Goal: Transaction & Acquisition: Subscribe to service/newsletter

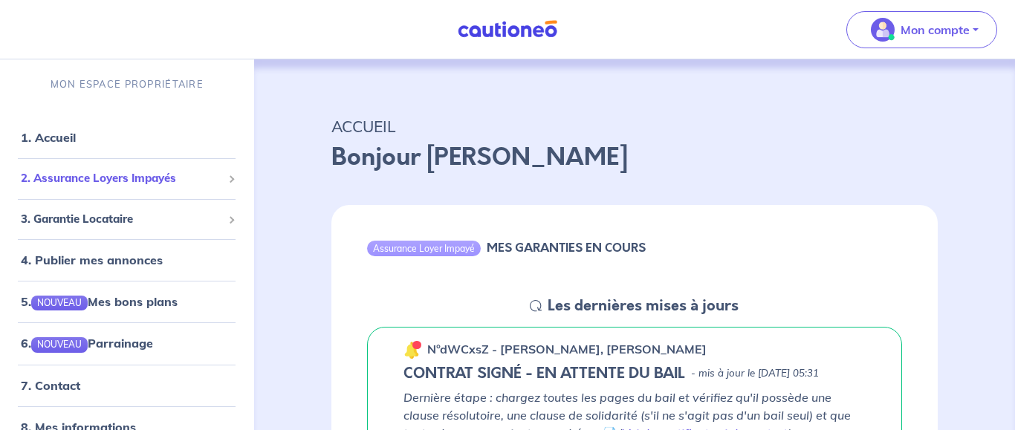
click at [100, 186] on span "2. Assurance Loyers Impayés" at bounding box center [121, 178] width 201 height 17
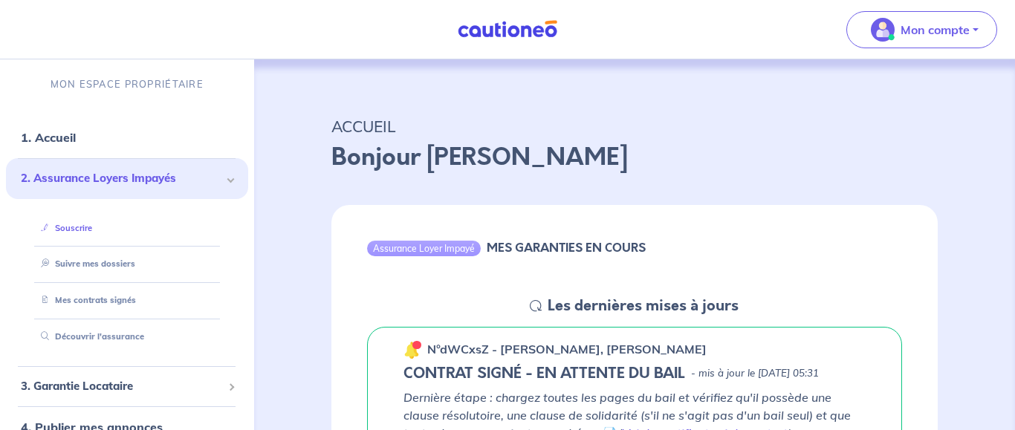
click at [92, 227] on link "Souscrire" at bounding box center [63, 228] width 57 height 10
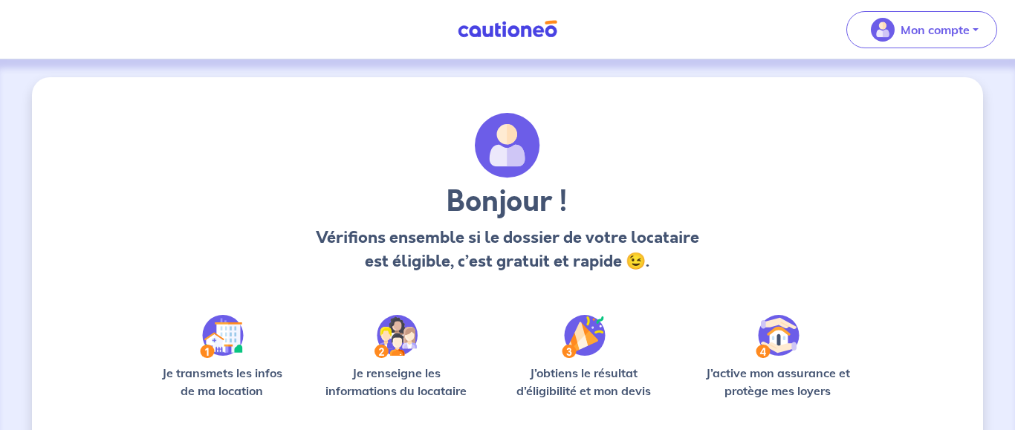
scroll to position [149, 0]
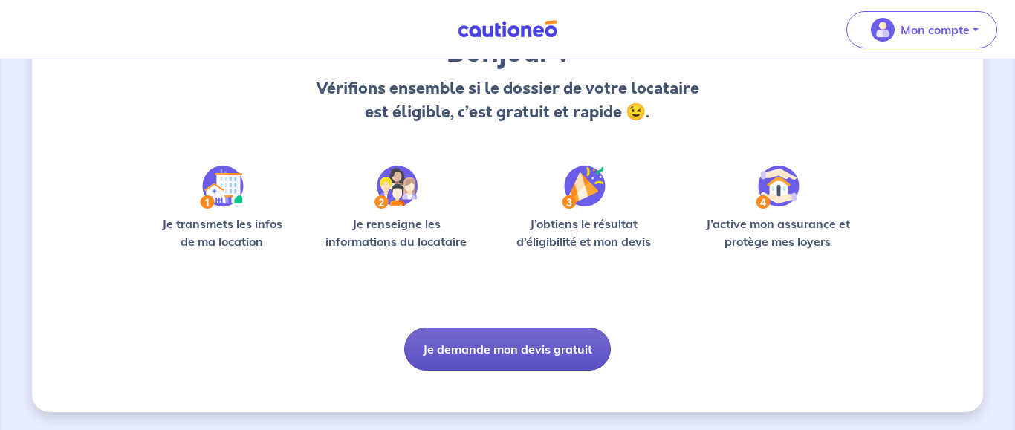
click at [507, 351] on button "Je demande mon devis gratuit" at bounding box center [507, 349] width 207 height 43
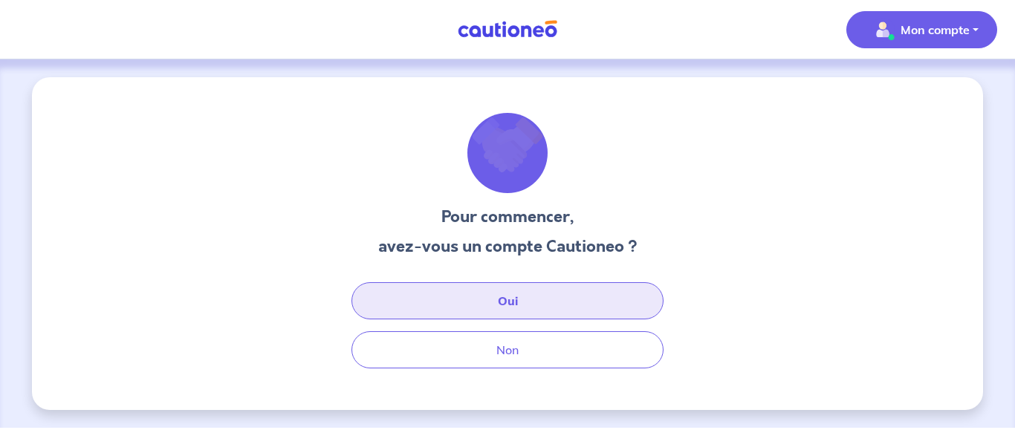
click at [490, 307] on button "Oui" at bounding box center [508, 300] width 312 height 37
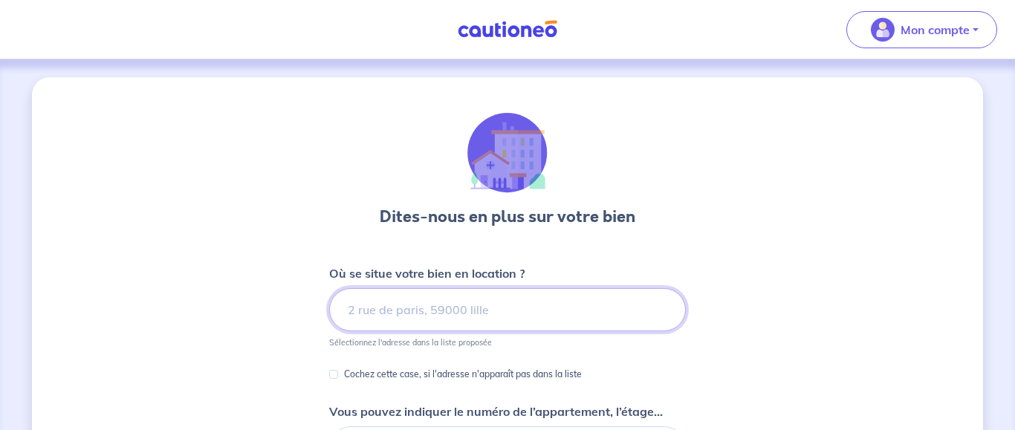
click at [490, 307] on input at bounding box center [507, 309] width 357 height 43
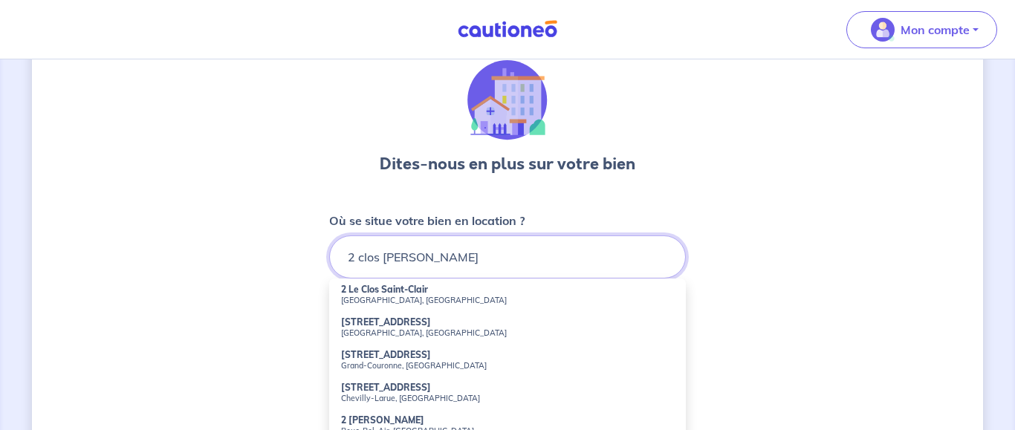
scroll to position [76, 0]
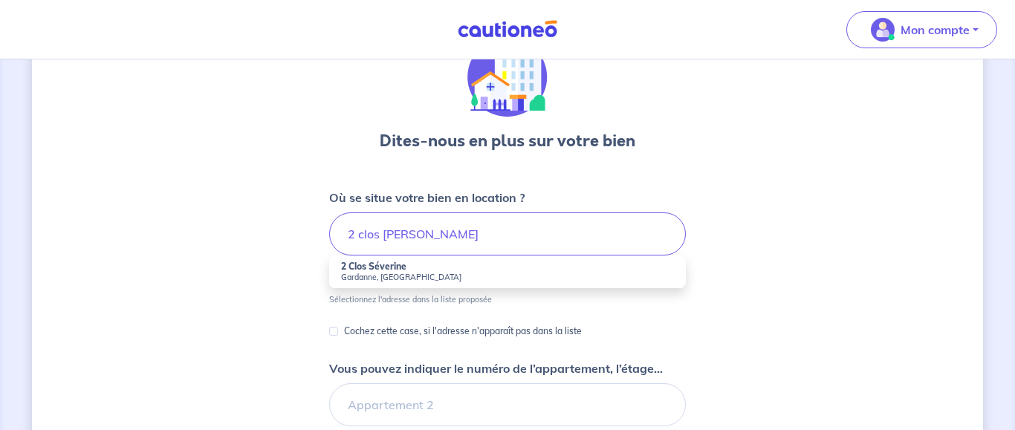
click at [385, 274] on small "Gardanne, [GEOGRAPHIC_DATA]" at bounding box center [507, 277] width 333 height 10
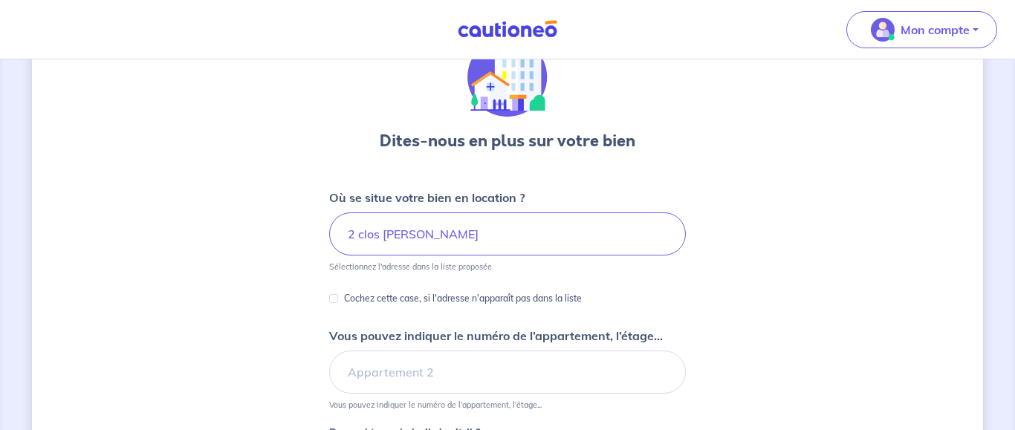
type input "2 Clos Séverine, Gardanne, France"
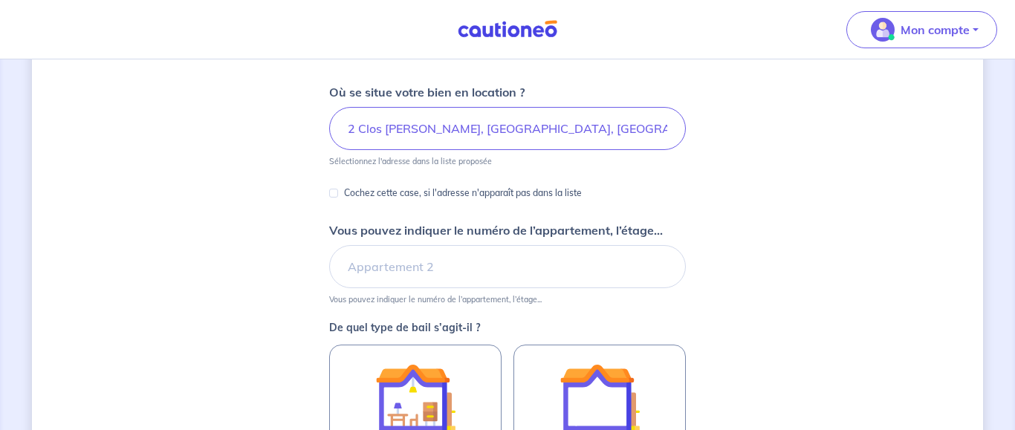
scroll to position [227, 0]
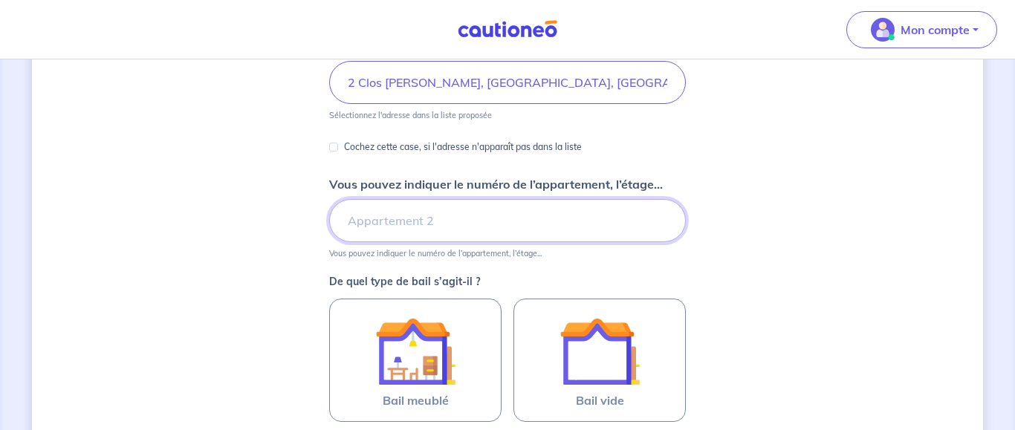
click at [389, 216] on input "Vous pouvez indiquer le numéro de l’appartement, l’étage..." at bounding box center [507, 220] width 357 height 43
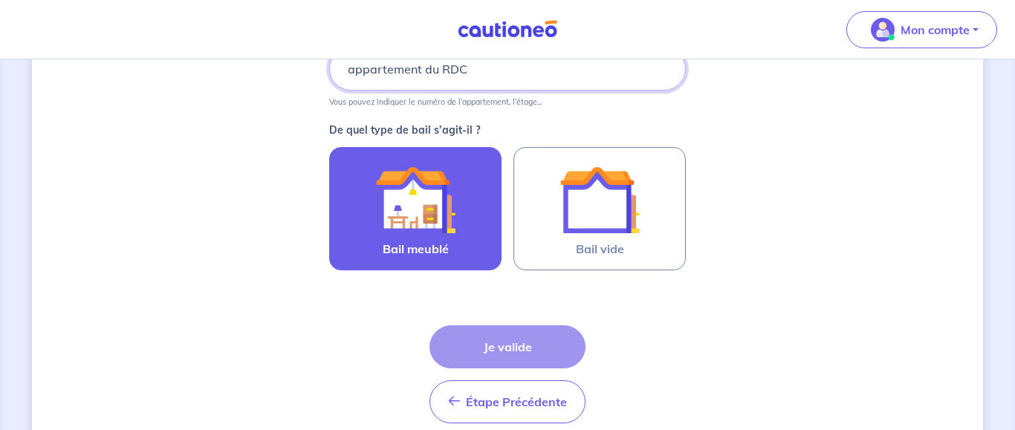
type input "appartement du RDC"
click at [405, 212] on img at bounding box center [415, 200] width 80 height 80
click at [0, 0] on input "Bail meublé" at bounding box center [0, 0] width 0 height 0
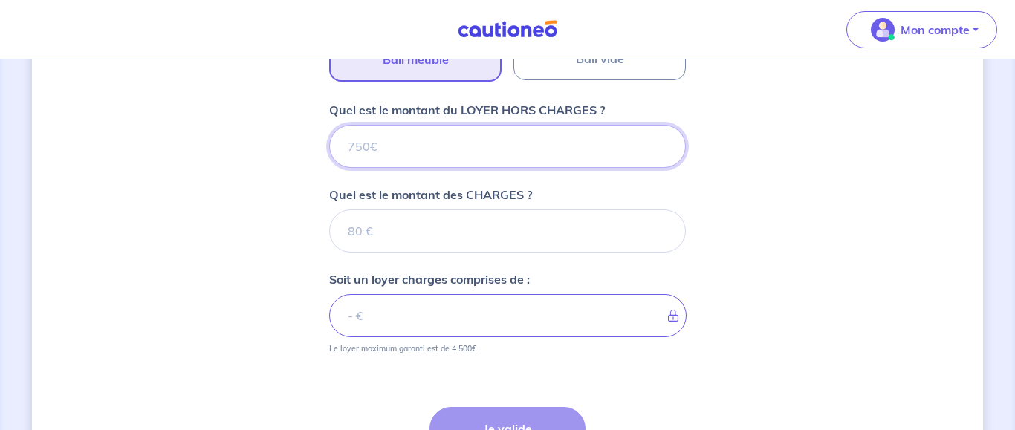
scroll to position [543, 0]
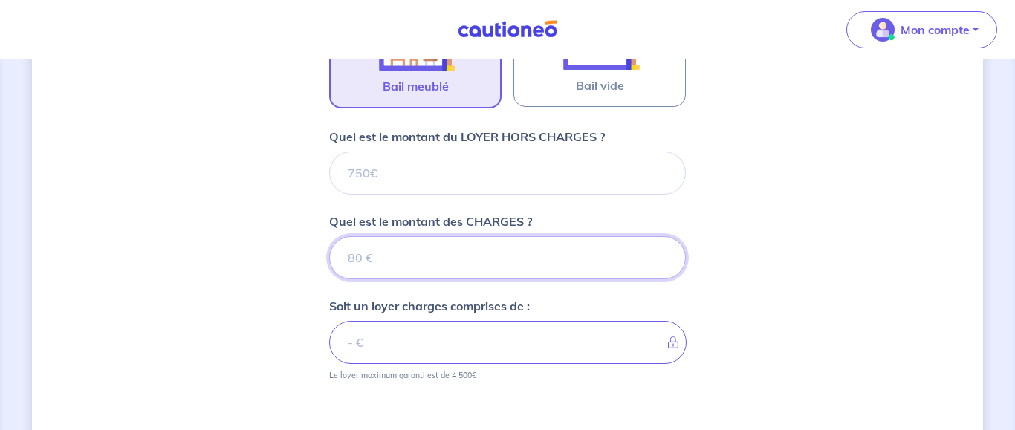
click at [406, 256] on input "Quel est le montant des CHARGES ?" at bounding box center [507, 257] width 357 height 43
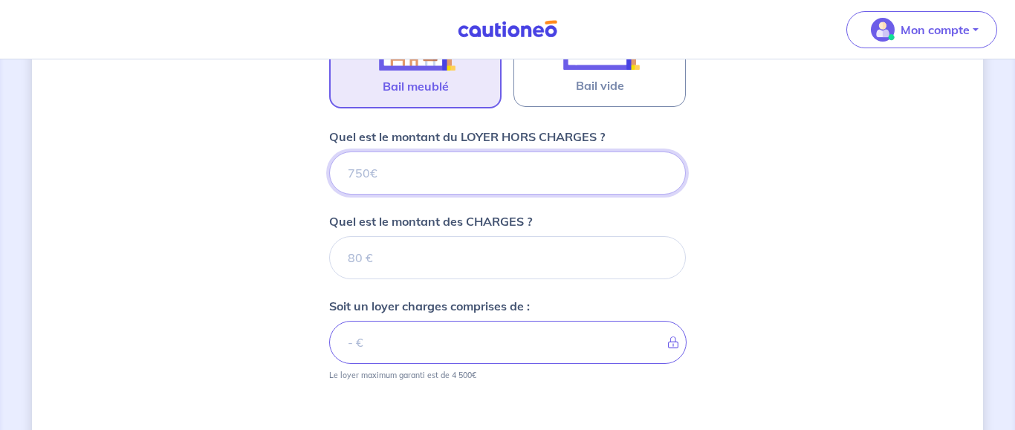
click at [407, 171] on input "Quel est le montant du LOYER HORS CHARGES ?" at bounding box center [507, 173] width 357 height 43
type input "1100"
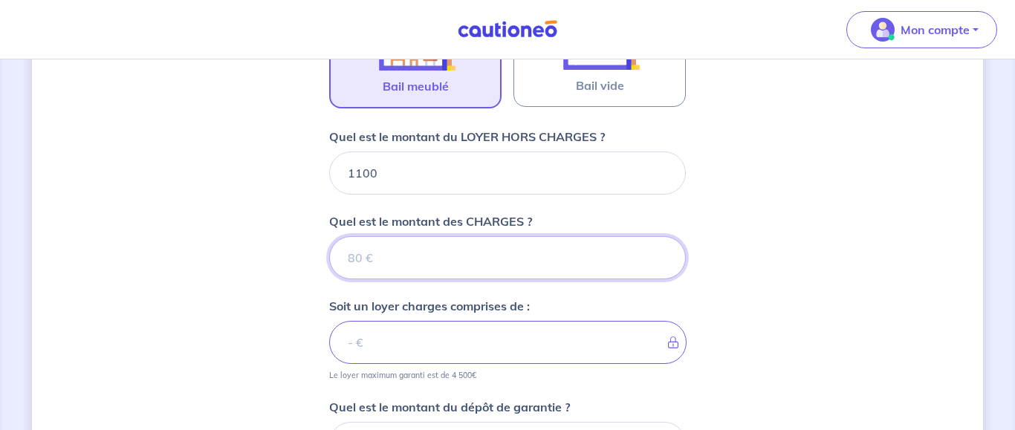
click at [395, 259] on input "Quel est le montant des CHARGES ?" at bounding box center [507, 257] width 357 height 43
type input "0"
type input "1100"
type input "0"
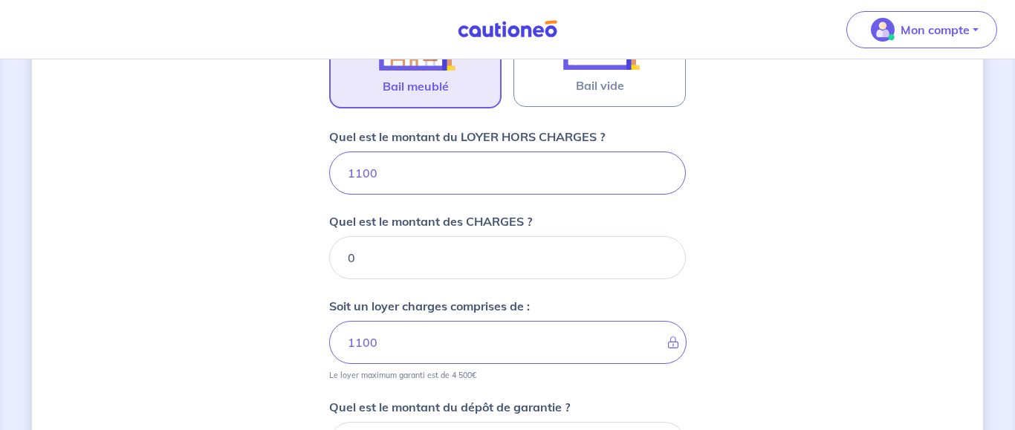
click at [253, 294] on div "Dites-nous en plus sur votre bien Où se situe votre bien en location ? 2 Clos S…" at bounding box center [507, 111] width 951 height 1152
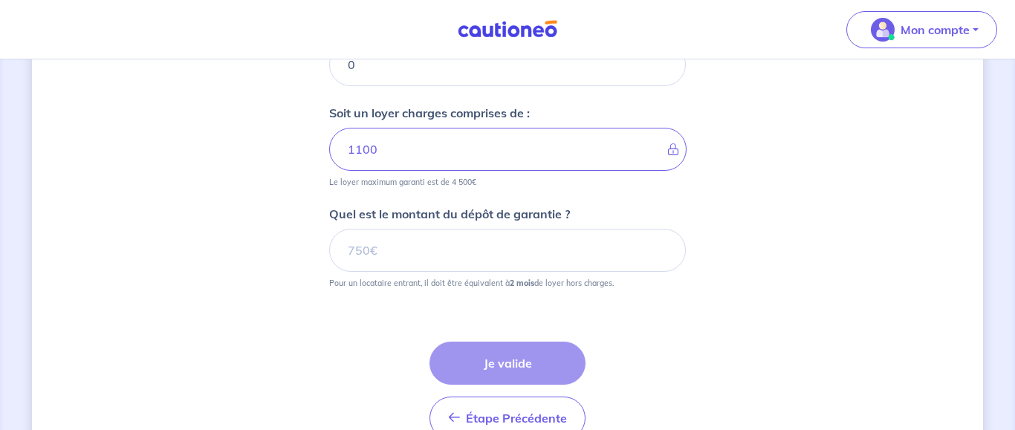
scroll to position [770, 0]
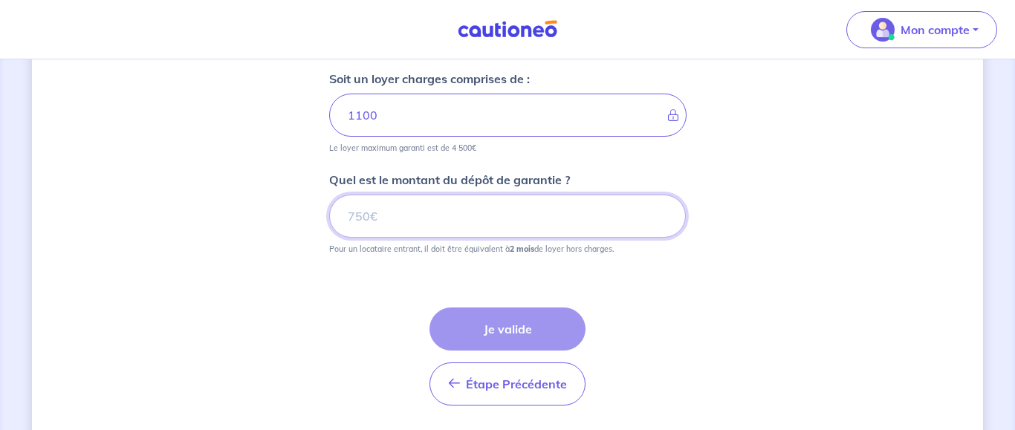
click at [423, 221] on input "Quel est le montant du dépôt de garantie ?" at bounding box center [507, 216] width 357 height 43
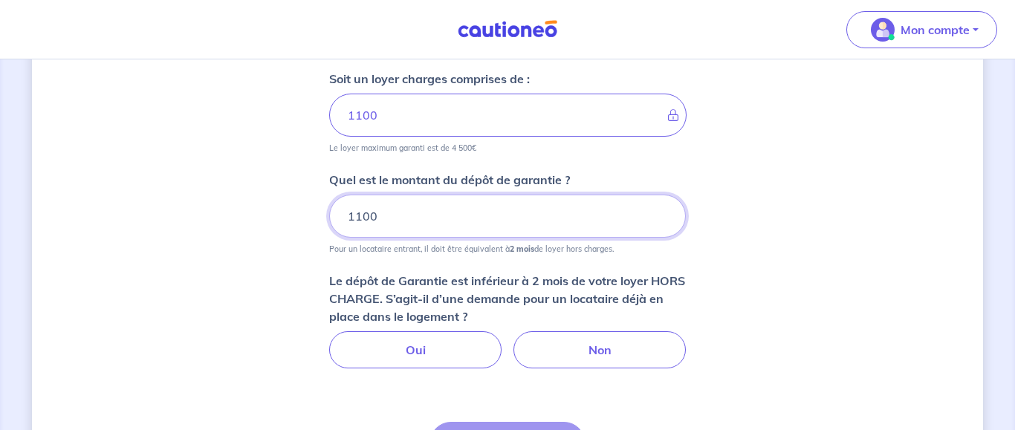
type input "1100"
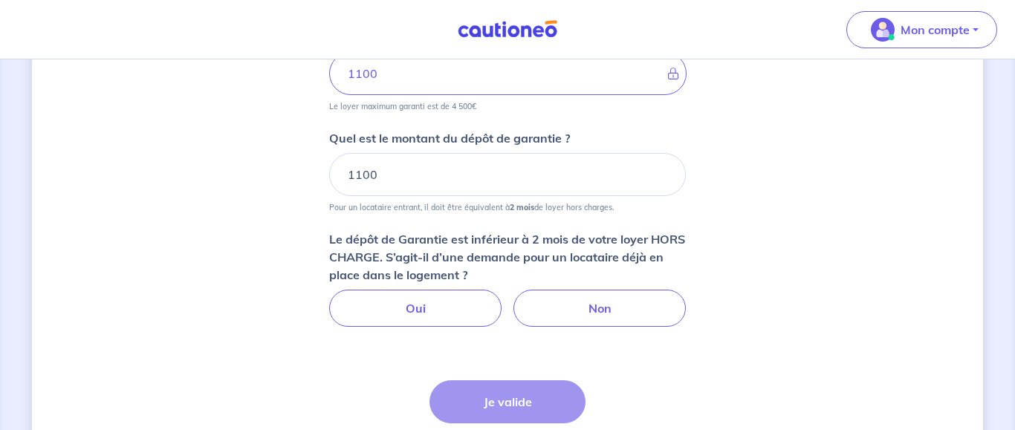
scroll to position [846, 0]
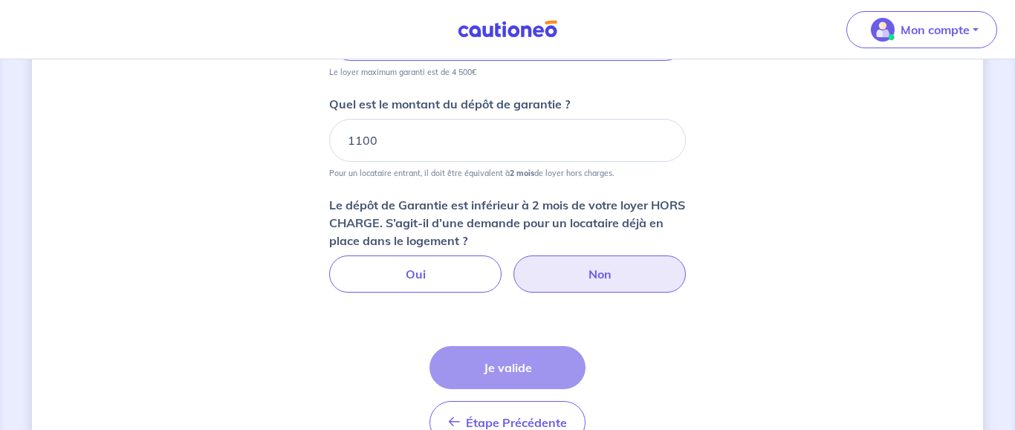
click at [561, 270] on label "Non" at bounding box center [600, 274] width 172 height 37
click at [513, 265] on input "Non" at bounding box center [508, 261] width 10 height 10
radio input "true"
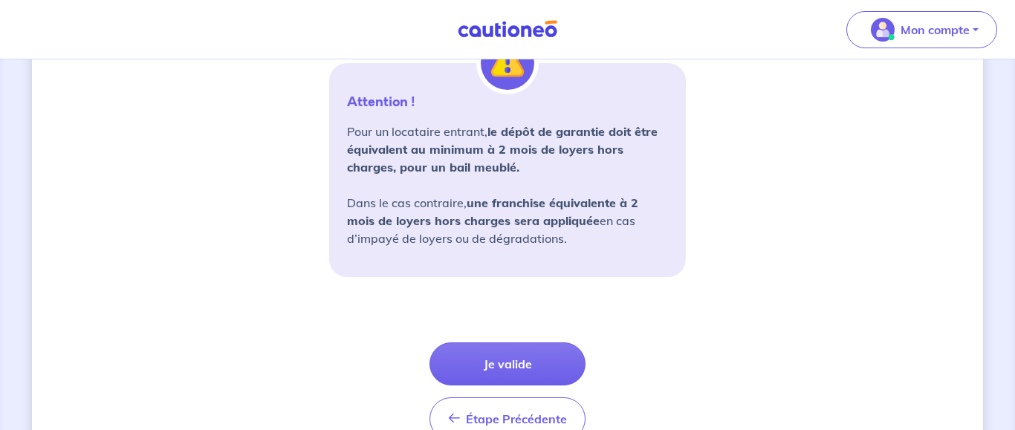
scroll to position [1149, 0]
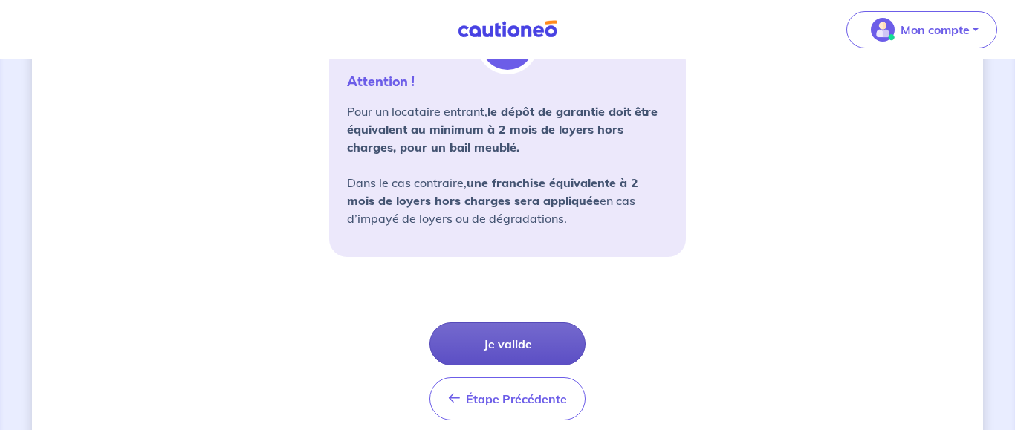
click at [527, 343] on button "Je valide" at bounding box center [508, 344] width 156 height 43
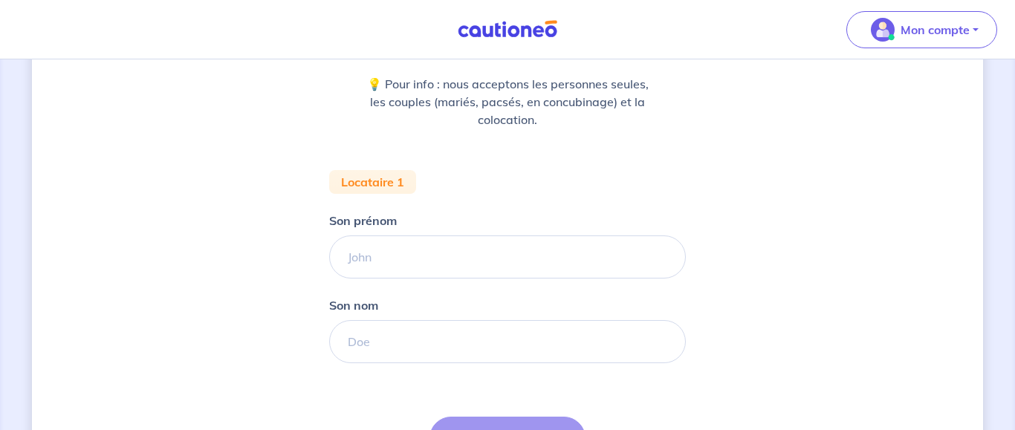
scroll to position [227, 0]
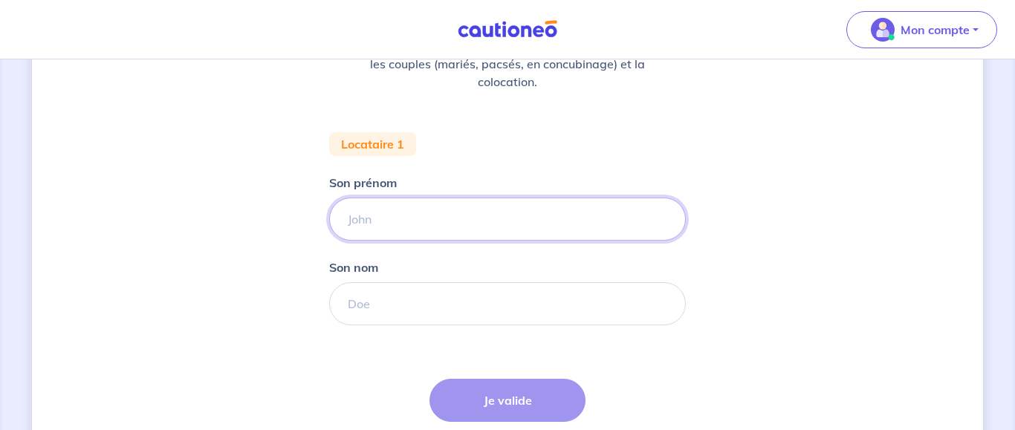
click at [395, 212] on input "Son prénom" at bounding box center [507, 219] width 357 height 43
type input "yanis"
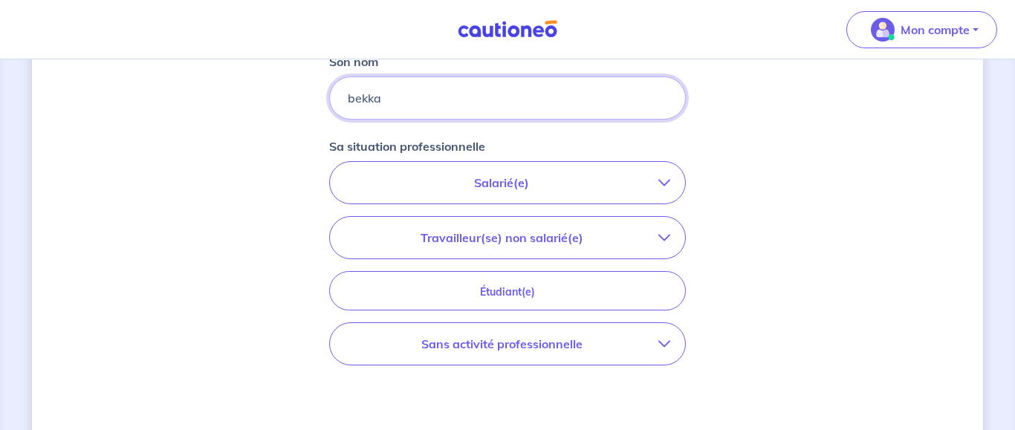
scroll to position [455, 0]
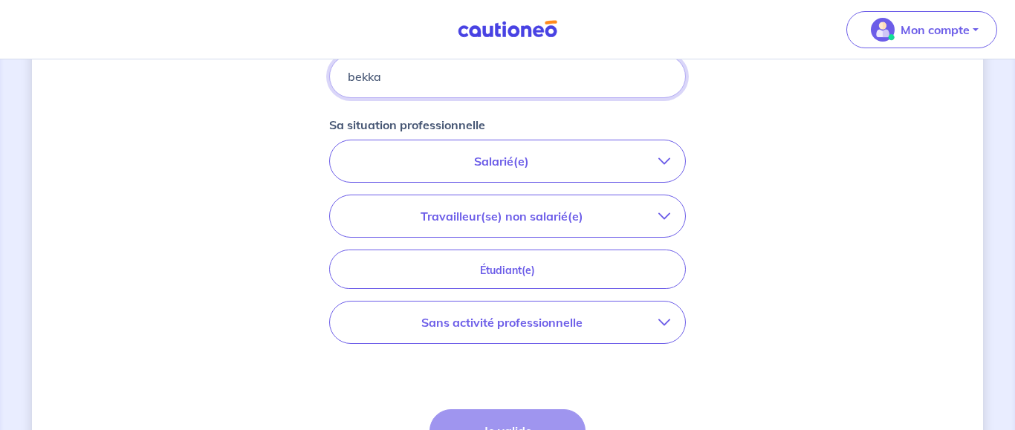
type input "bekka"
click at [485, 161] on p "Salarié(e)" at bounding box center [502, 161] width 314 height 18
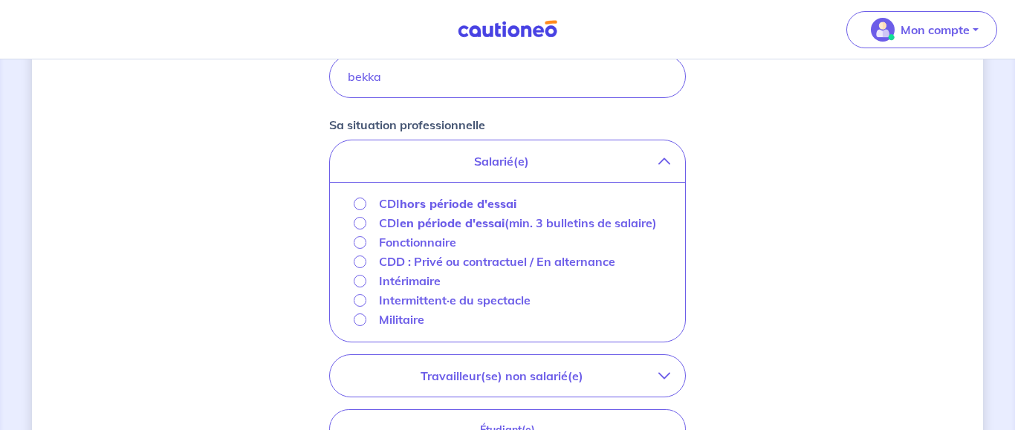
click at [353, 204] on div "CDI hors période d'essai" at bounding box center [507, 204] width 331 height 19
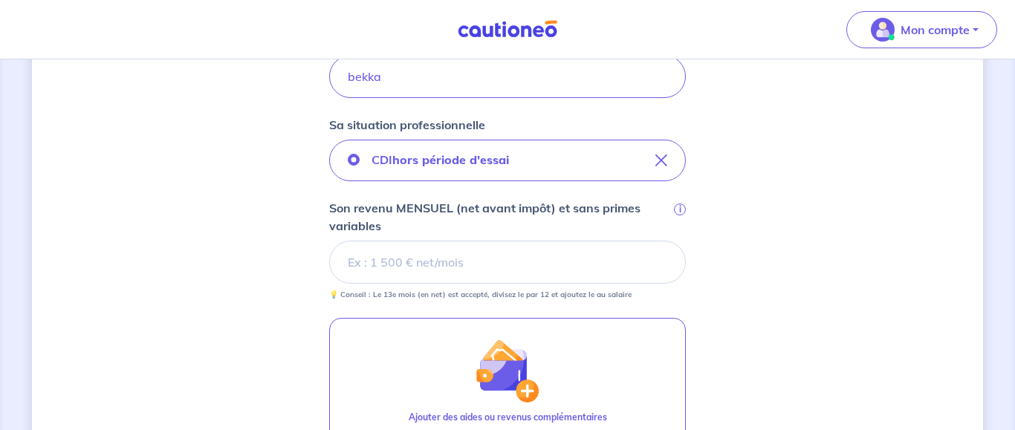
click at [429, 261] on input "Son revenu MENSUEL (net avant impôt) et sans primes variables i" at bounding box center [507, 262] width 357 height 43
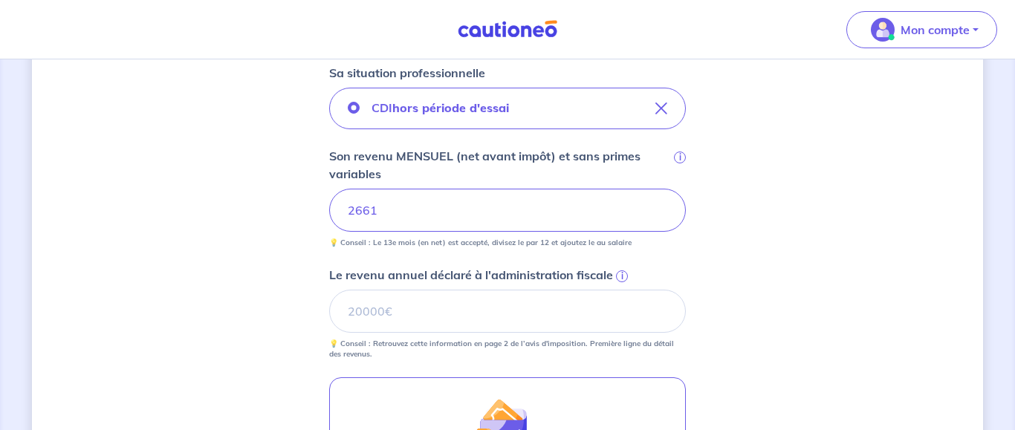
scroll to position [531, 0]
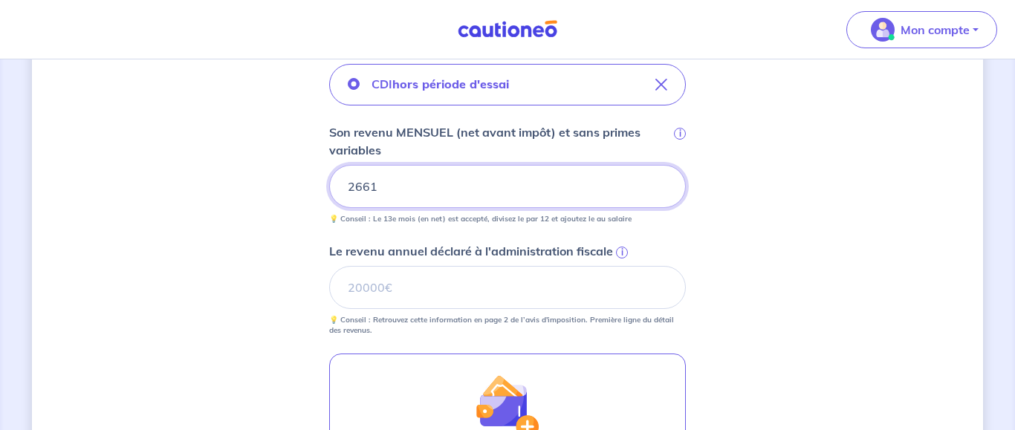
click at [483, 192] on input "2661" at bounding box center [507, 186] width 357 height 43
click at [291, 227] on div "Concernant vos locataires 💡 Pour info : nous acceptons les personnes seules, le…" at bounding box center [507, 127] width 951 height 1161
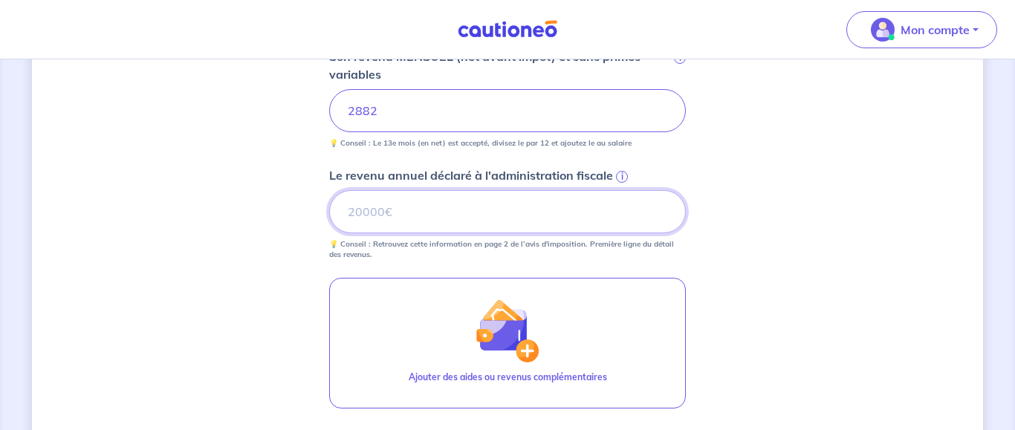
click at [542, 212] on input "Le revenu annuel déclaré à l'administration fiscale i" at bounding box center [507, 211] width 357 height 43
type input "34779"
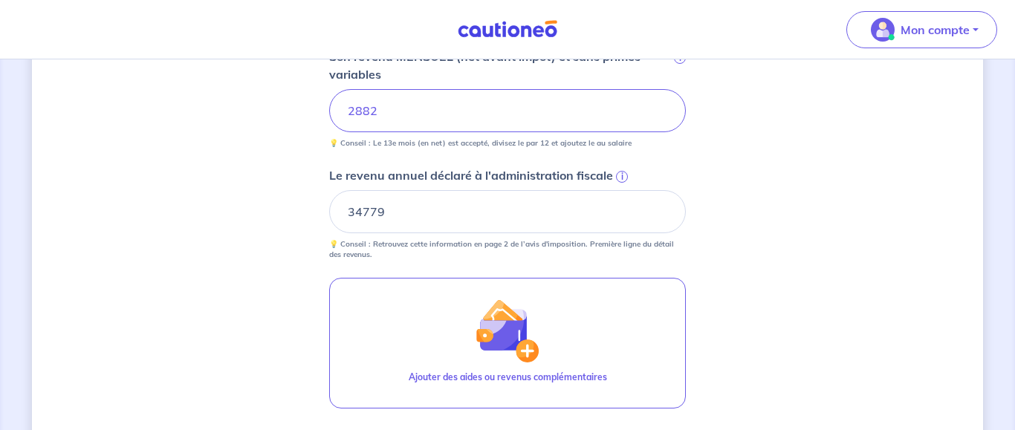
click at [816, 283] on div "Concernant vos locataires 💡 Pour info : nous acceptons les personnes seules, le…" at bounding box center [507, 51] width 951 height 1161
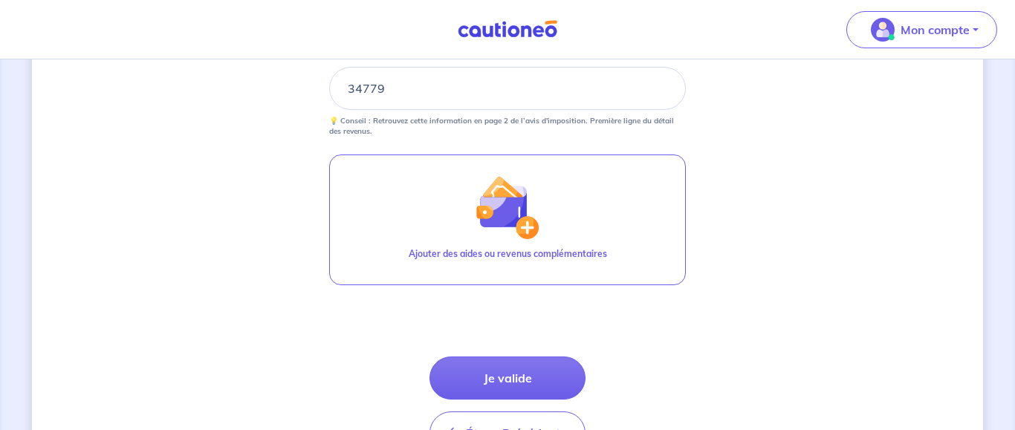
scroll to position [826, 0]
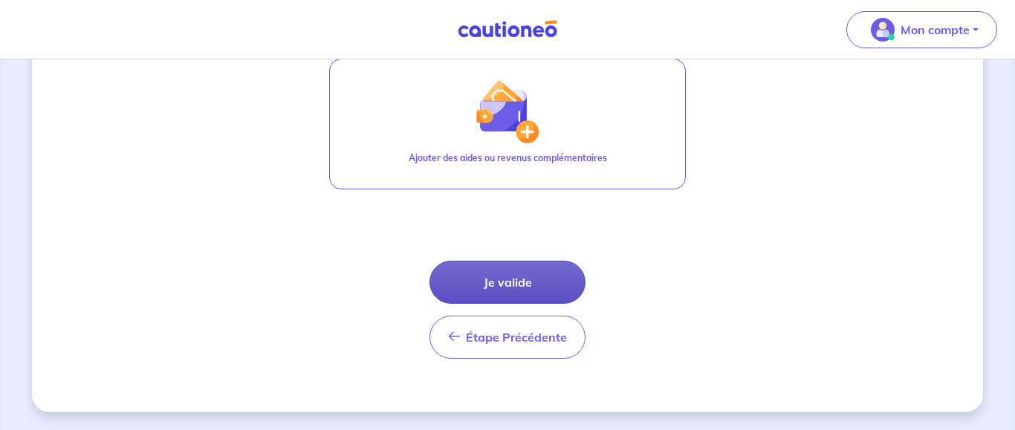
click at [537, 288] on button "Je valide" at bounding box center [508, 282] width 156 height 43
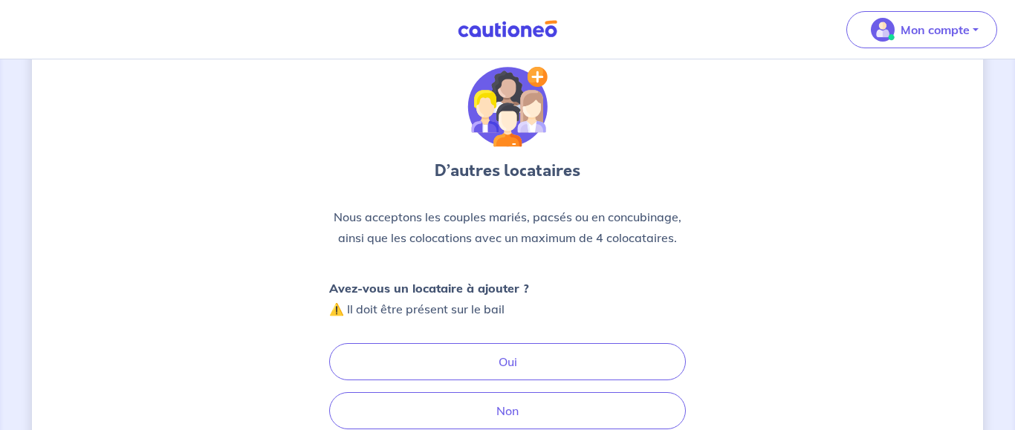
scroll to position [76, 0]
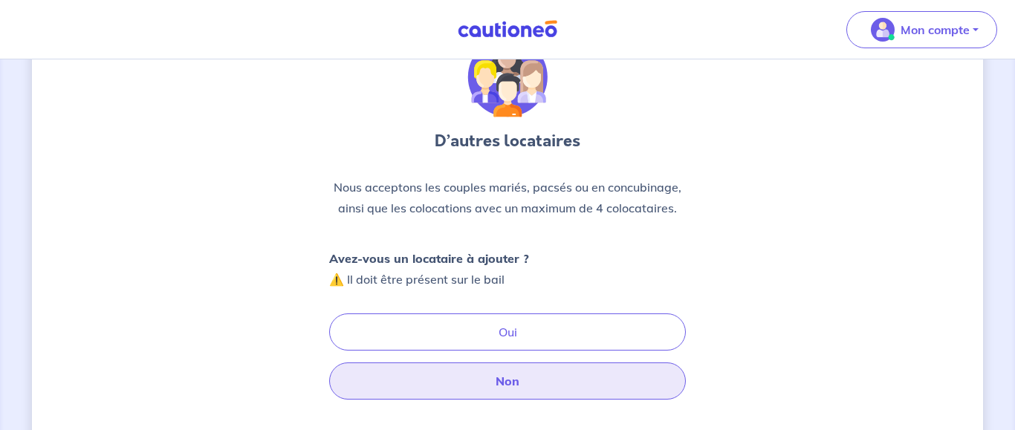
click at [543, 381] on button "Non" at bounding box center [507, 381] width 357 height 37
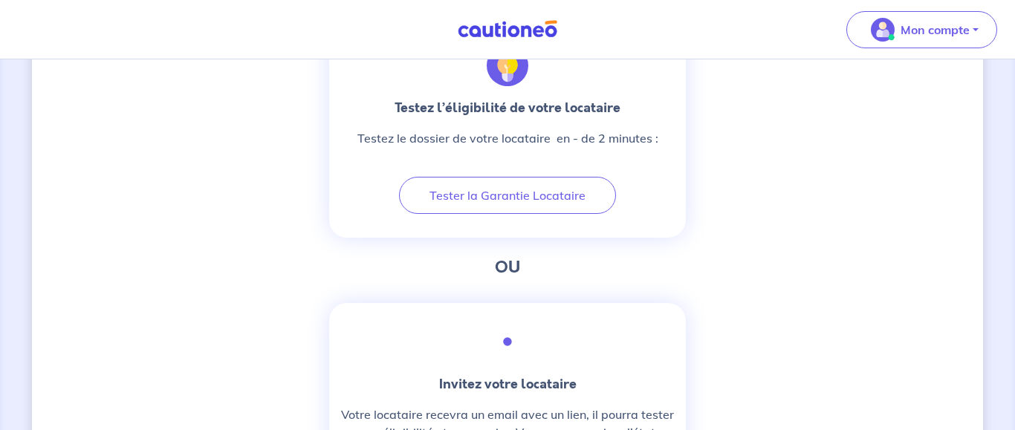
scroll to position [455, 0]
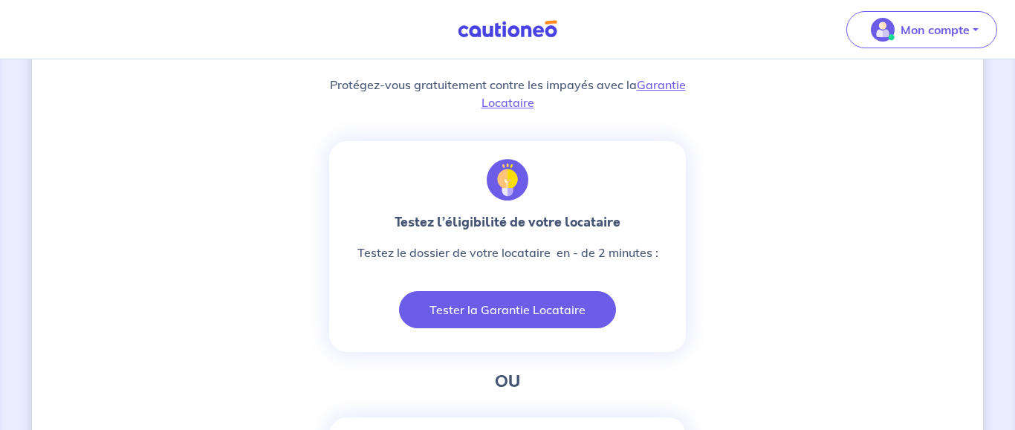
click at [526, 320] on button "Tester la Garantie Locataire" at bounding box center [507, 309] width 217 height 37
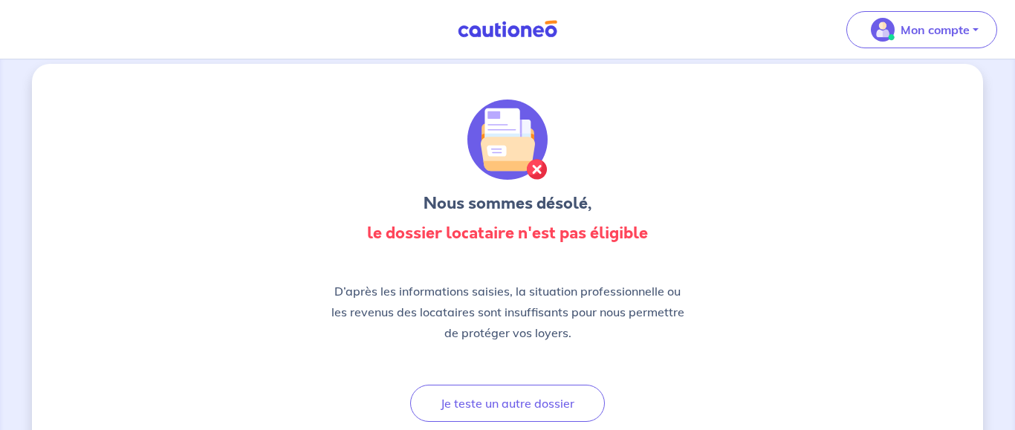
scroll to position [0, 0]
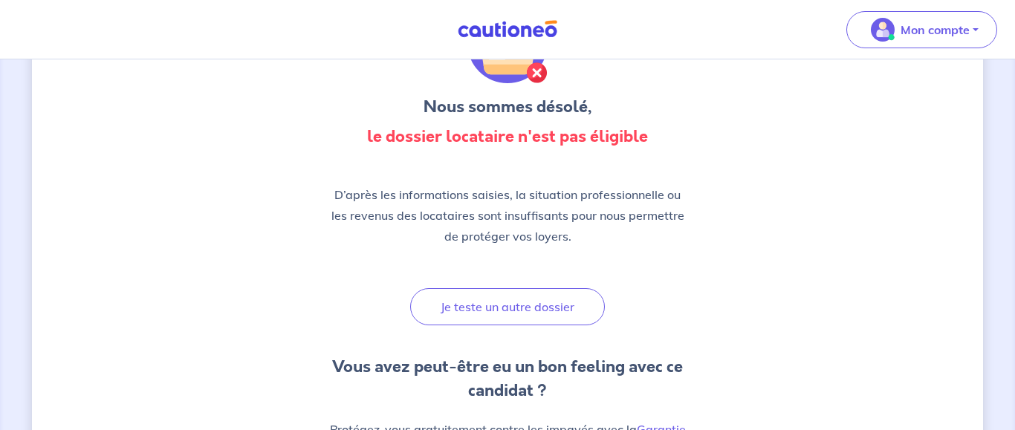
scroll to position [152, 0]
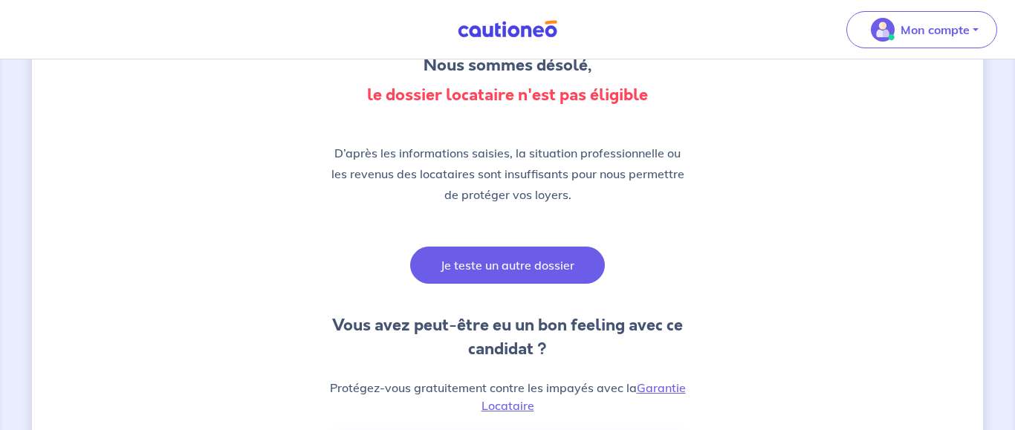
click at [483, 258] on button "Je teste un autre dossier" at bounding box center [507, 265] width 195 height 37
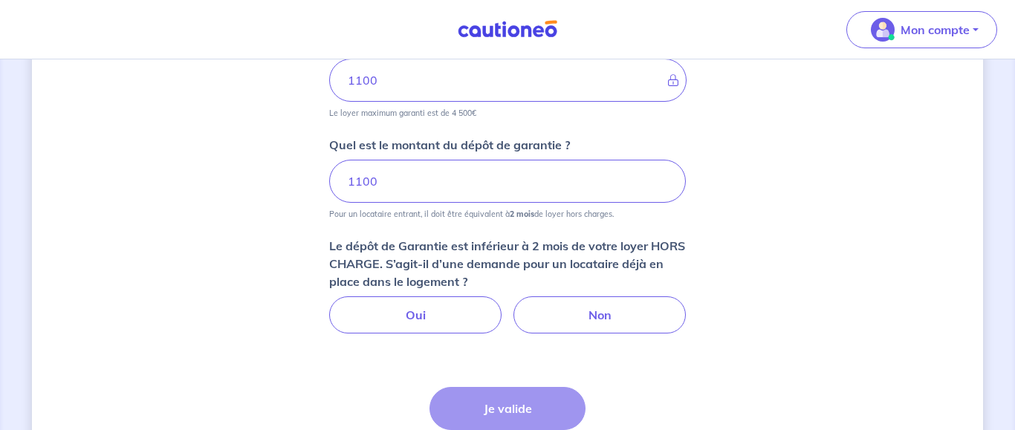
scroll to position [880, 0]
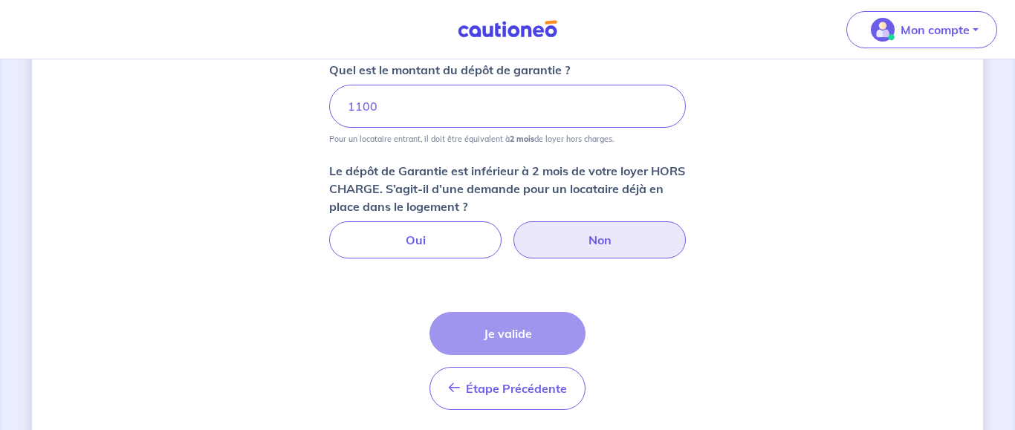
click at [562, 232] on label "Non" at bounding box center [600, 239] width 172 height 37
click at [513, 231] on input "Non" at bounding box center [508, 226] width 10 height 10
radio input "true"
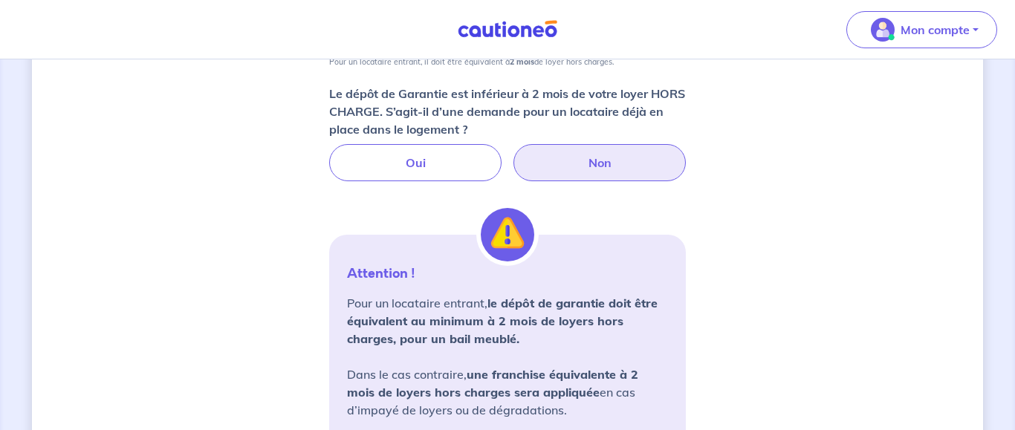
scroll to position [1107, 0]
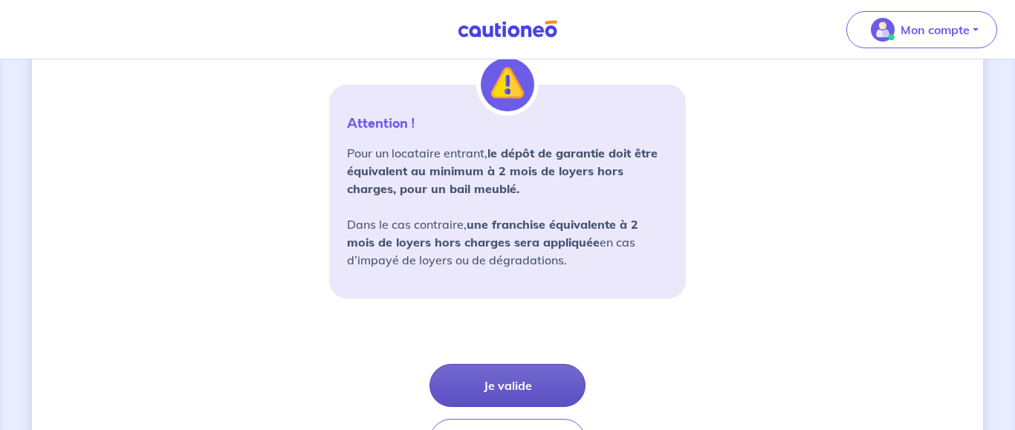
click at [534, 389] on button "Je valide" at bounding box center [508, 385] width 156 height 43
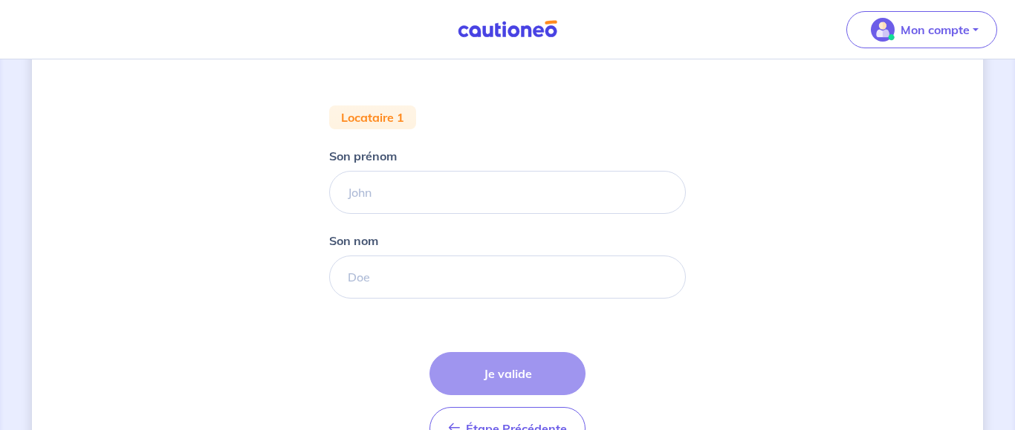
scroll to position [303, 0]
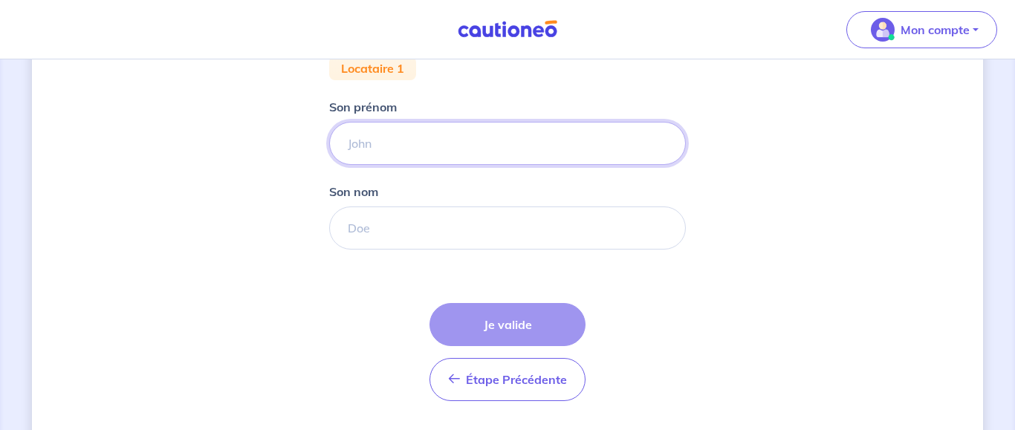
click at [377, 135] on input "Son prénom" at bounding box center [507, 143] width 357 height 43
type input "yanis"
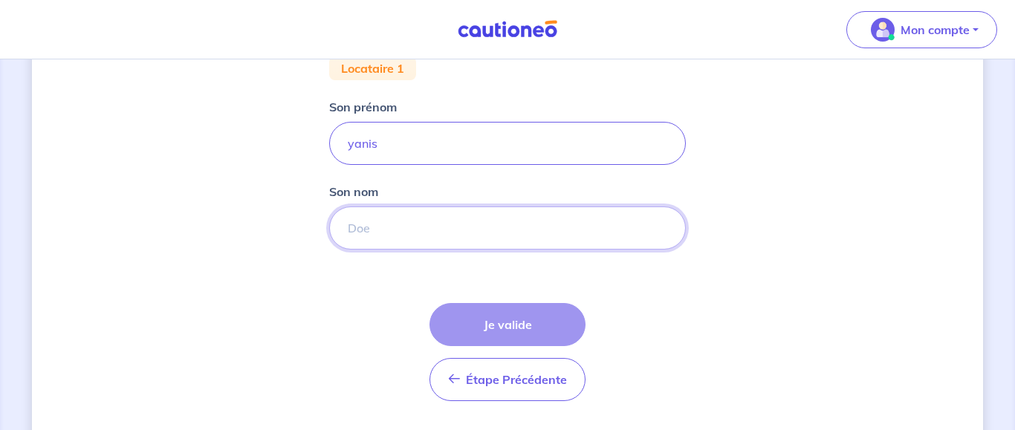
click at [383, 231] on input "Son nom" at bounding box center [507, 228] width 357 height 43
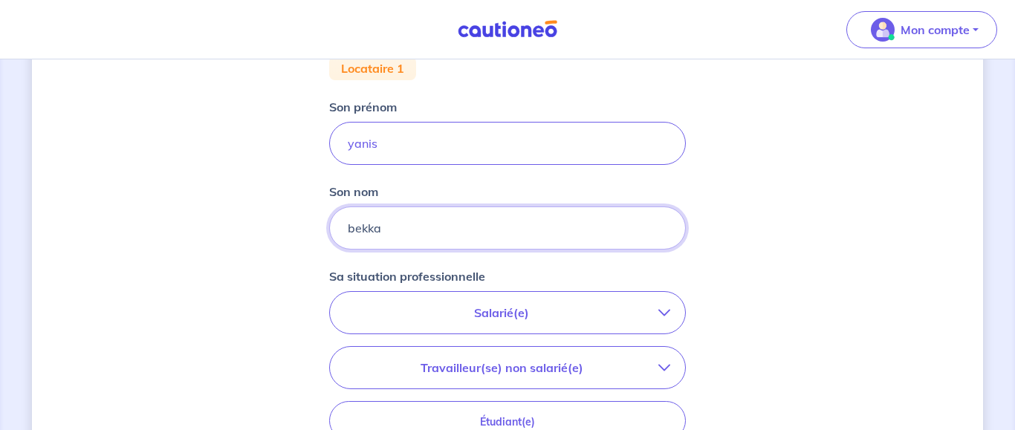
type input "bekka"
click at [515, 314] on p "Salarié(e)" at bounding box center [502, 313] width 314 height 18
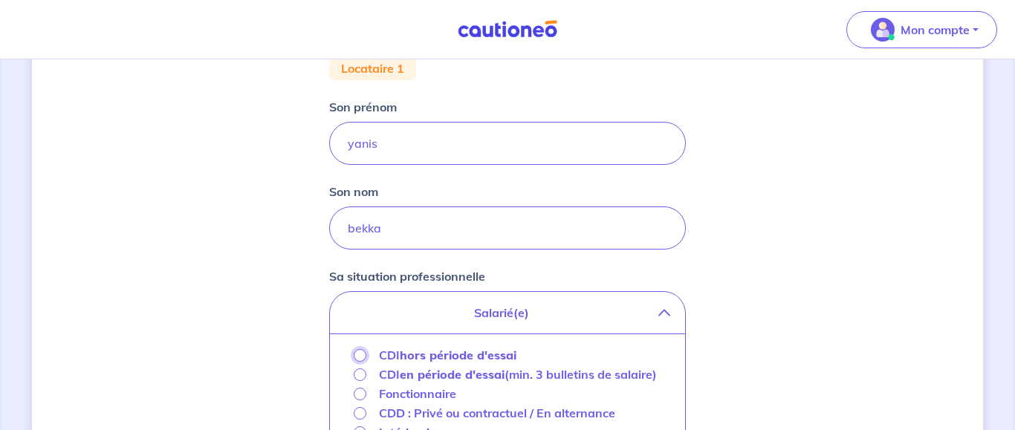
click at [359, 354] on input "CDI hors période d'essai" at bounding box center [360, 355] width 13 height 13
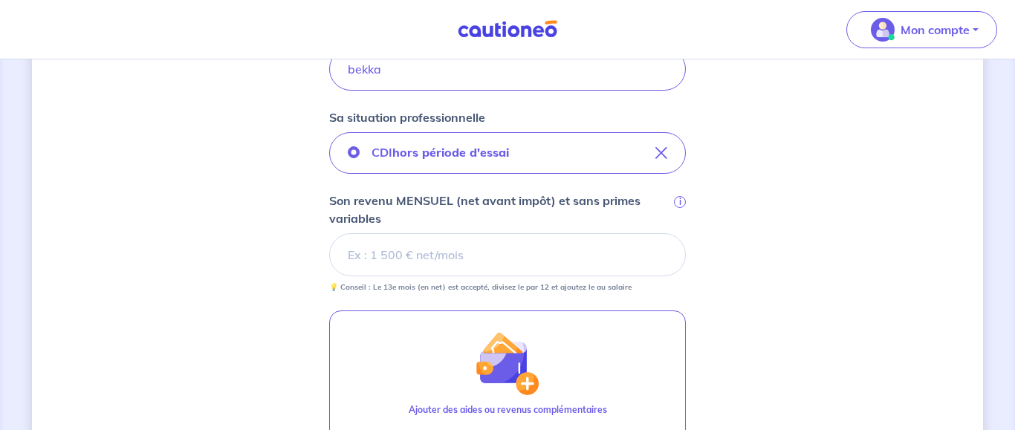
scroll to position [606, 0]
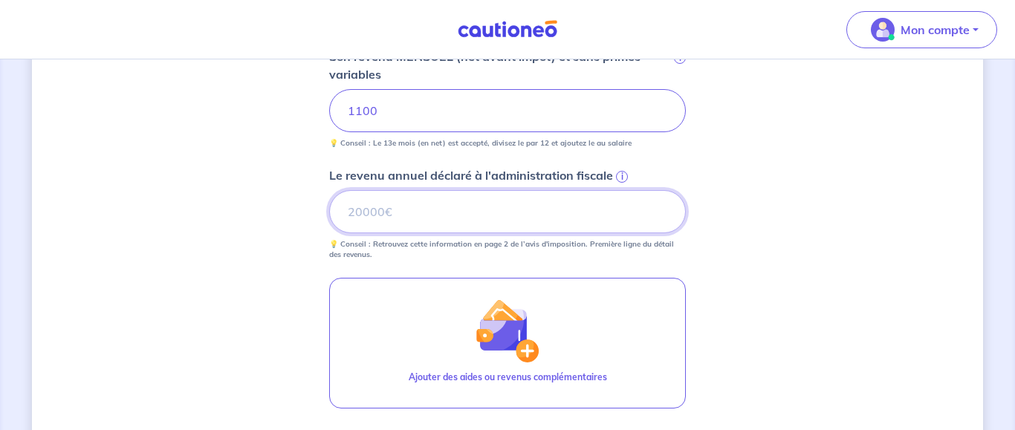
click at [383, 211] on input "Le revenu annuel déclaré à l'administration fiscale i" at bounding box center [507, 211] width 357 height 43
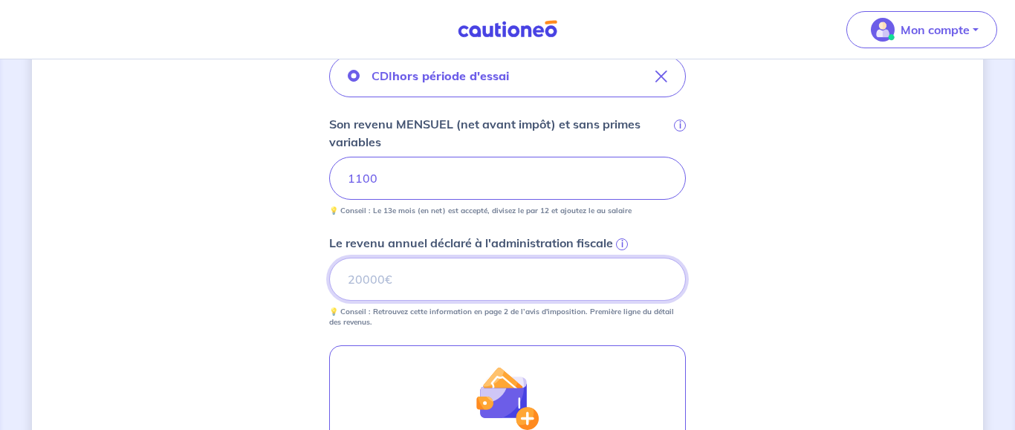
scroll to position [455, 0]
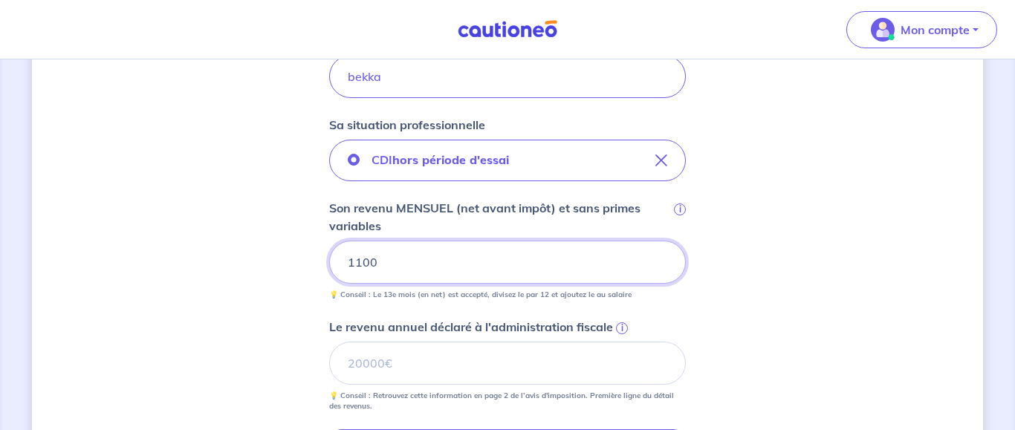
drag, startPoint x: 401, startPoint y: 267, endPoint x: 296, endPoint y: 253, distance: 105.6
click at [329, 253] on input "1100" at bounding box center [507, 262] width 357 height 43
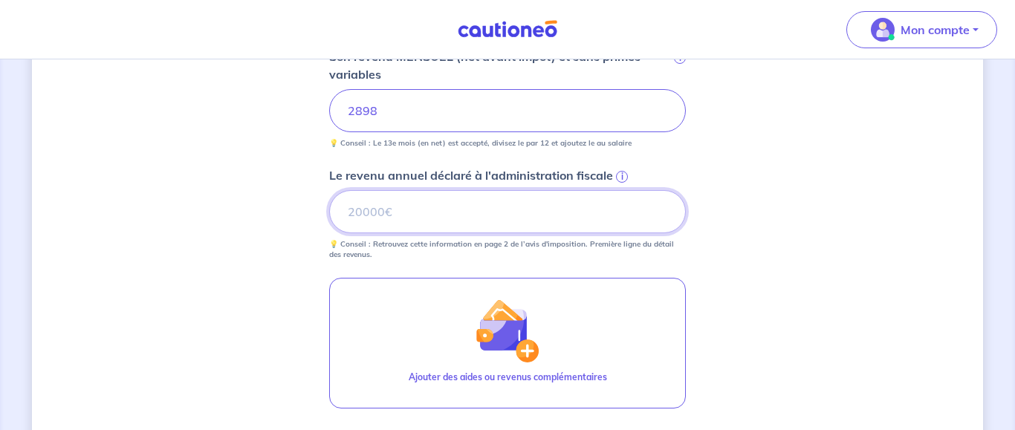
click at [371, 204] on input "Le revenu annuel déclaré à l'administration fiscale i" at bounding box center [507, 211] width 357 height 43
type input "34779"
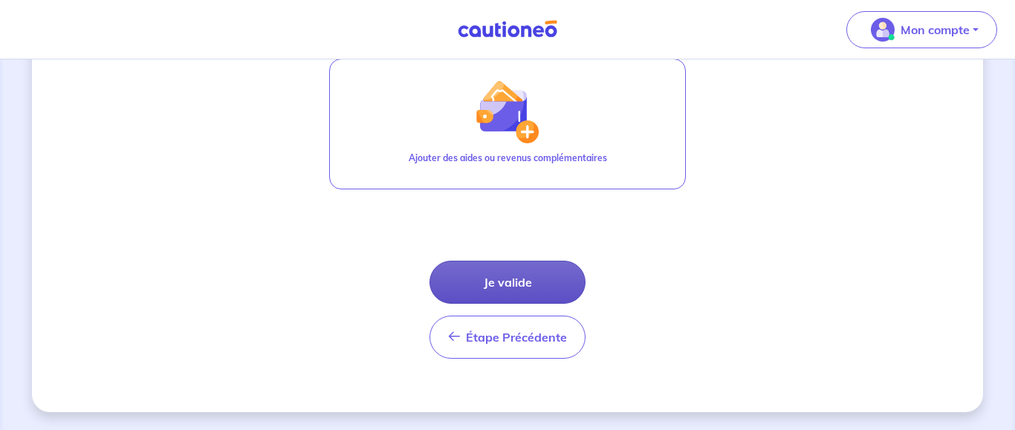
click at [534, 297] on button "Je valide" at bounding box center [508, 282] width 156 height 43
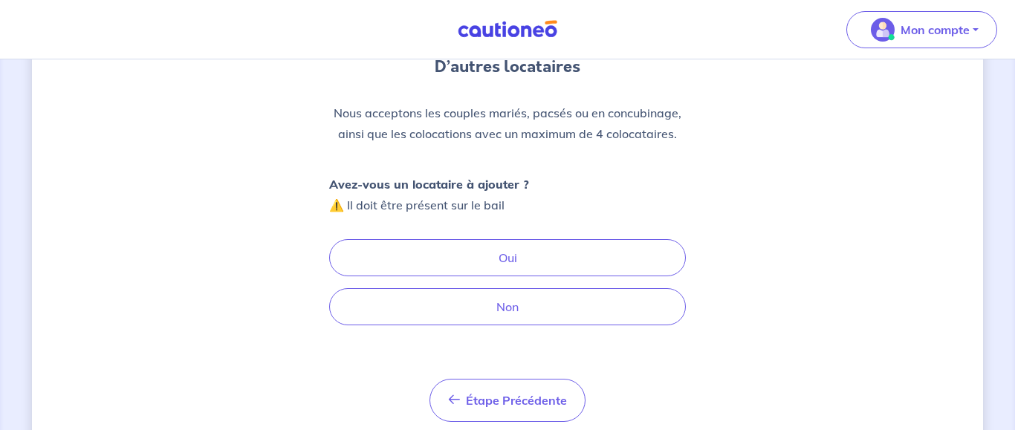
scroll to position [152, 0]
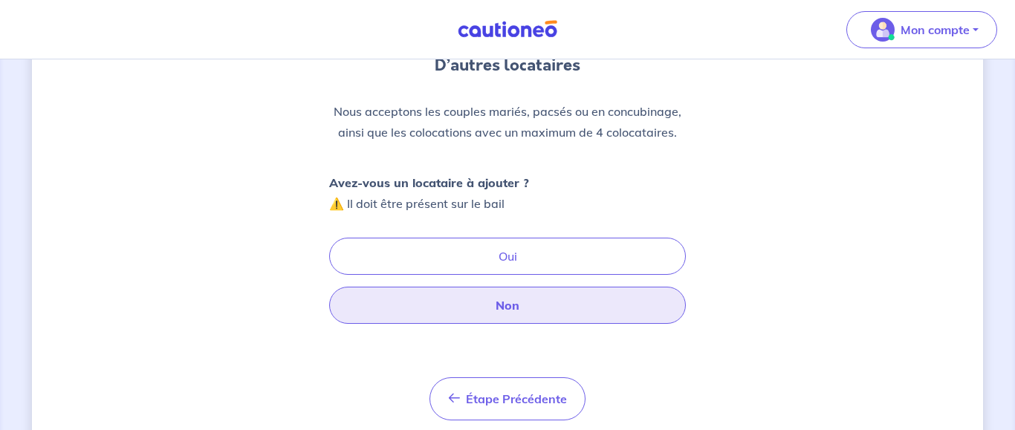
click at [554, 317] on button "Non" at bounding box center [507, 305] width 357 height 37
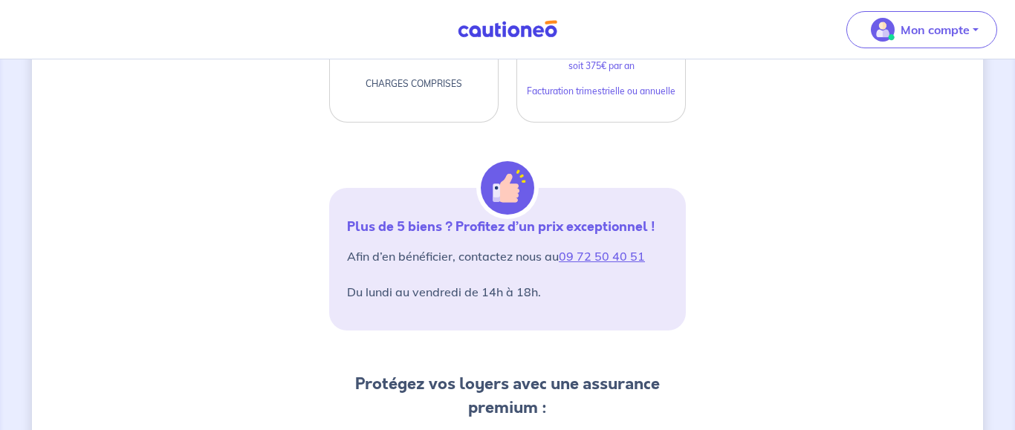
scroll to position [114, 0]
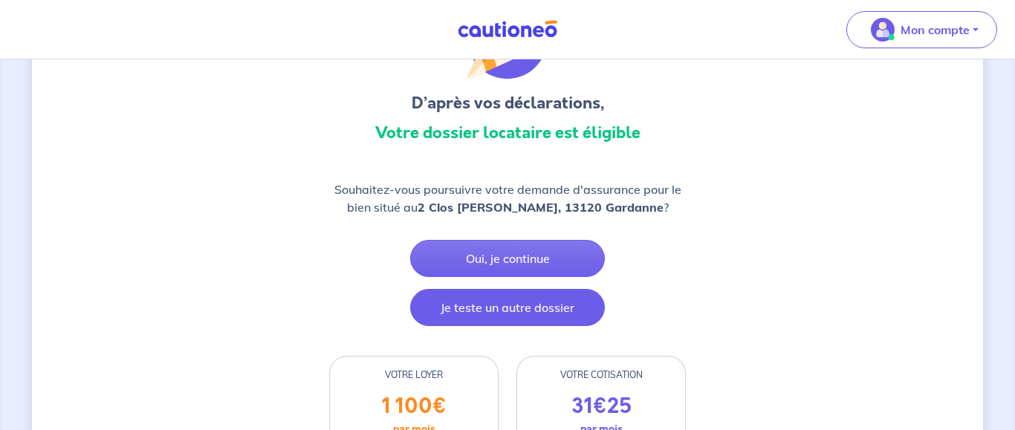
click at [492, 299] on button "Je teste un autre dossier" at bounding box center [507, 307] width 195 height 37
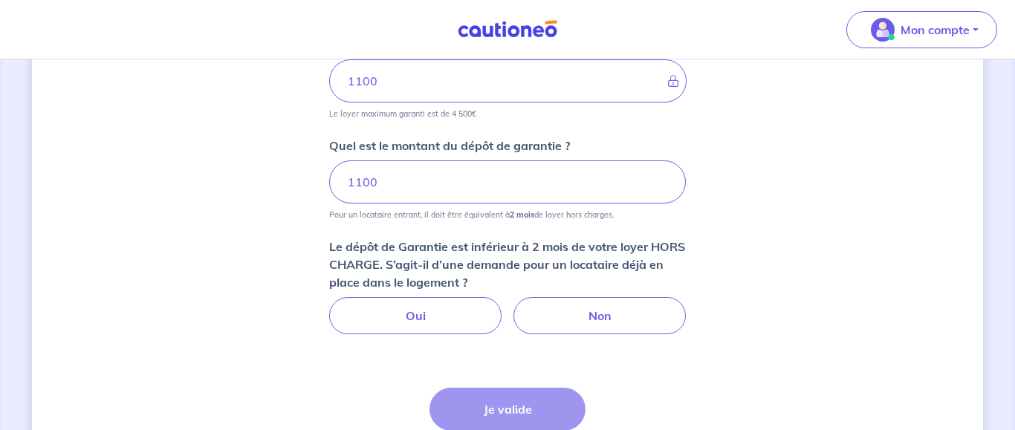
scroll to position [880, 0]
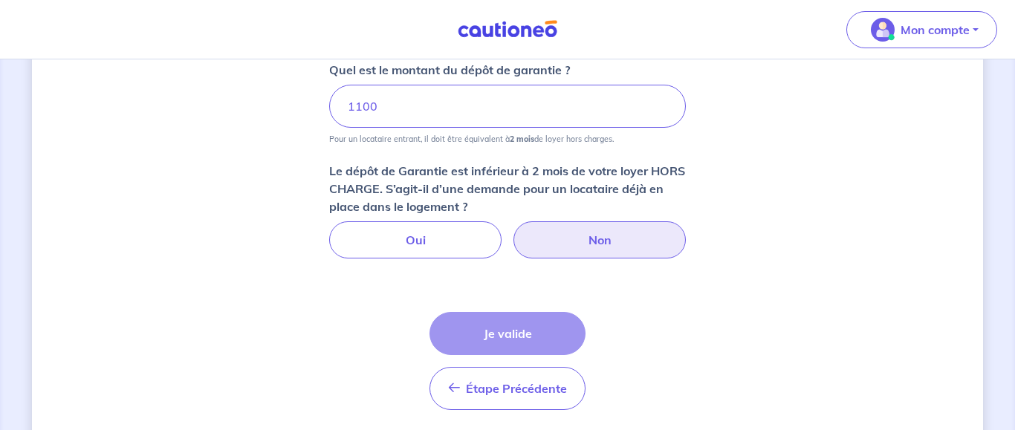
click at [592, 251] on label "Non" at bounding box center [600, 239] width 172 height 37
click at [513, 231] on input "Non" at bounding box center [508, 226] width 10 height 10
radio input "true"
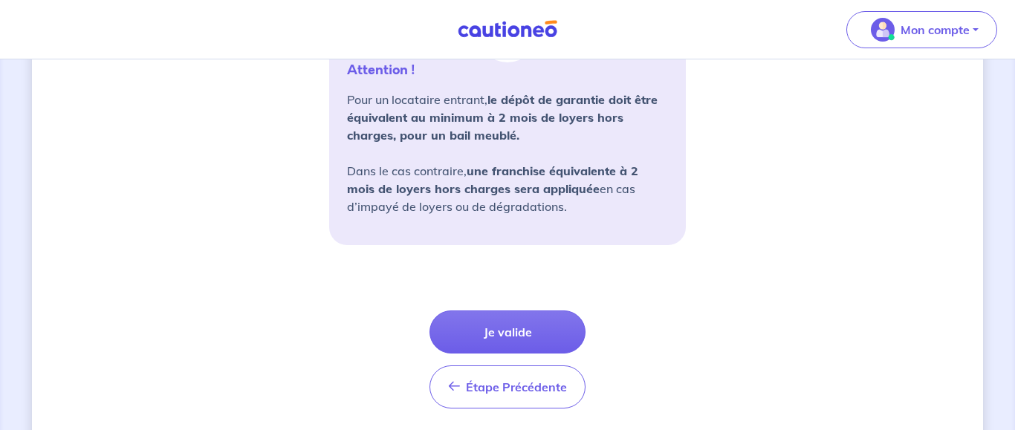
scroll to position [1211, 0]
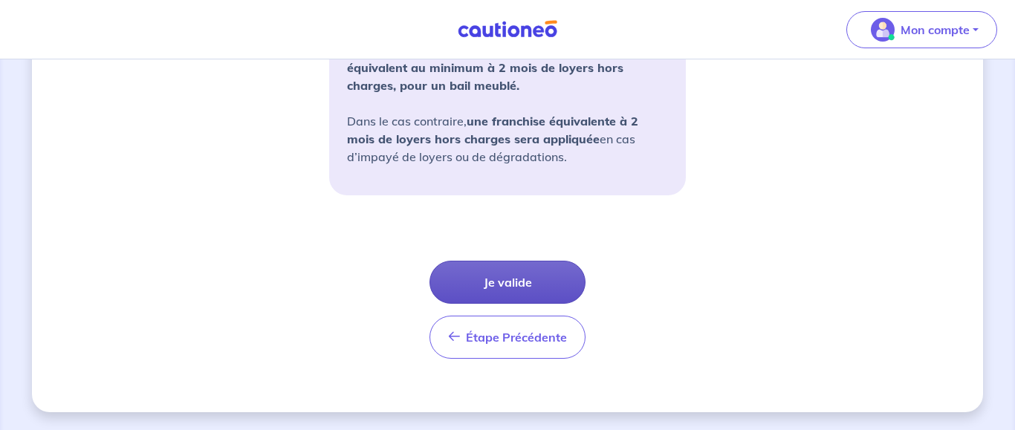
click at [536, 290] on button "Je valide" at bounding box center [508, 282] width 156 height 43
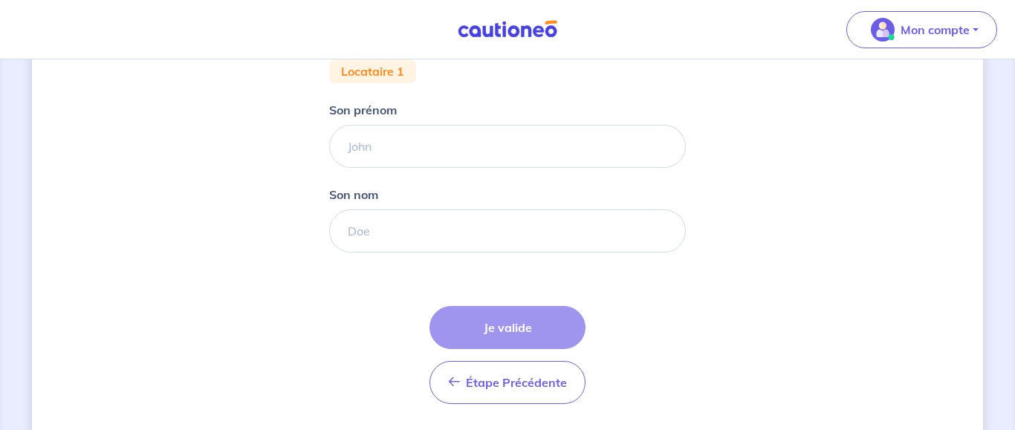
scroll to position [303, 0]
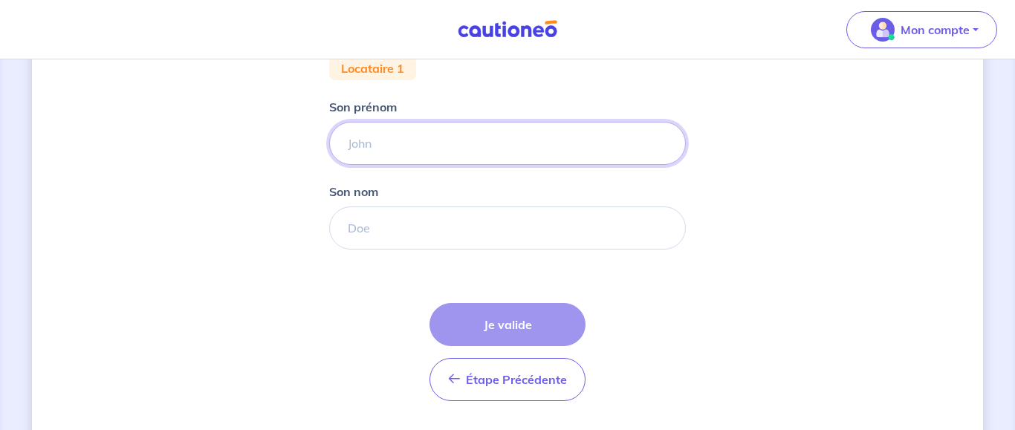
click at [429, 142] on input "Son prénom" at bounding box center [507, 143] width 357 height 43
type input "yanis"
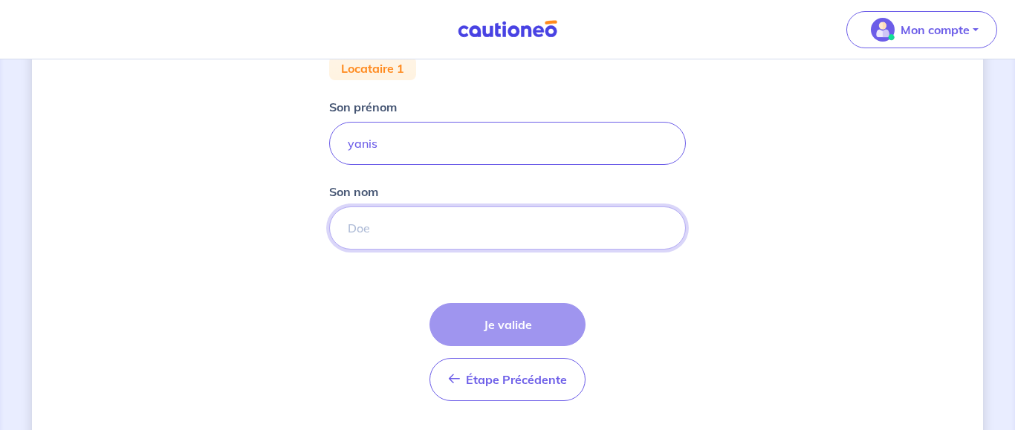
click at [422, 224] on input "Son nom" at bounding box center [507, 228] width 357 height 43
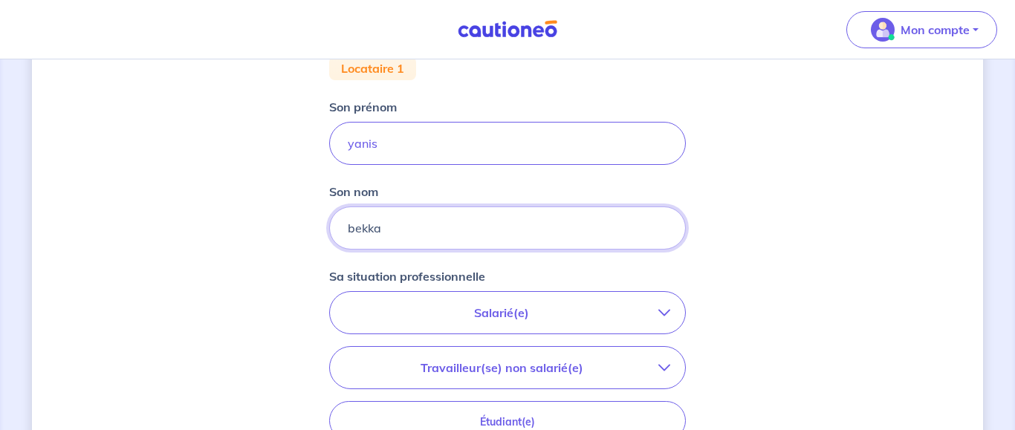
type input "bekka"
click at [514, 320] on p "Salarié(e)" at bounding box center [502, 313] width 314 height 18
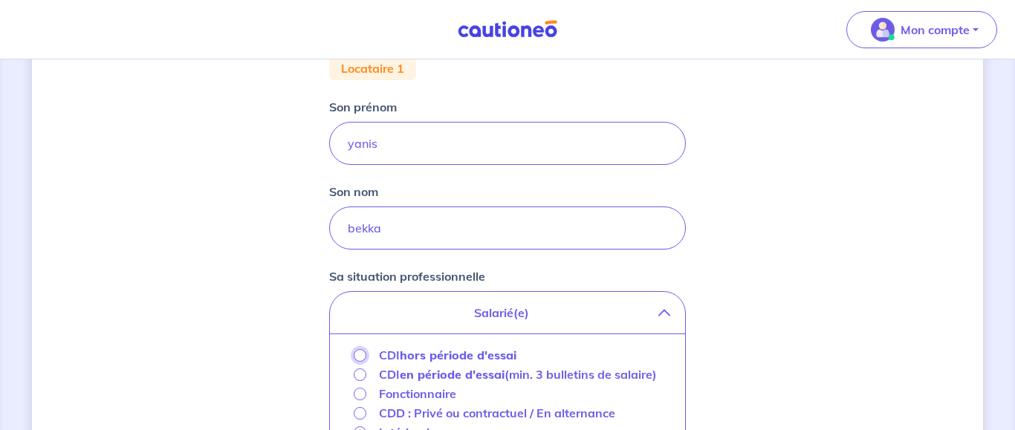
click at [357, 352] on input "CDI hors période d'essai" at bounding box center [360, 355] width 13 height 13
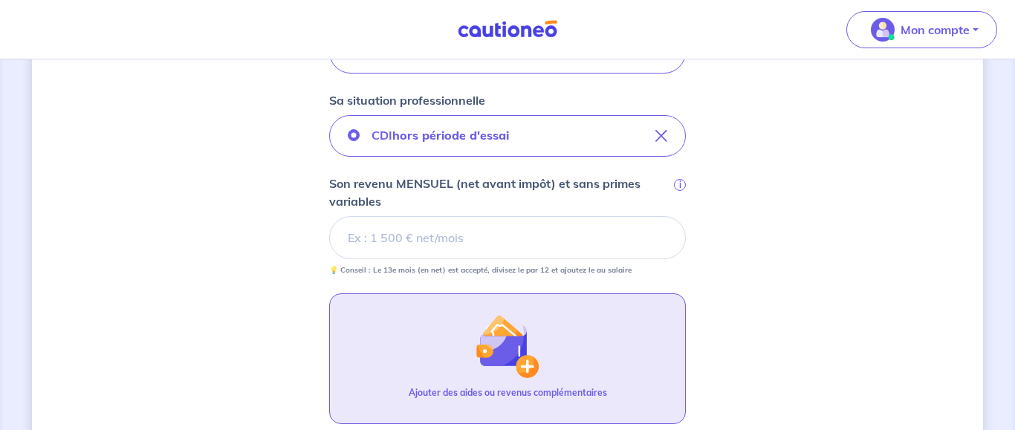
scroll to position [531, 0]
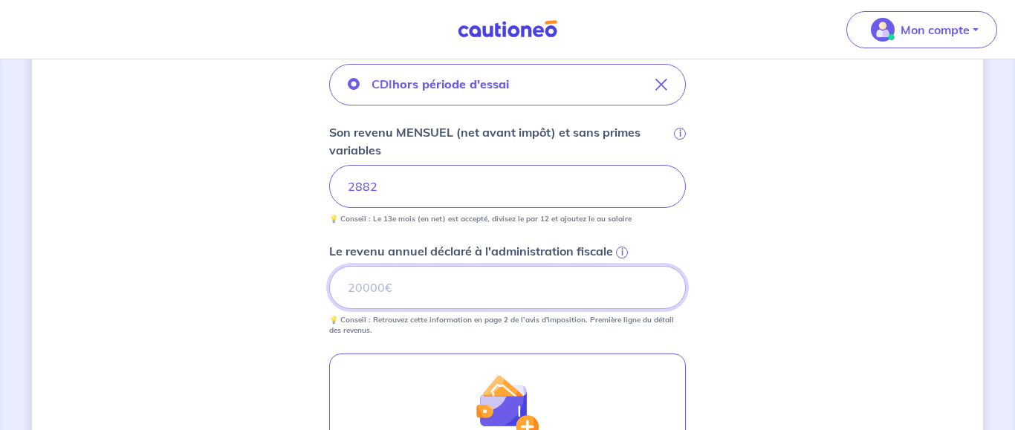
click at [454, 291] on input "Le revenu annuel déclaré à l'administration fiscale i" at bounding box center [507, 287] width 357 height 43
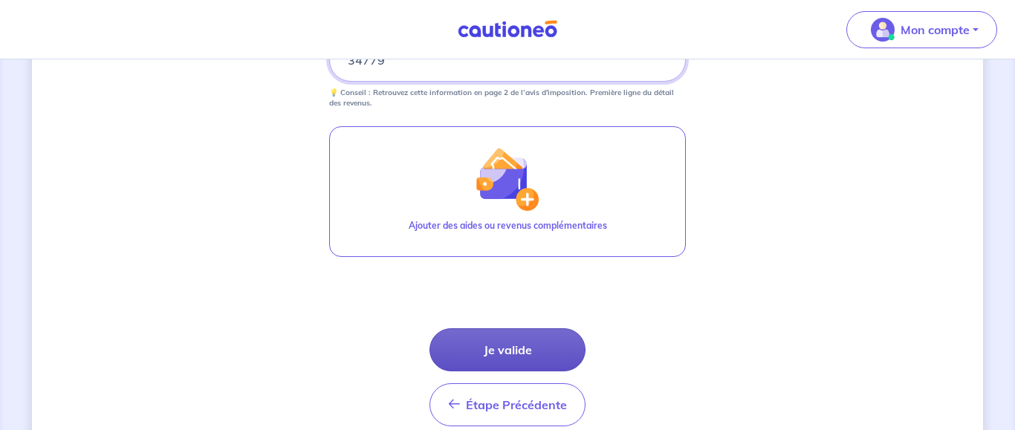
type input "34779"
click at [531, 358] on button "Je valide" at bounding box center [508, 350] width 156 height 43
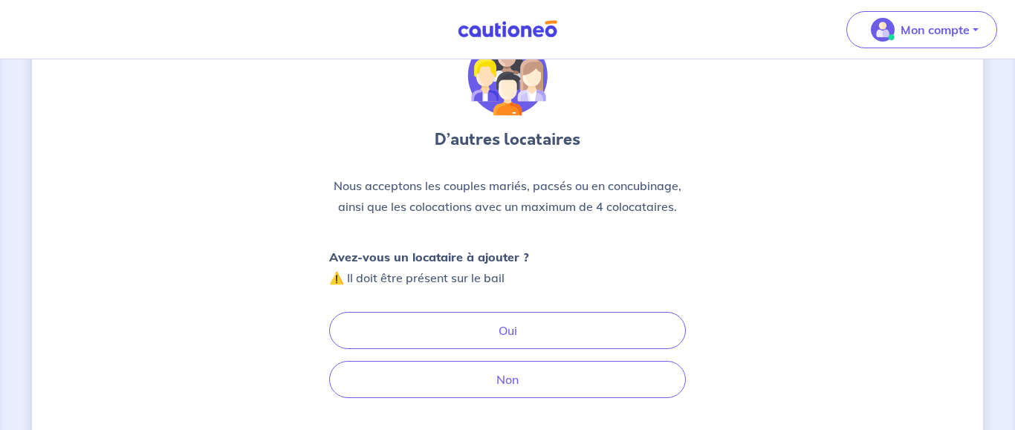
scroll to position [152, 0]
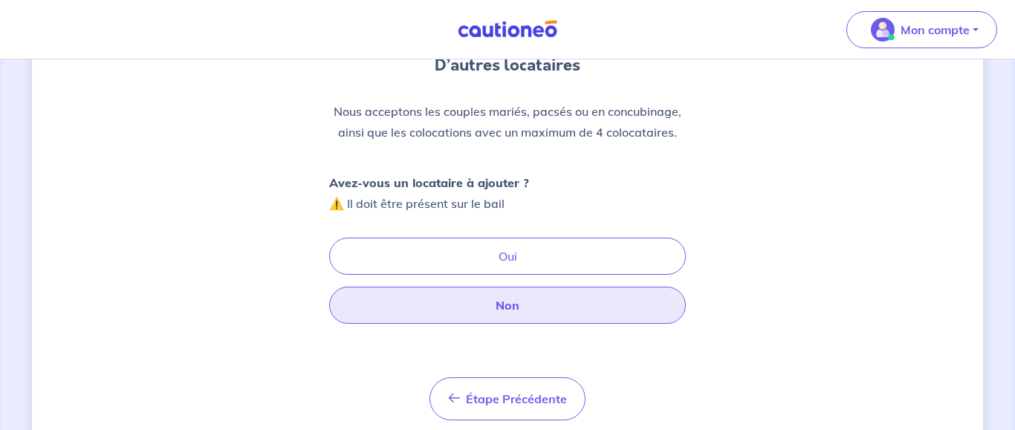
click at [513, 305] on button "Non" at bounding box center [507, 305] width 357 height 37
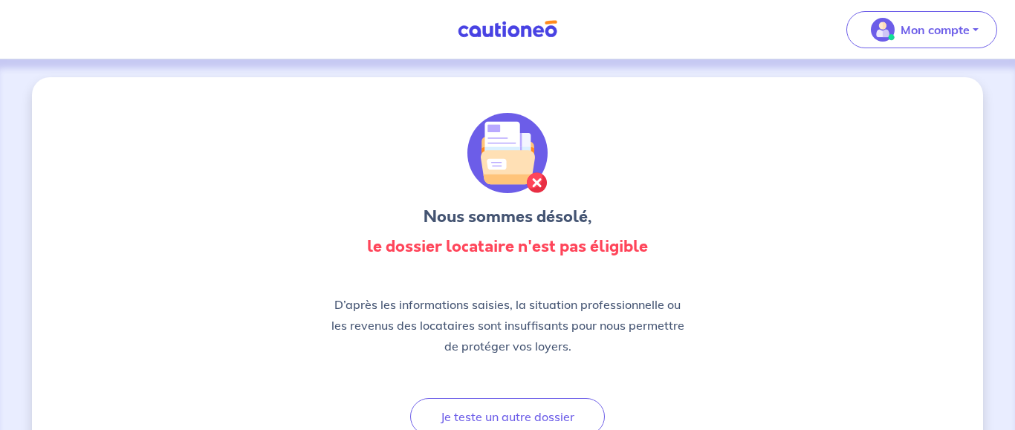
click at [624, 114] on div "Nous sommes désolé, le dossier locataire n'est pas éligible" at bounding box center [507, 189] width 357 height 152
click at [514, 31] on img at bounding box center [507, 29] width 111 height 19
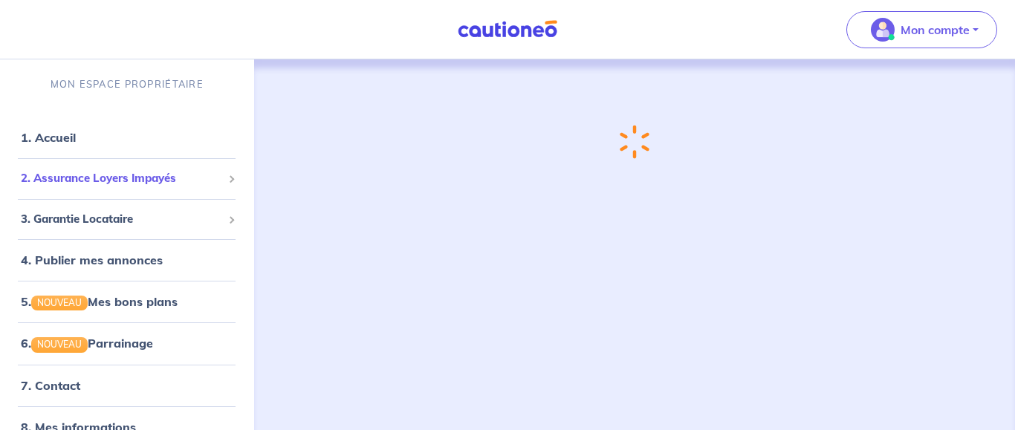
click at [141, 181] on span "2. Assurance Loyers Impayés" at bounding box center [121, 178] width 201 height 17
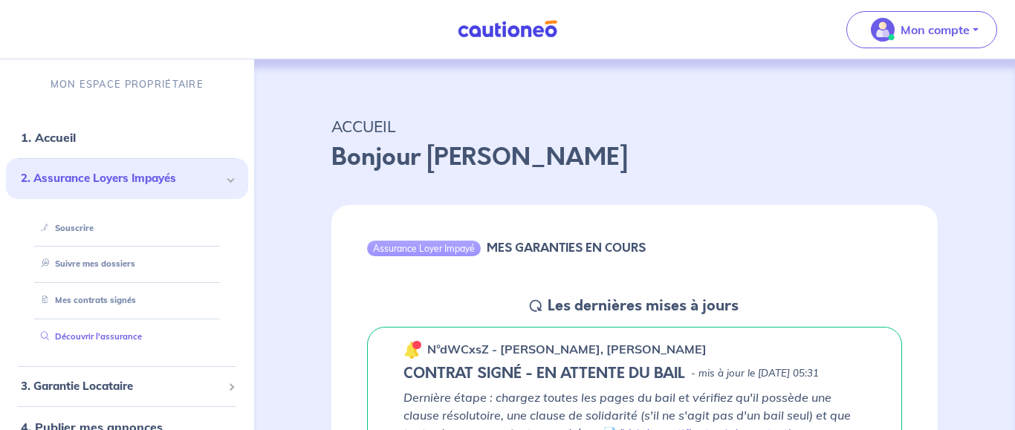
click at [96, 334] on link "Découvrir l'assurance" at bounding box center [88, 336] width 107 height 10
click at [343, 258] on div "Assurance Loyer Impayé MES GARANTIES EN COURS" at bounding box center [634, 250] width 607 height 91
click at [92, 227] on link "Souscrire" at bounding box center [63, 228] width 57 height 10
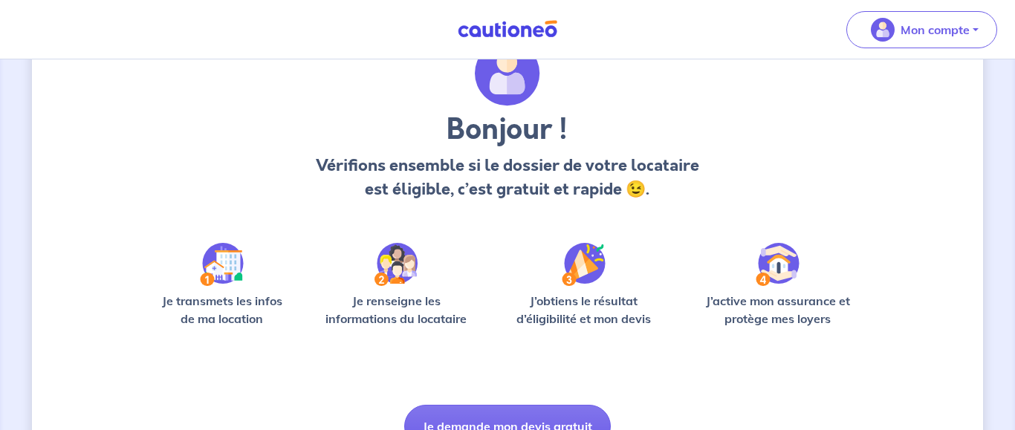
scroll to position [149, 0]
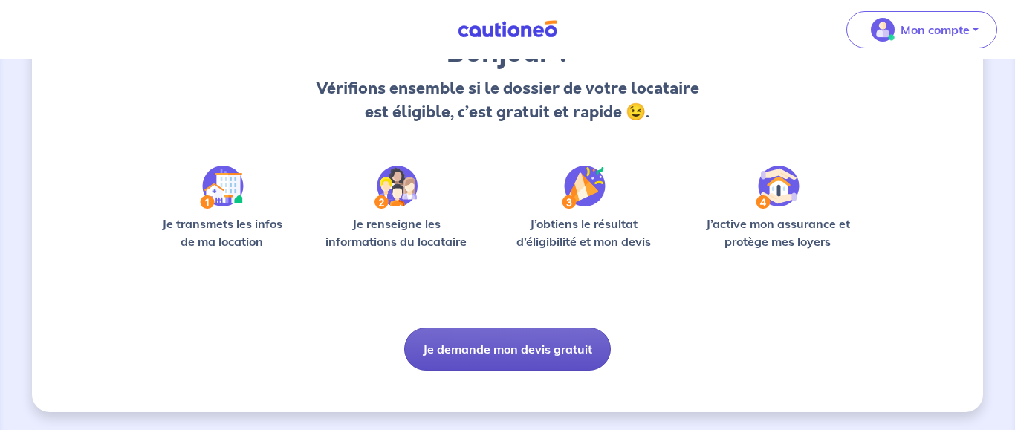
click at [508, 352] on button "Je demande mon devis gratuit" at bounding box center [507, 349] width 207 height 43
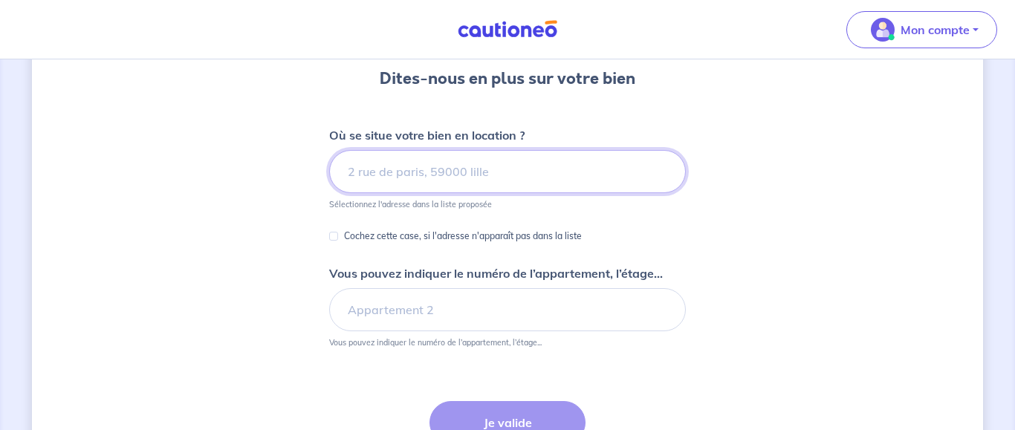
scroll to position [152, 0]
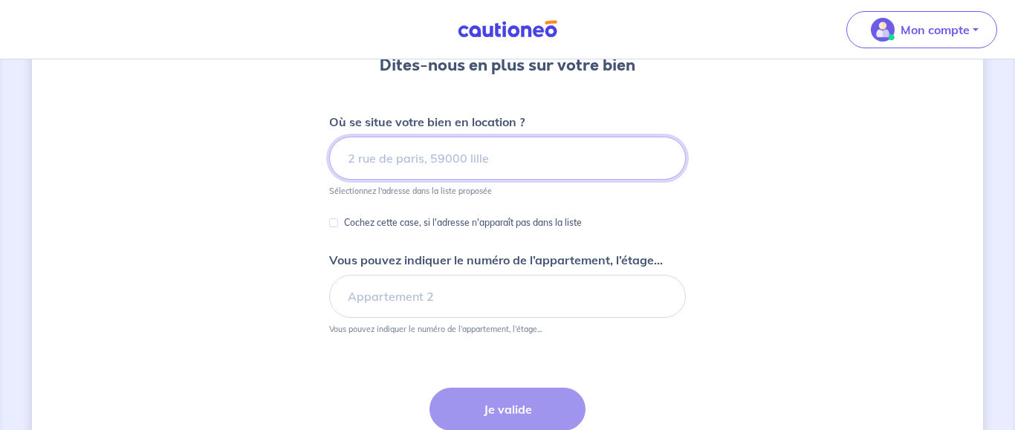
click at [444, 156] on input at bounding box center [507, 158] width 357 height 43
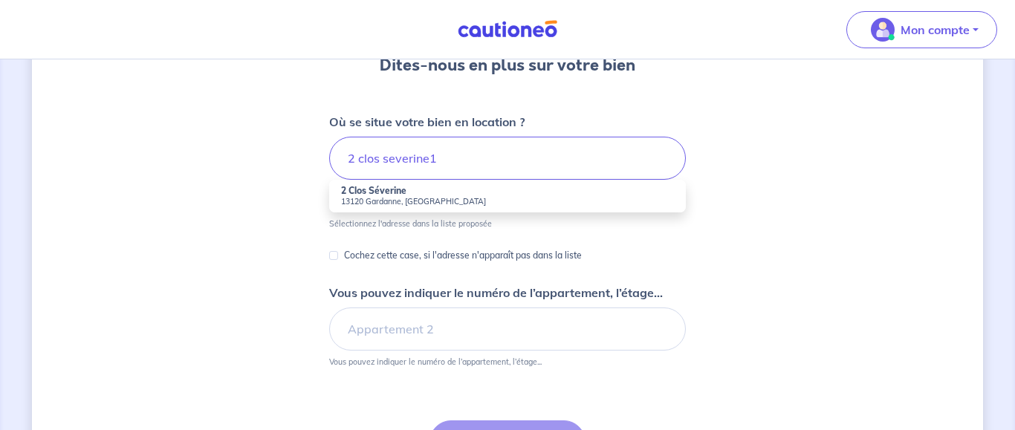
click at [415, 192] on li "2 Clos [PERSON_NAME] 13120 Gardanne, [GEOGRAPHIC_DATA]" at bounding box center [507, 196] width 357 height 33
type input "2 Clos [PERSON_NAME], 13120 Gardanne, [GEOGRAPHIC_DATA]"
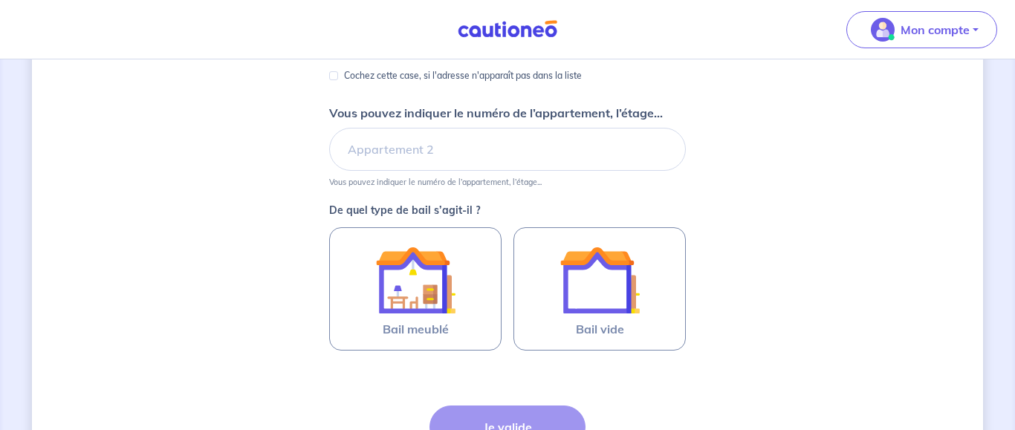
scroll to position [303, 0]
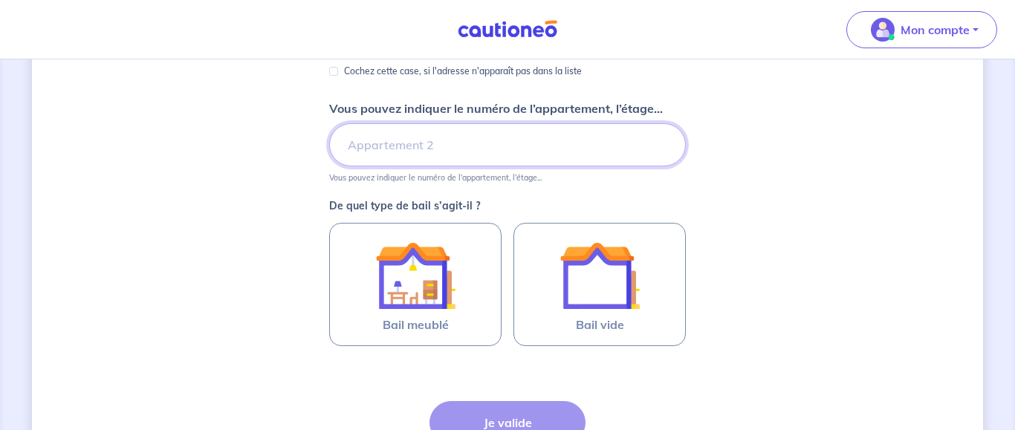
click at [392, 142] on input "Vous pouvez indiquer le numéro de l’appartement, l’étage..." at bounding box center [507, 144] width 357 height 43
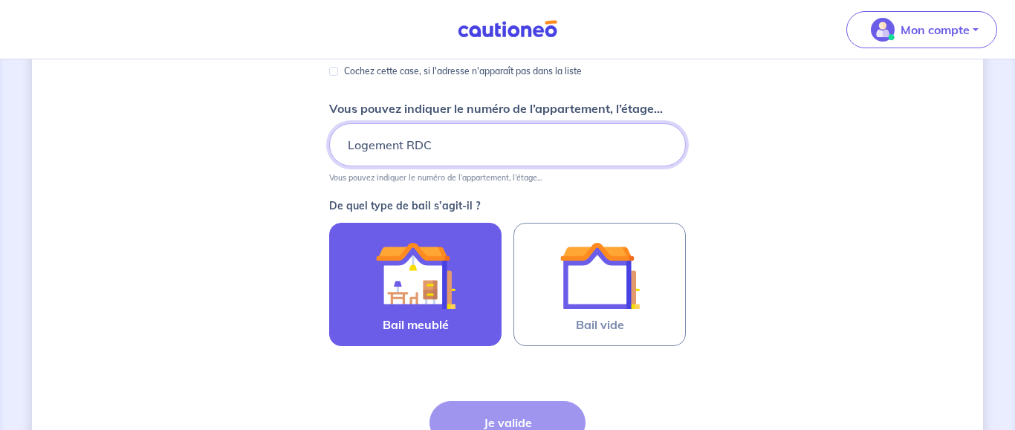
type input "Logement RDC"
click at [444, 287] on img at bounding box center [415, 276] width 80 height 80
click at [0, 0] on input "Bail meublé" at bounding box center [0, 0] width 0 height 0
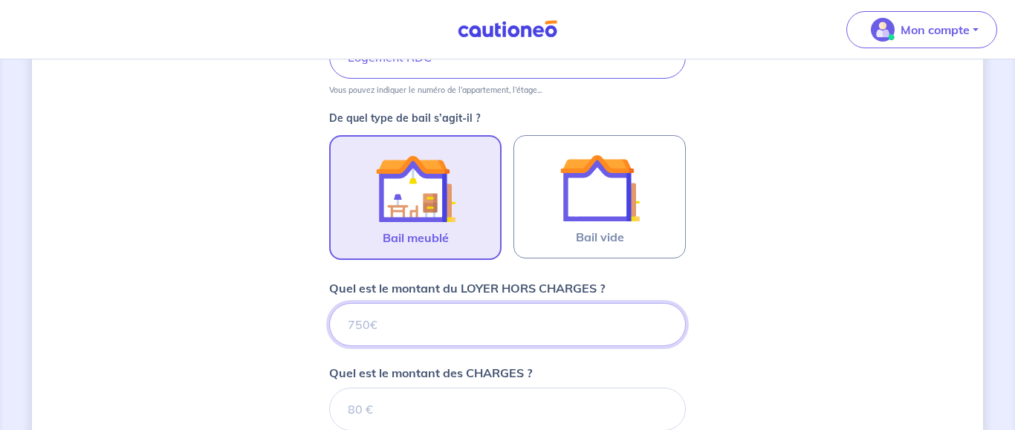
scroll to position [401, 0]
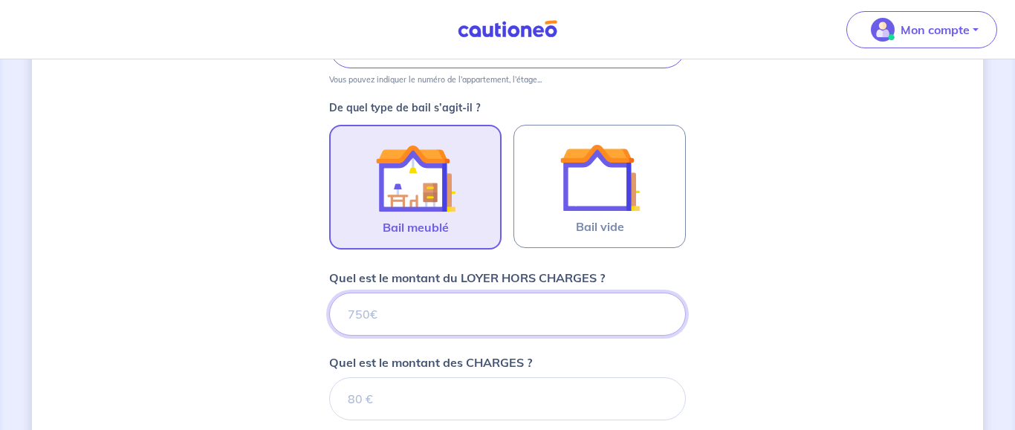
click at [425, 308] on input "Quel est le montant du LOYER HORS CHARGES ?" at bounding box center [507, 314] width 357 height 43
type input "1100"
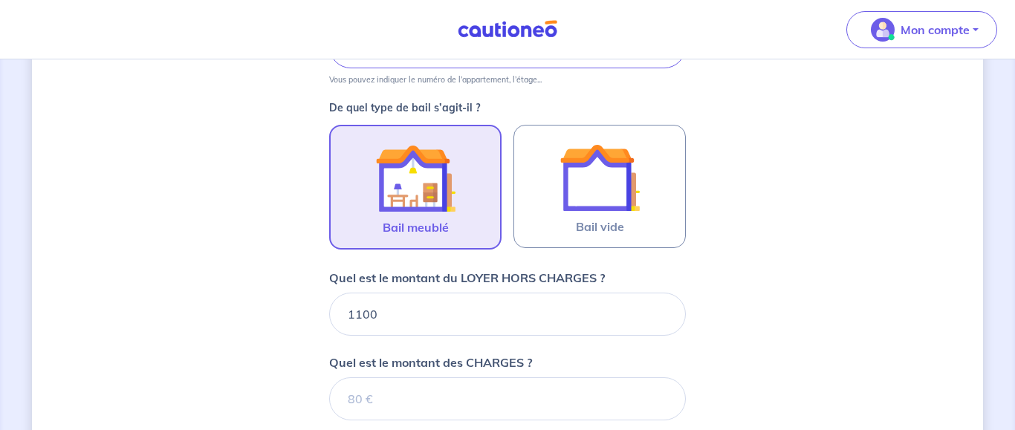
click at [254, 344] on div "Dites-nous en plus sur votre bien Où se situe votre bien en location ? 2 Clos […" at bounding box center [507, 252] width 951 height 1152
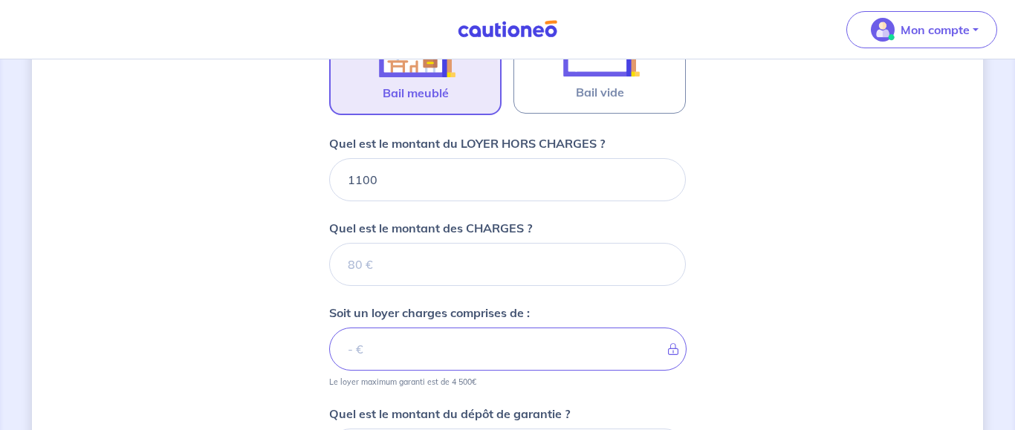
scroll to position [553, 0]
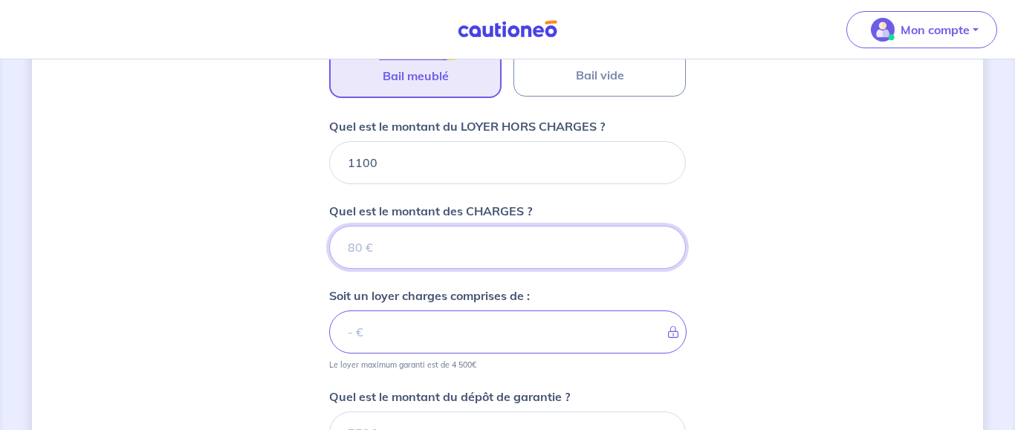
click at [415, 242] on input "Quel est le montant des CHARGES ?" at bounding box center [507, 247] width 357 height 43
type input "11"
type input "1111"
type input "1"
type input "0"
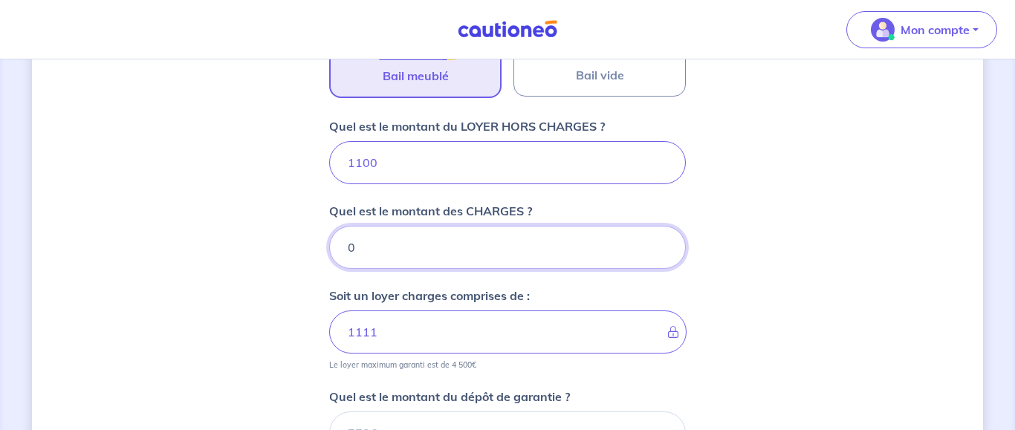
type input "1101"
type input "00"
type input "1100"
type input "0"
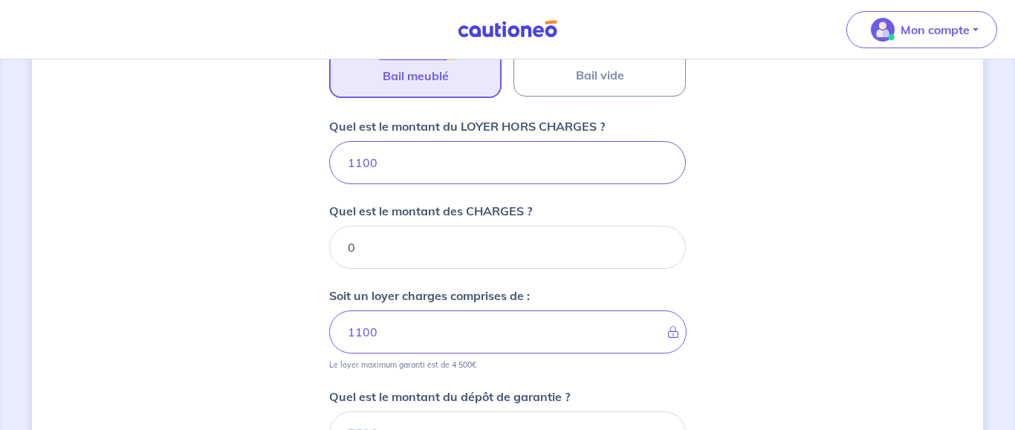
click at [229, 285] on div "Dites-nous en plus sur votre bien Où se situe votre bien en location ? 2 Clos […" at bounding box center [507, 100] width 951 height 1152
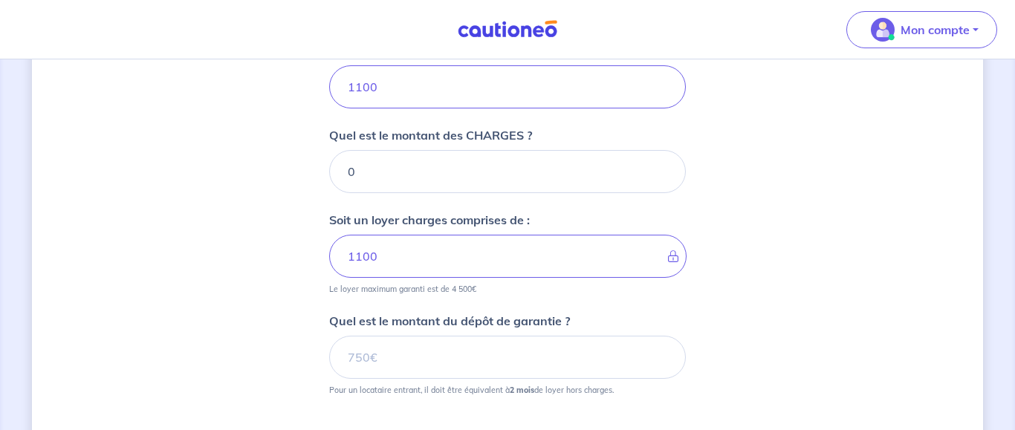
click at [262, 294] on div "Dites-nous en plus sur votre bien Où se situe votre bien en location ? 2 Clos […" at bounding box center [507, 25] width 951 height 1152
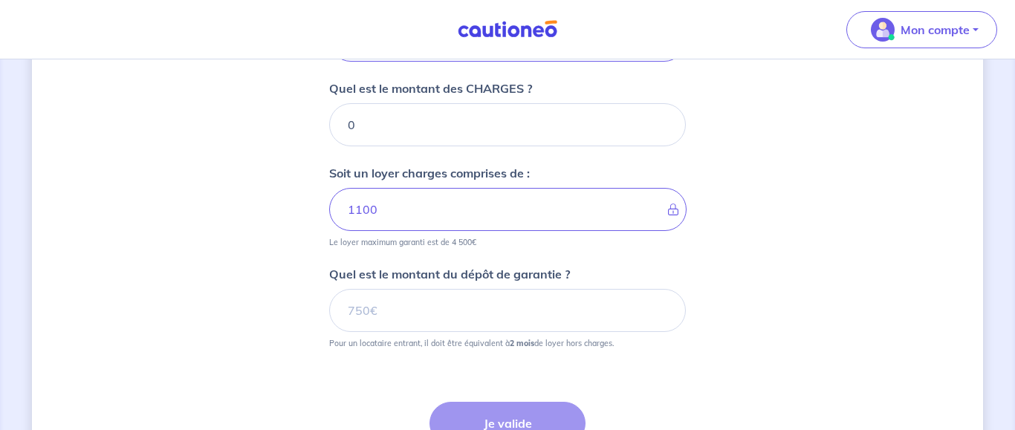
scroll to position [705, 0]
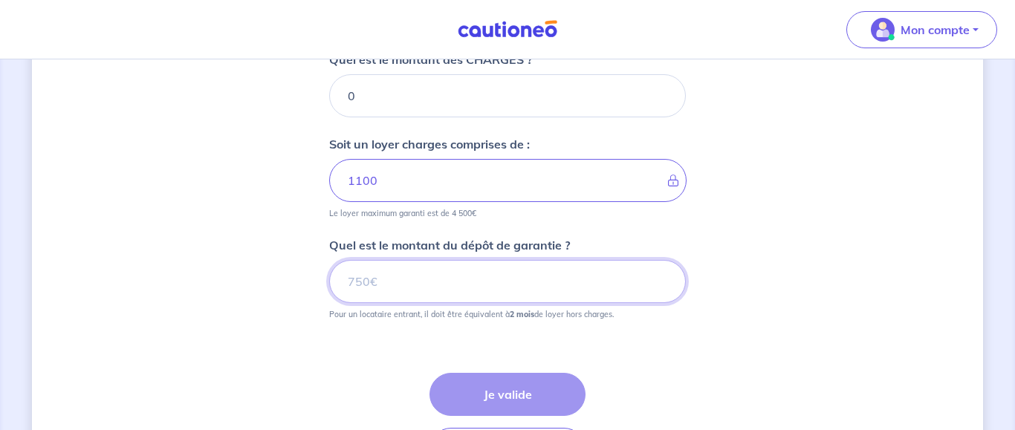
click at [386, 279] on input "Quel est le montant du dépôt de garantie ?" at bounding box center [507, 281] width 357 height 43
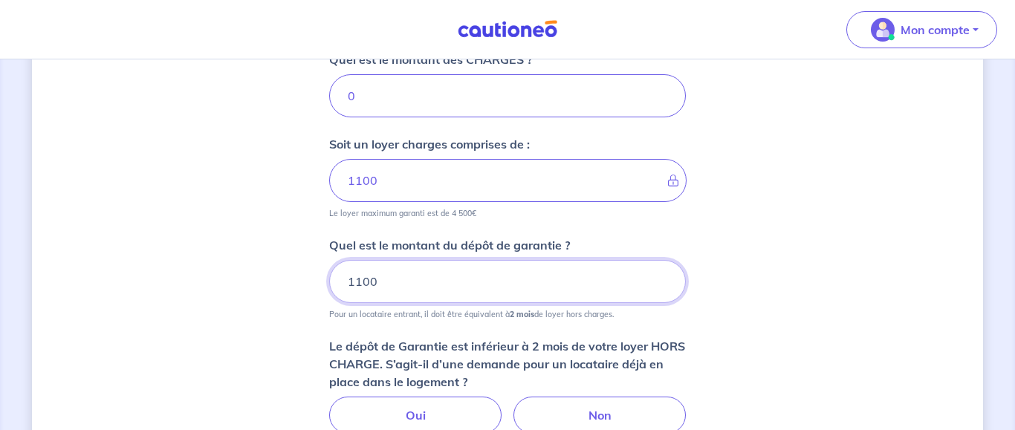
type input "1100"
click at [269, 309] on div "Dites-nous en plus sur votre bien Où se situe votre bien en location ? 2 Clos […" at bounding box center [507, 6] width 951 height 1266
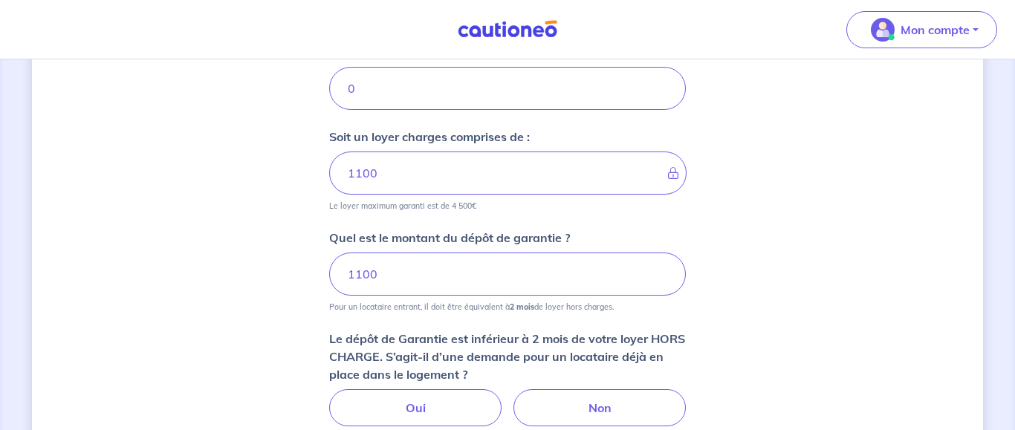
scroll to position [780, 0]
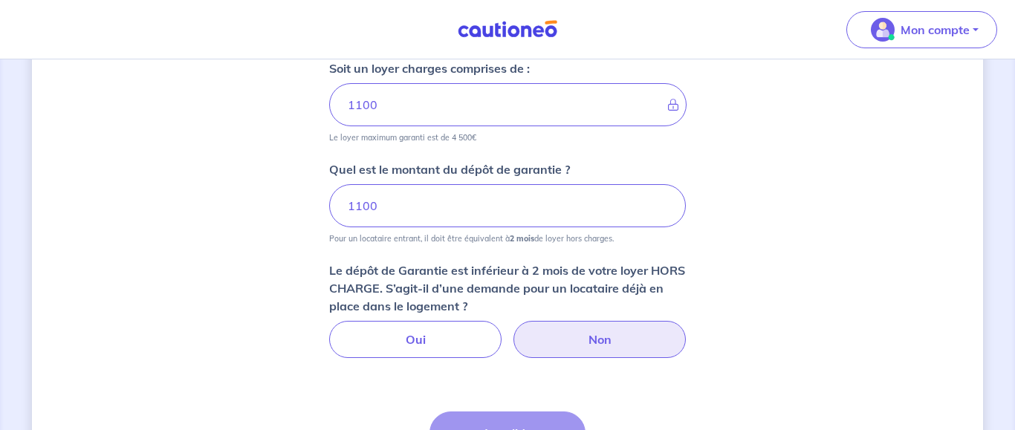
click at [566, 335] on label "Non" at bounding box center [600, 339] width 172 height 37
click at [513, 331] on input "Non" at bounding box center [508, 326] width 10 height 10
radio input "true"
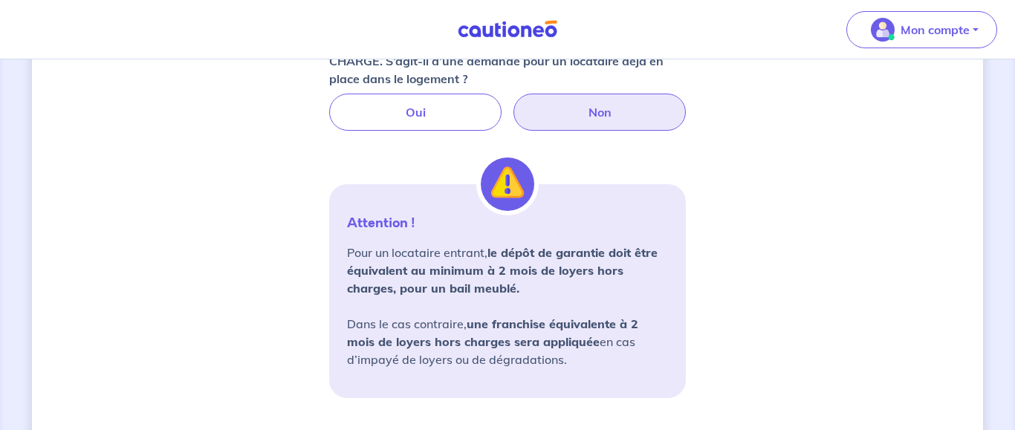
scroll to position [1159, 0]
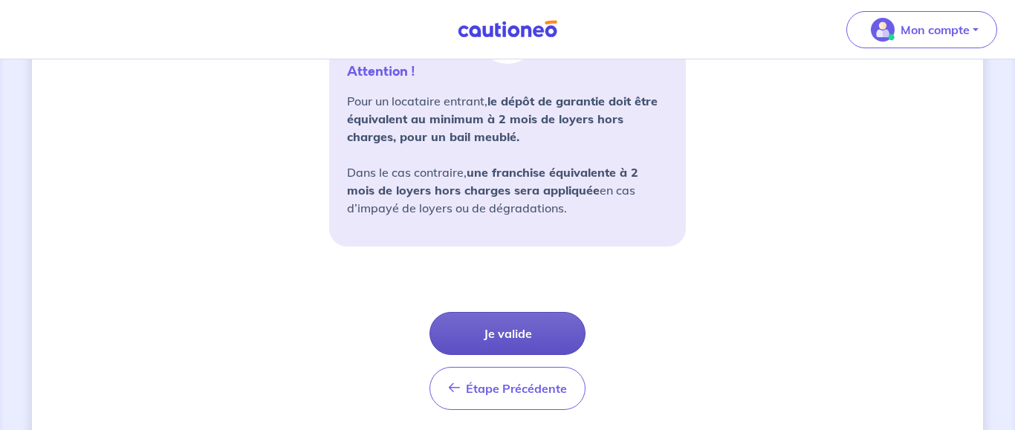
click at [543, 337] on button "Je valide" at bounding box center [508, 333] width 156 height 43
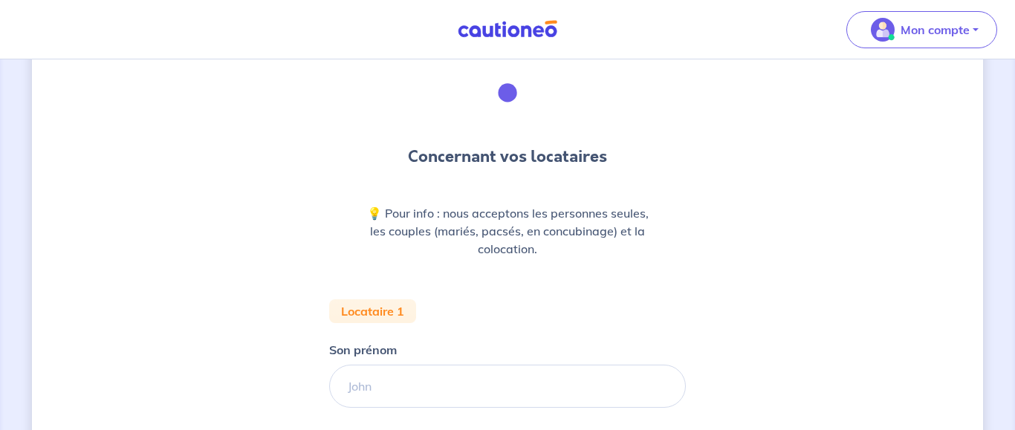
scroll to position [152, 0]
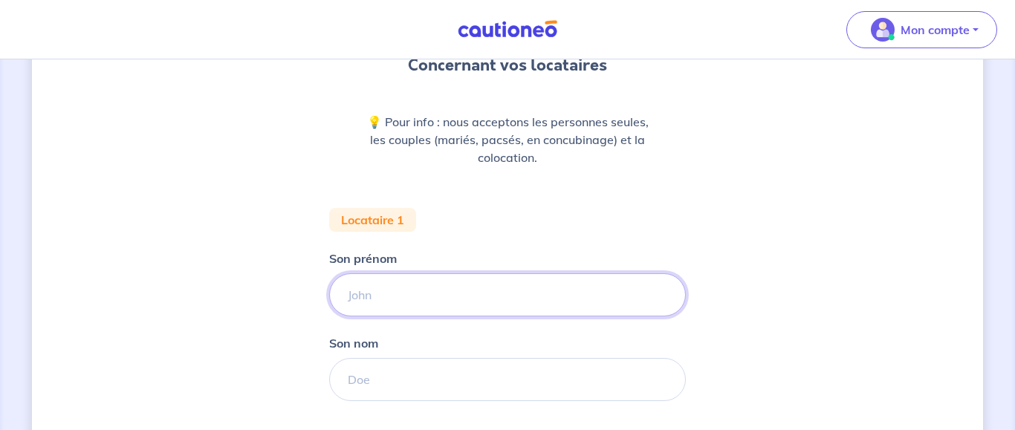
click at [355, 294] on input "Son prénom" at bounding box center [507, 295] width 357 height 43
click at [394, 301] on input "Son prénom" at bounding box center [507, 295] width 357 height 43
type input "yanis"
click at [405, 383] on input "Son nom" at bounding box center [507, 379] width 357 height 43
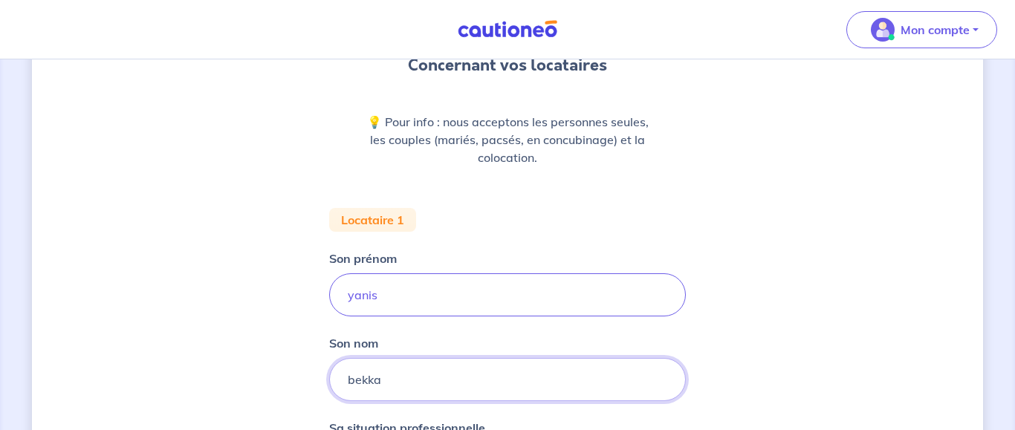
type input "bekka"
click at [265, 373] on div "Concernant vos locataires 💡 Pour info : nous acceptons les personnes seules, le…" at bounding box center [507, 395] width 951 height 939
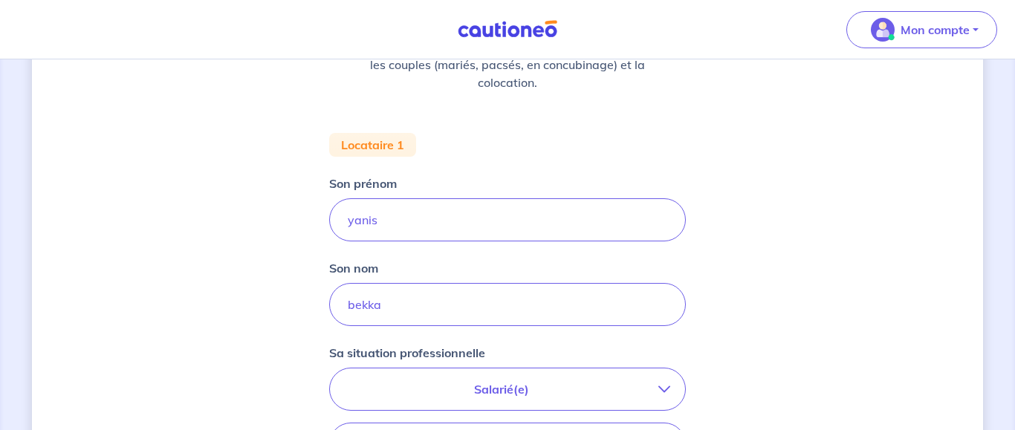
scroll to position [303, 0]
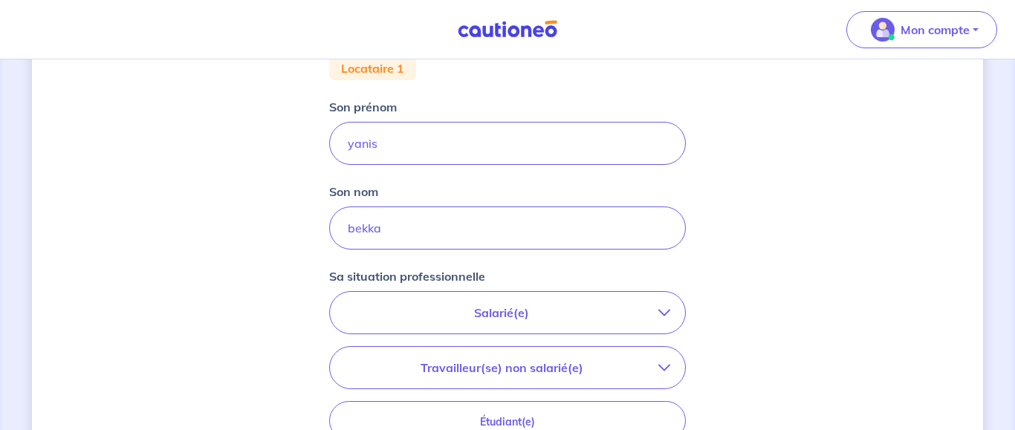
click at [441, 317] on p "Salarié(e)" at bounding box center [502, 313] width 314 height 18
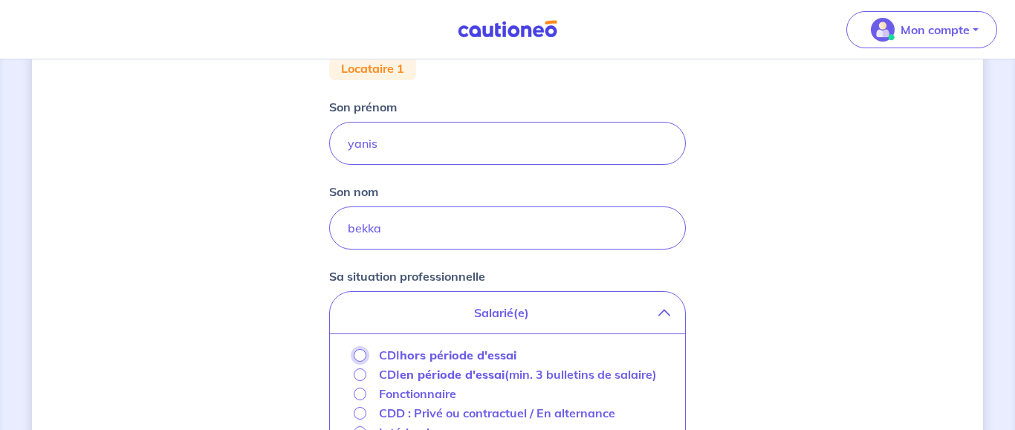
click at [363, 359] on input "CDI hors période d'essai" at bounding box center [360, 355] width 13 height 13
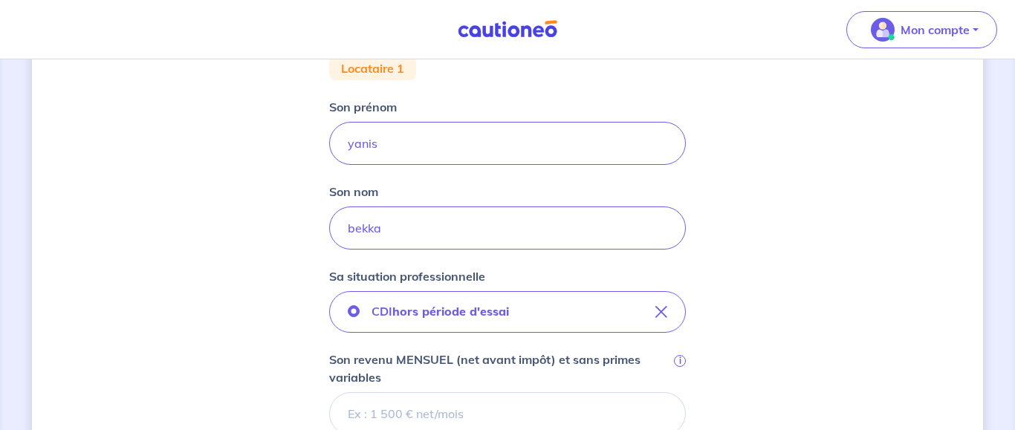
click at [272, 337] on div "Concernant vos locataires 💡 Pour info : nous acceptons les personnes seules, le…" at bounding box center [507, 298] width 951 height 1049
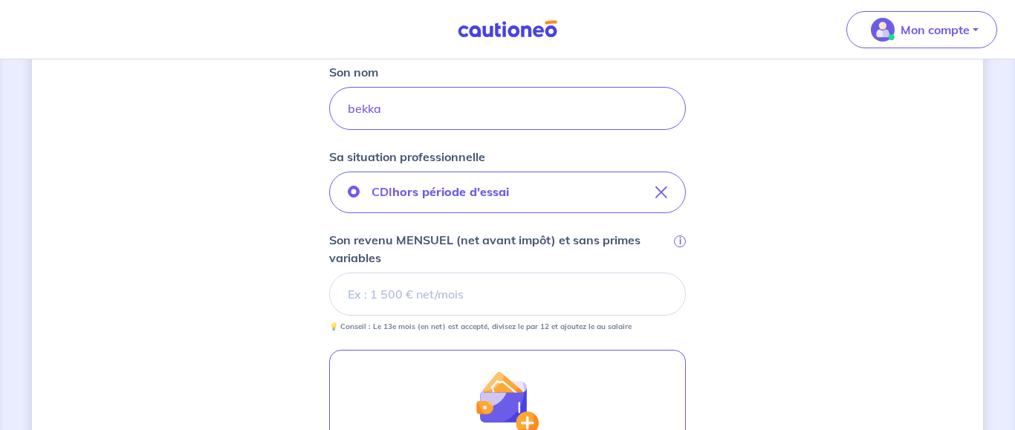
scroll to position [455, 0]
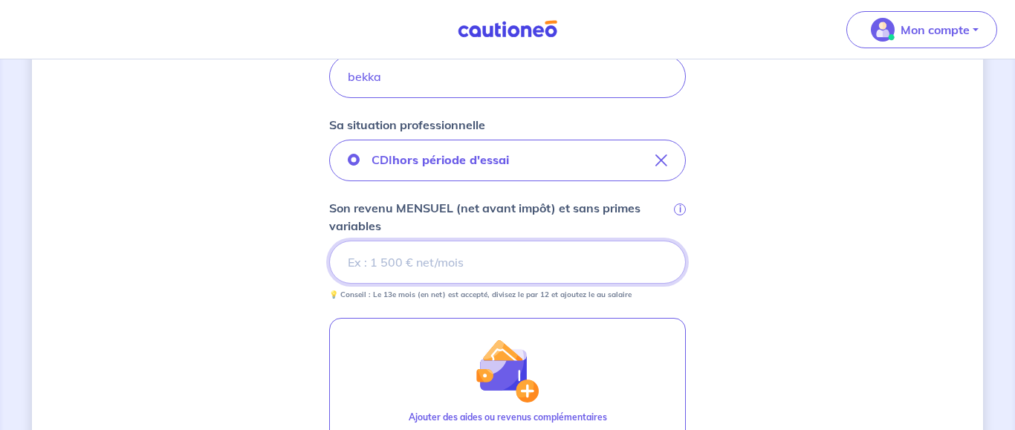
click at [424, 259] on input "Son revenu MENSUEL (net avant impôt) et sans primes variables i" at bounding box center [507, 262] width 357 height 43
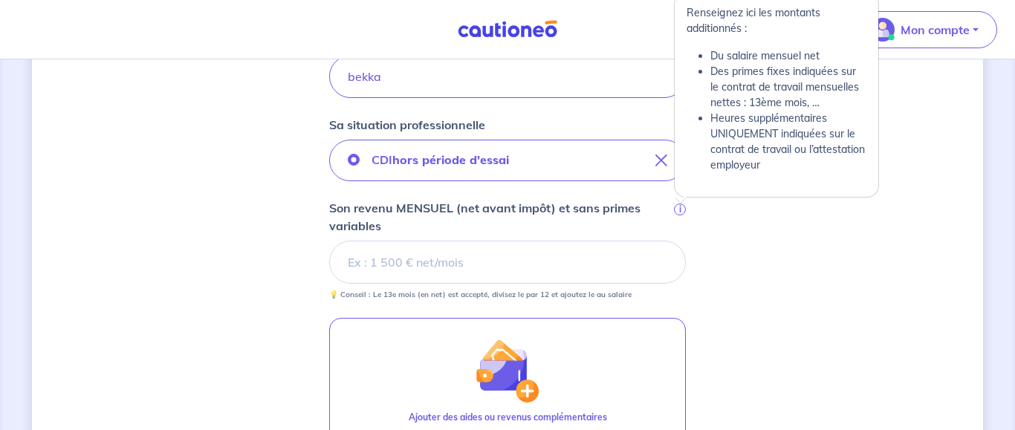
click at [676, 211] on span "i" at bounding box center [680, 210] width 12 height 12
click at [676, 241] on input "Son revenu MENSUEL (net avant impôt) et sans primes variables i" at bounding box center [507, 262] width 357 height 43
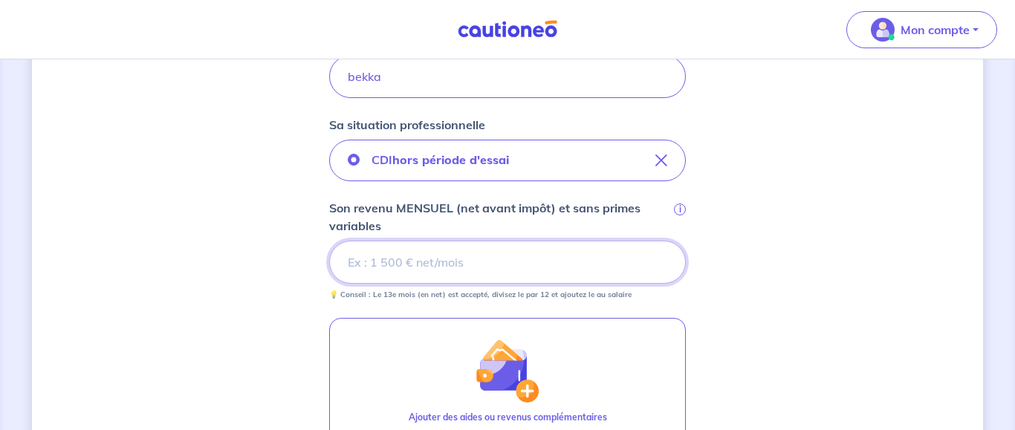
click at [488, 268] on input "Son revenu MENSUEL (net avant impôt) et sans primes variables i" at bounding box center [507, 262] width 357 height 43
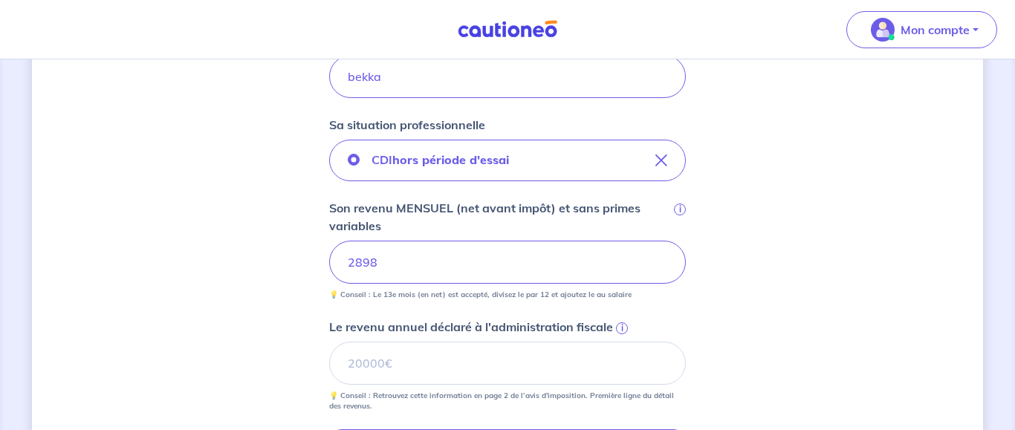
click at [318, 311] on div "Concernant vos locataires 💡 Pour info : nous acceptons les personnes seules, le…" at bounding box center [507, 202] width 951 height 1161
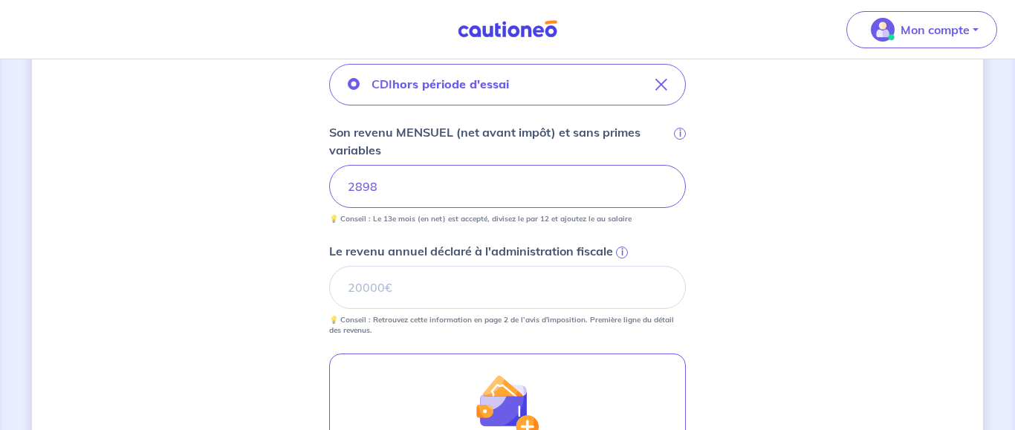
click at [618, 255] on span "i" at bounding box center [622, 253] width 12 height 12
click at [618, 266] on input "Le revenu annuel déclaré à l'administration fiscale i" at bounding box center [507, 287] width 357 height 43
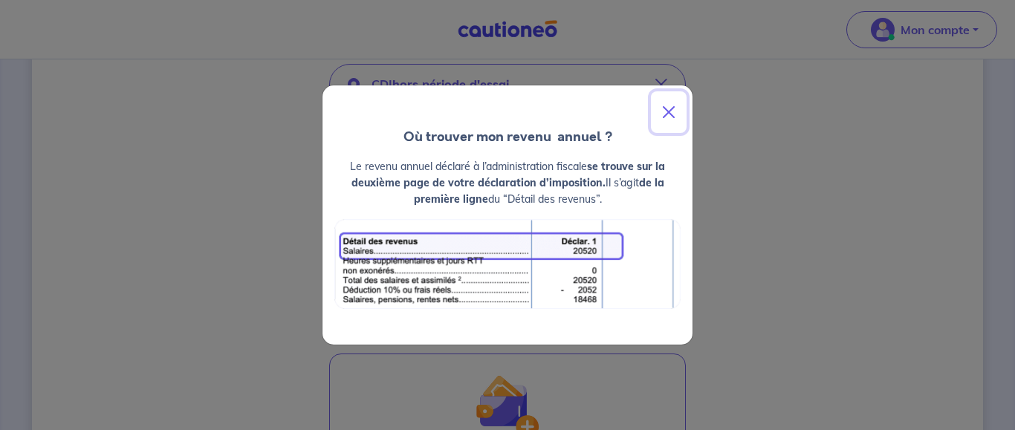
click at [668, 106] on button "Close" at bounding box center [669, 112] width 36 height 42
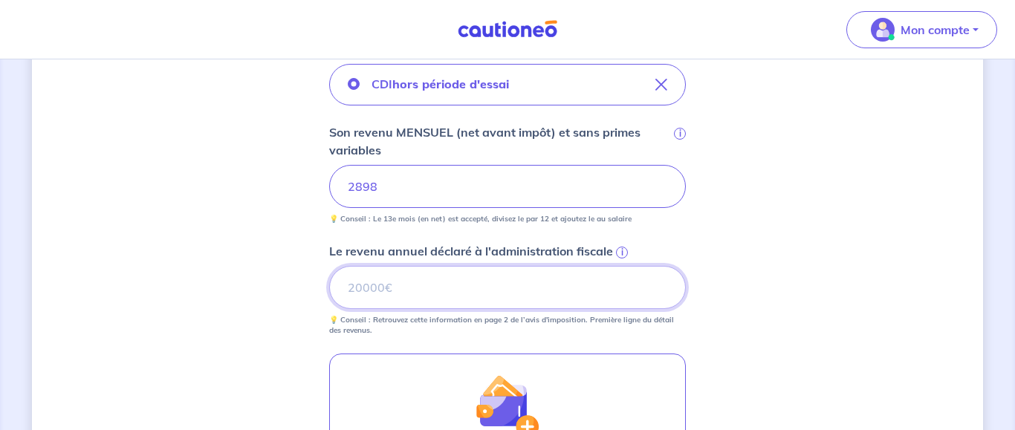
click at [409, 291] on input "Le revenu annuel déclaré à l'administration fiscale i" at bounding box center [507, 287] width 357 height 43
type input "34779"
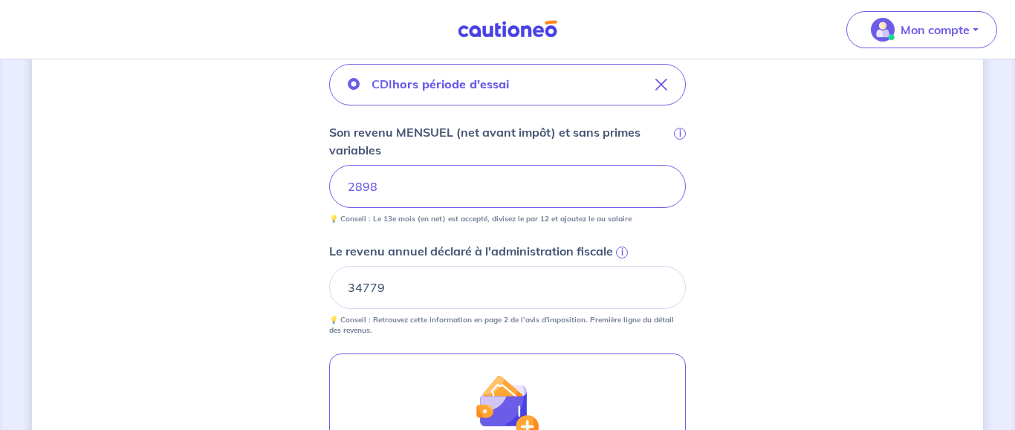
click at [769, 239] on div "Concernant vos locataires 💡 Pour info : nous acceptons les personnes seules, le…" at bounding box center [507, 127] width 951 height 1161
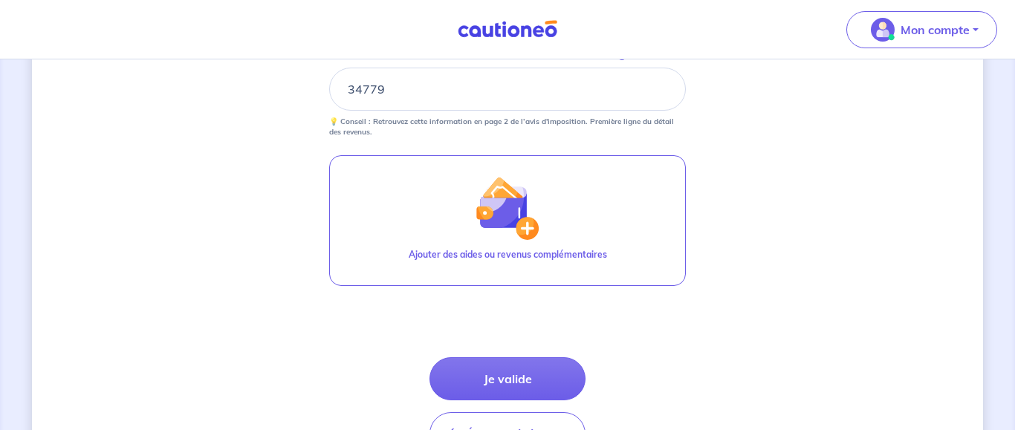
scroll to position [758, 0]
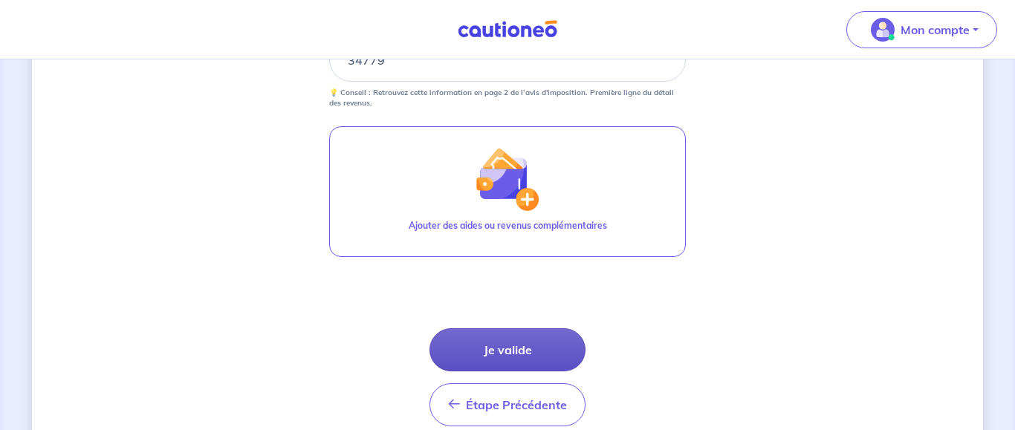
click at [546, 347] on button "Je valide" at bounding box center [508, 350] width 156 height 43
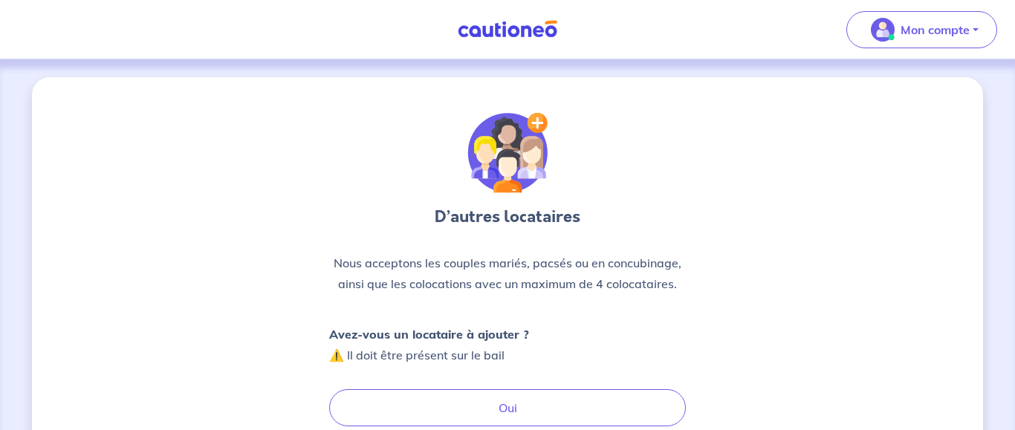
scroll to position [152, 0]
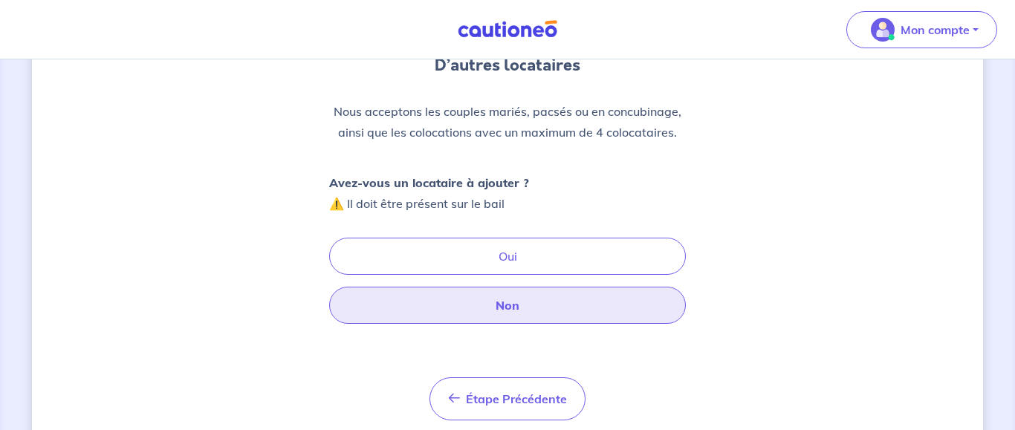
click at [551, 321] on button "Non" at bounding box center [507, 305] width 357 height 37
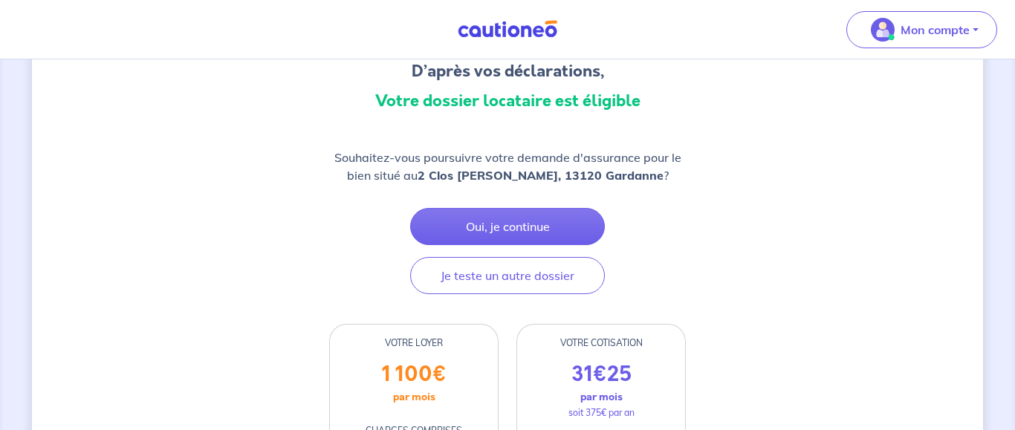
scroll to position [152, 0]
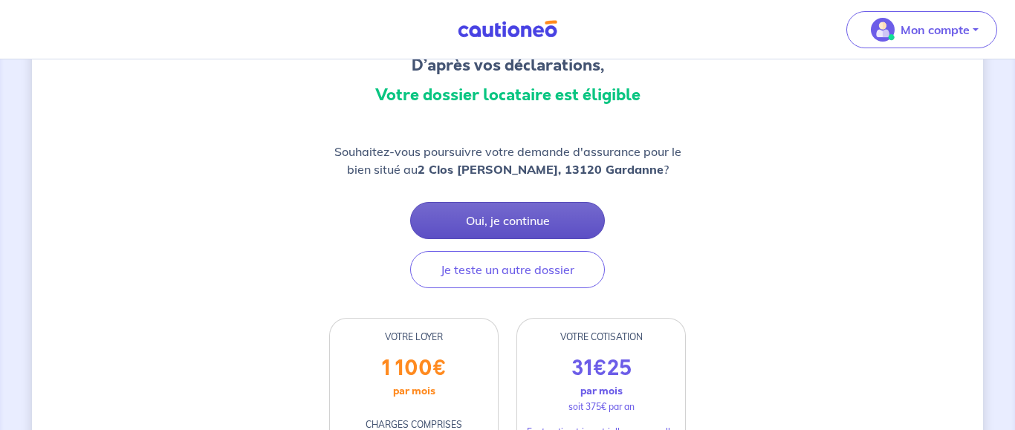
click at [567, 222] on button "Oui, je continue" at bounding box center [507, 220] width 195 height 37
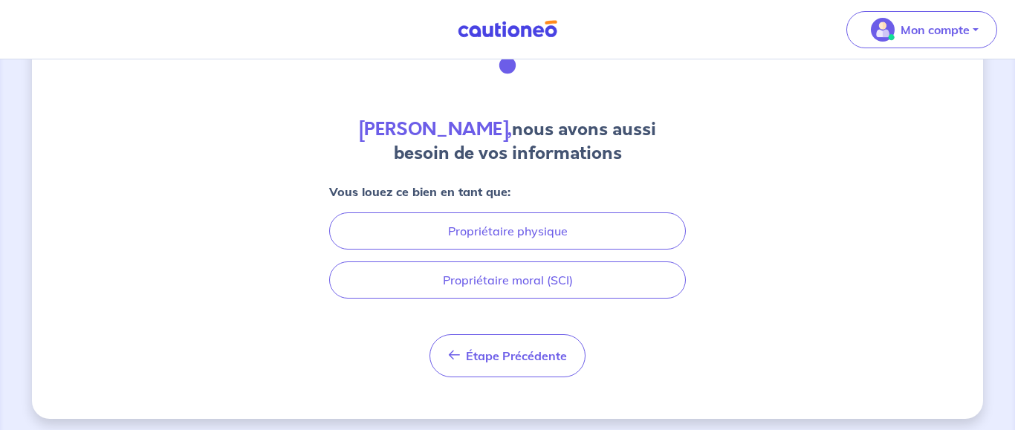
scroll to position [94, 0]
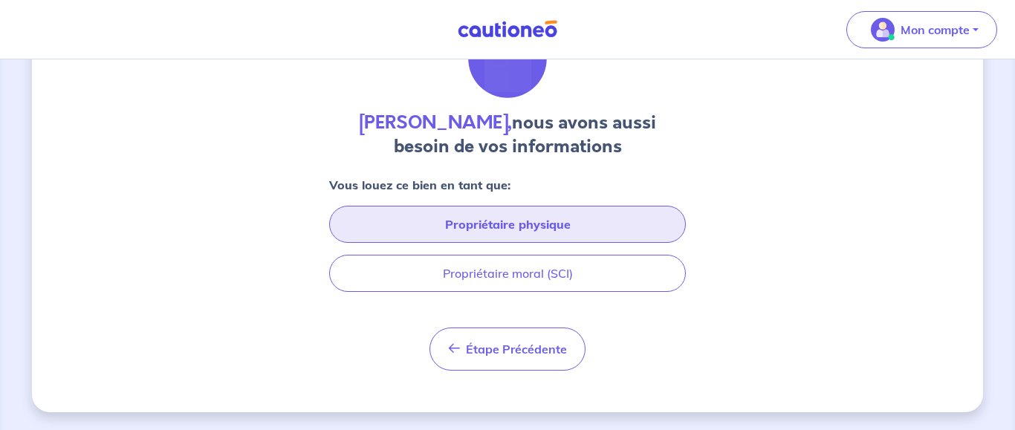
click at [520, 226] on button "Propriétaire physique" at bounding box center [507, 224] width 357 height 37
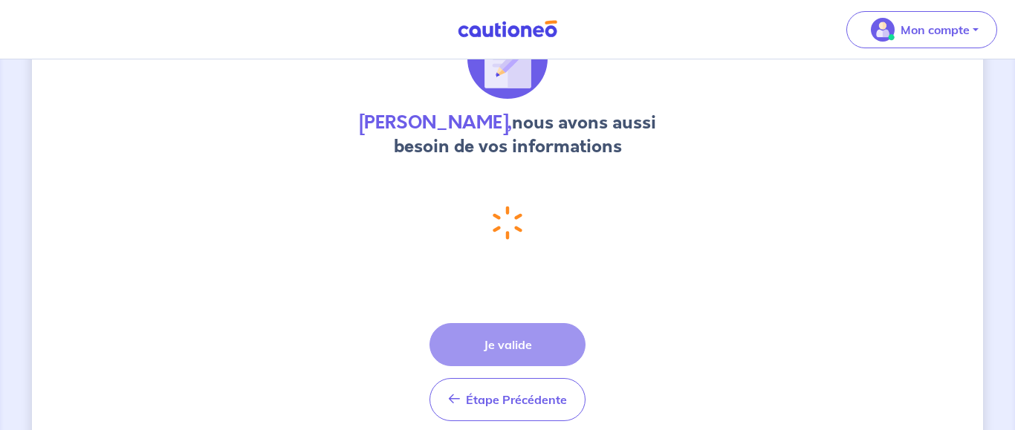
select select "FR"
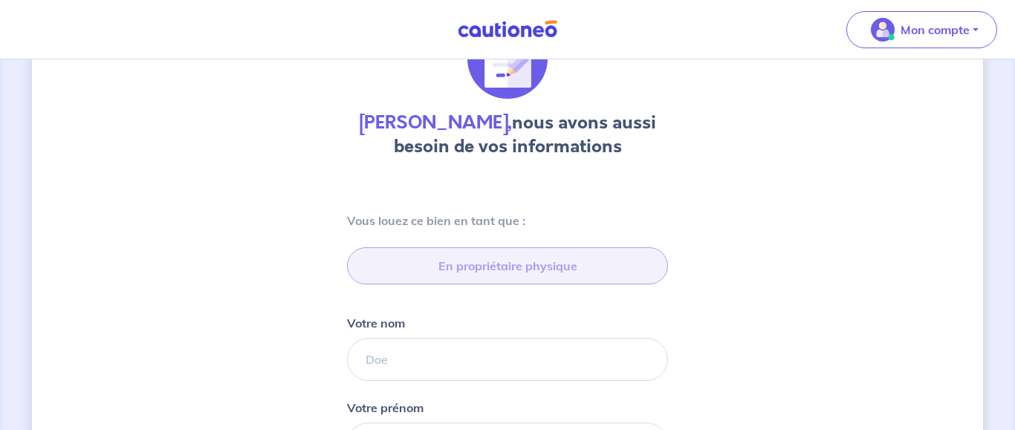
type input "07 51 02 38 63"
type input "[STREET_ADDRESS]"
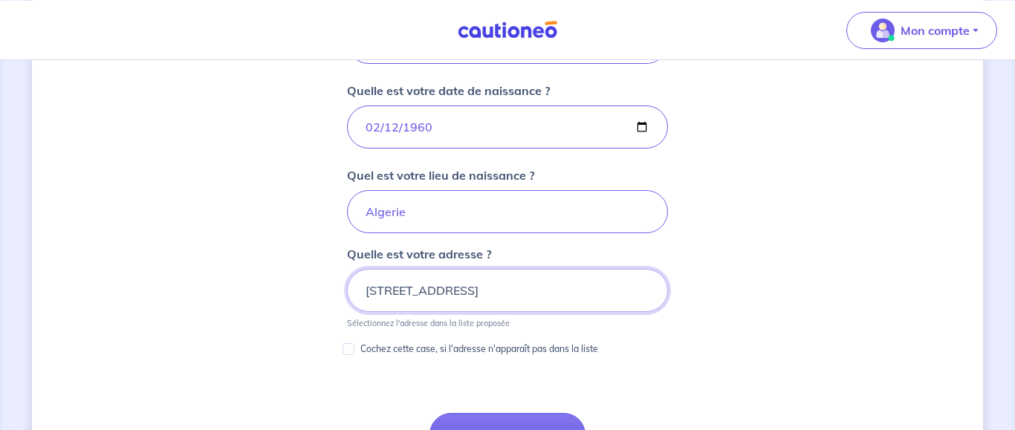
scroll to position [818, 0]
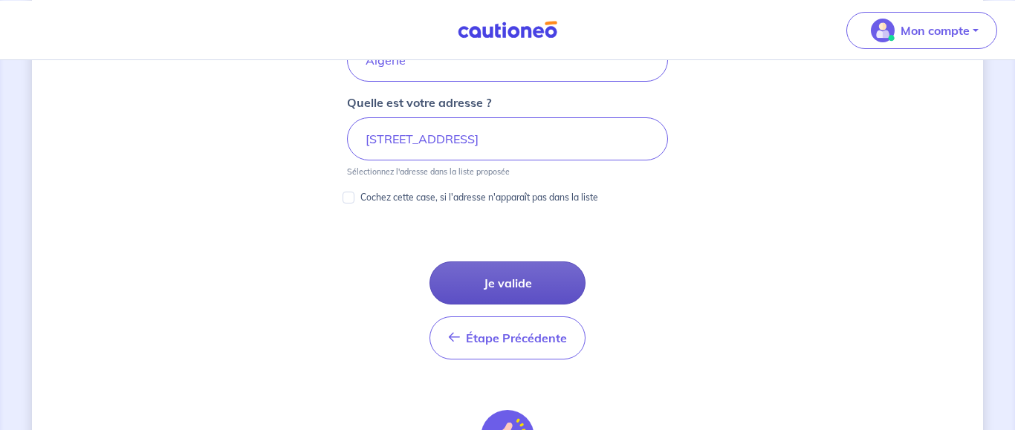
click at [536, 293] on button "Je valide" at bounding box center [508, 283] width 156 height 43
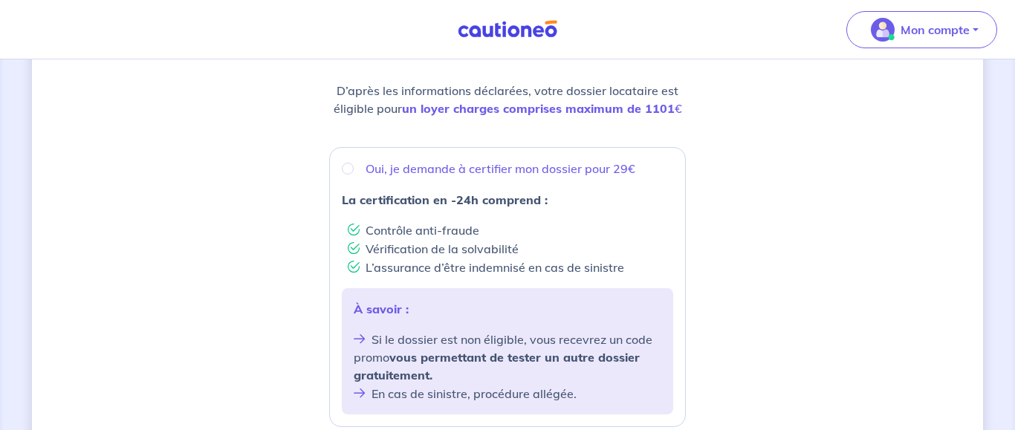
scroll to position [227, 0]
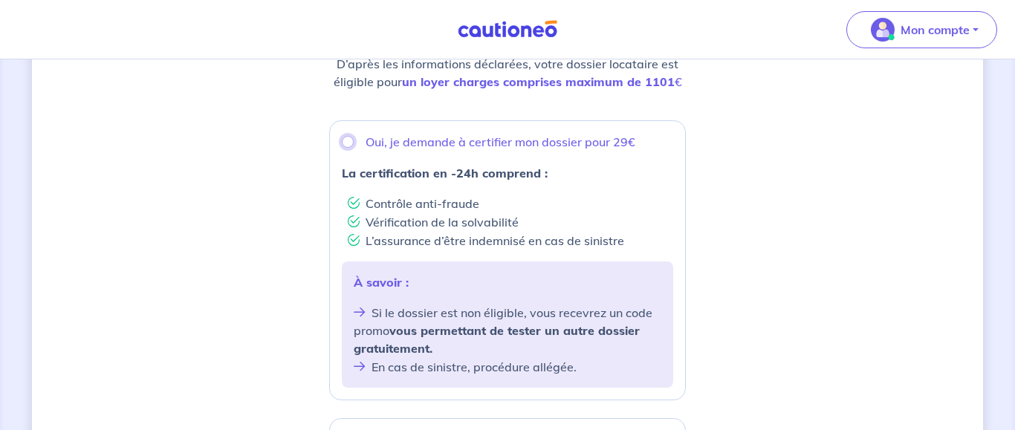
click at [349, 144] on input "Oui, je demande à certifier mon dossier pour 29€" at bounding box center [348, 142] width 12 height 12
radio input "true"
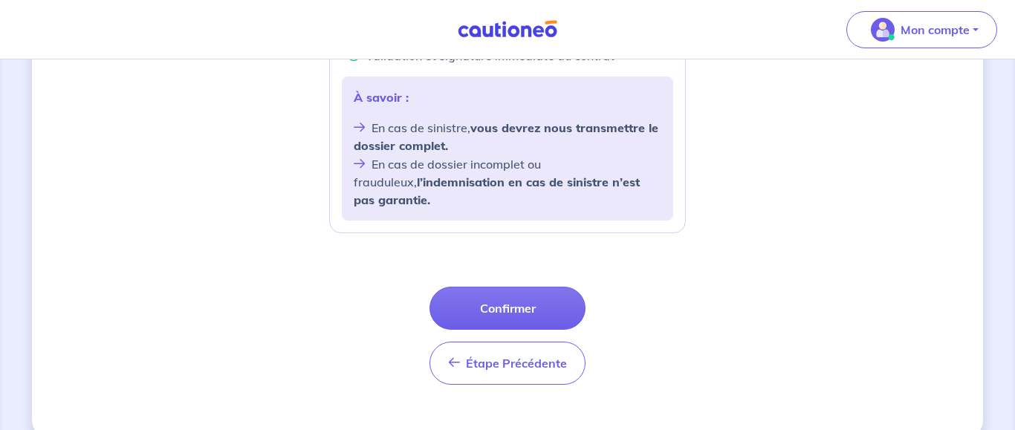
scroll to position [682, 0]
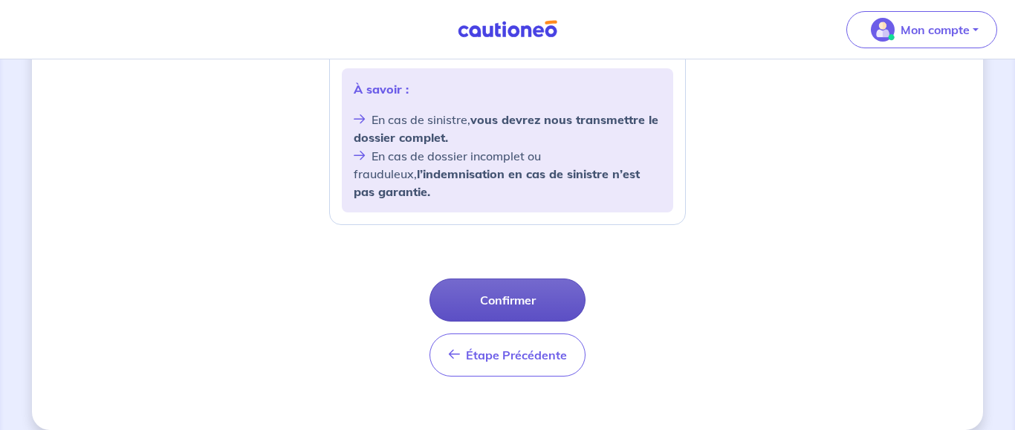
click at [499, 279] on button "Confirmer" at bounding box center [508, 300] width 156 height 43
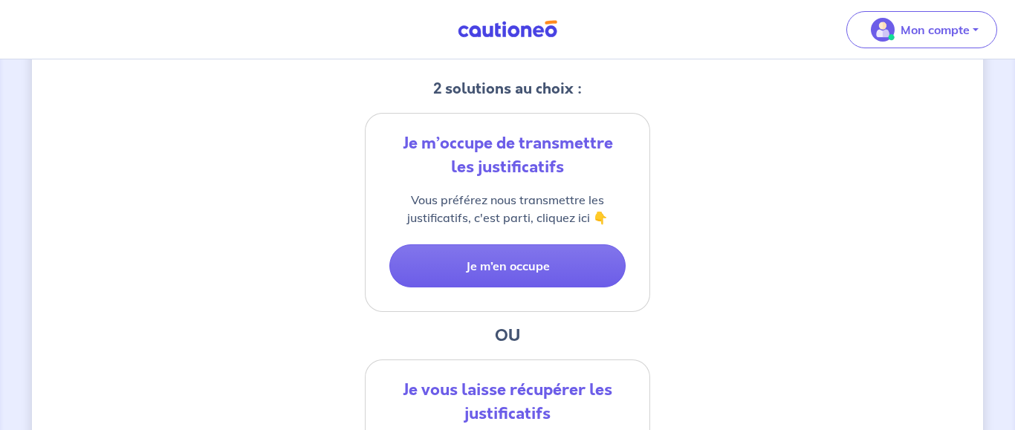
scroll to position [379, 0]
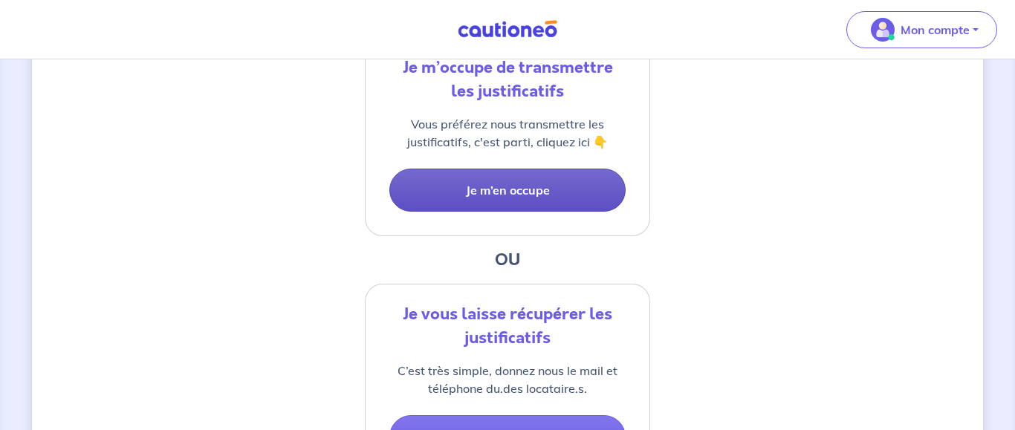
click at [551, 199] on button "Je m’en occupe" at bounding box center [507, 190] width 236 height 43
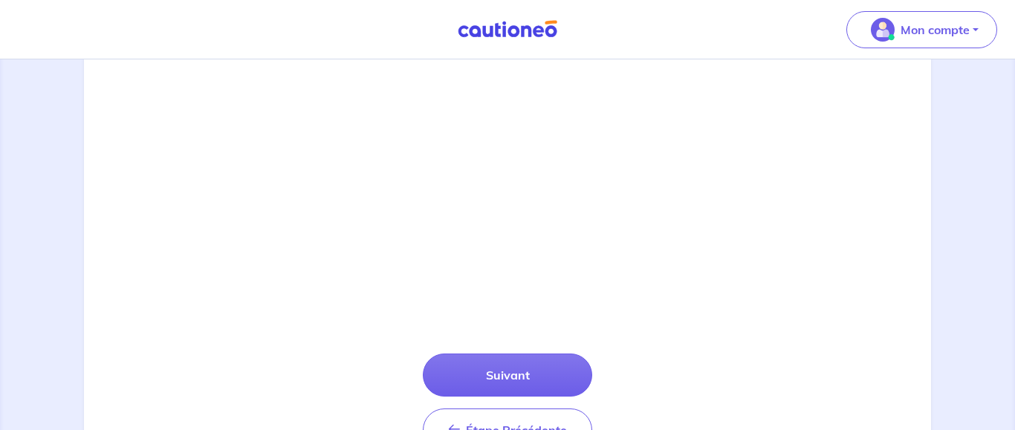
scroll to position [362, 0]
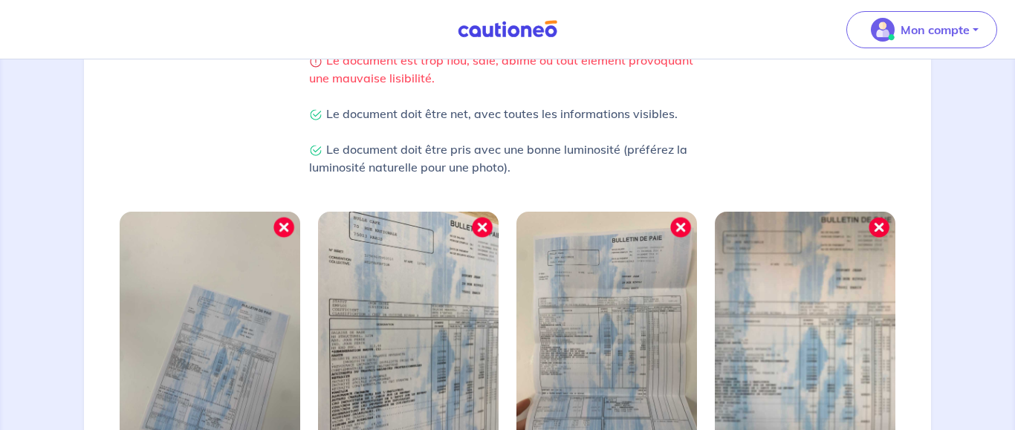
click at [485, 228] on img at bounding box center [408, 332] width 181 height 241
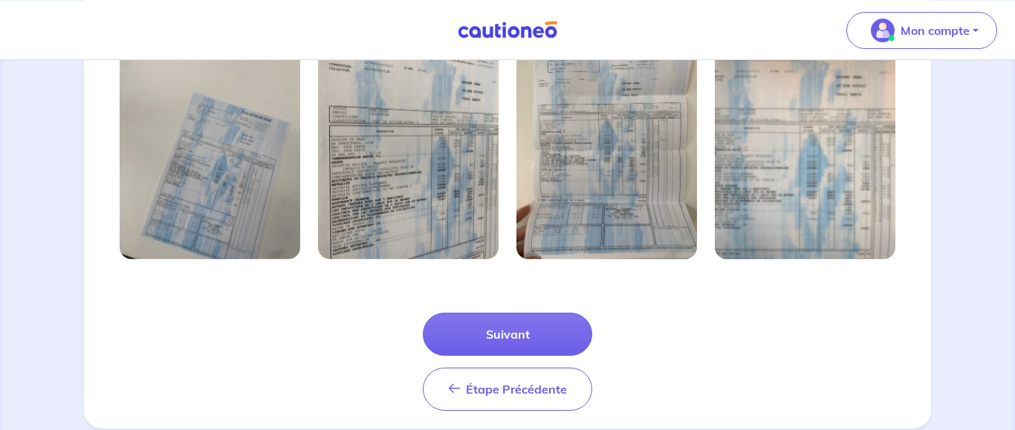
scroll to position [589, 0]
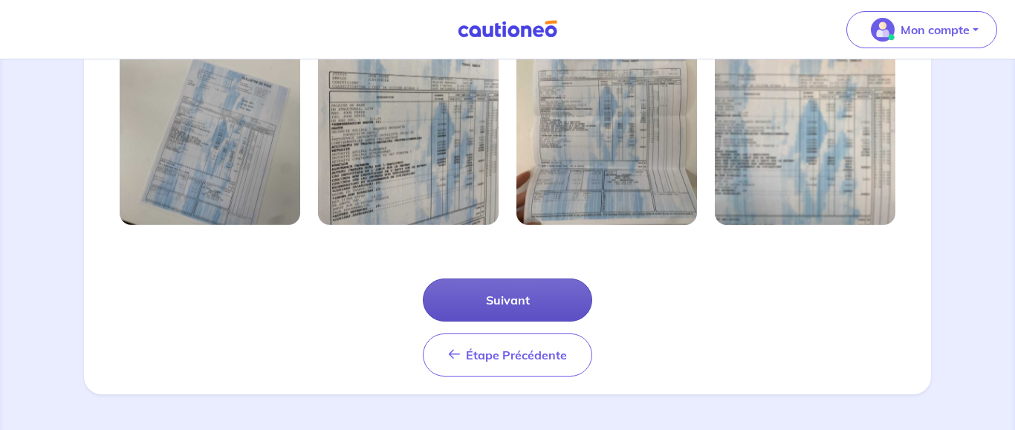
click at [499, 299] on button "Suivant" at bounding box center [507, 300] width 169 height 43
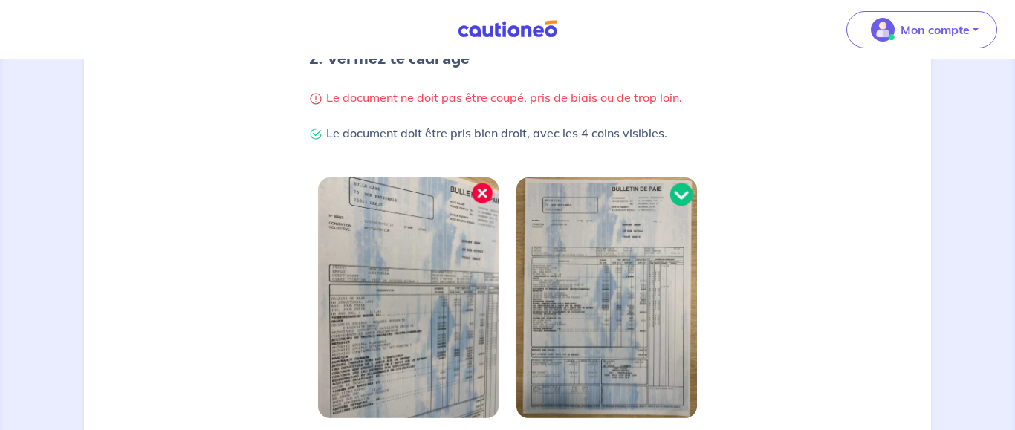
scroll to position [455, 0]
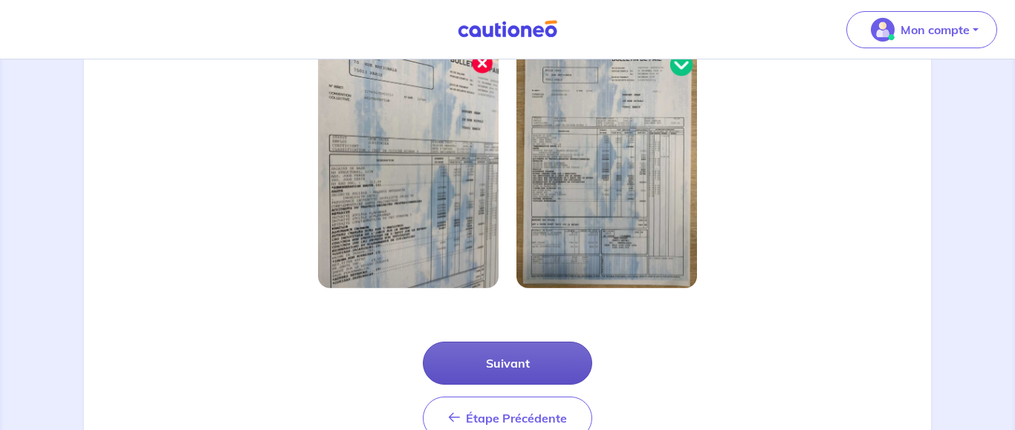
click at [510, 361] on button "Suivant" at bounding box center [507, 363] width 169 height 43
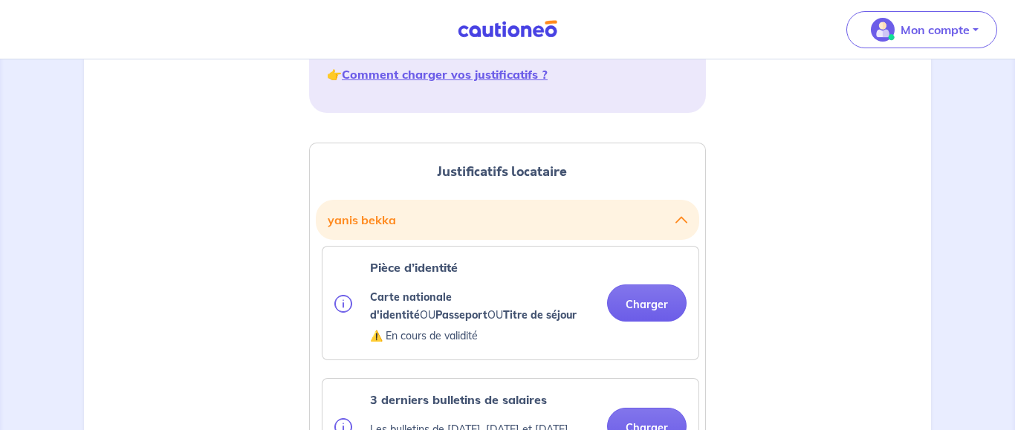
scroll to position [379, 0]
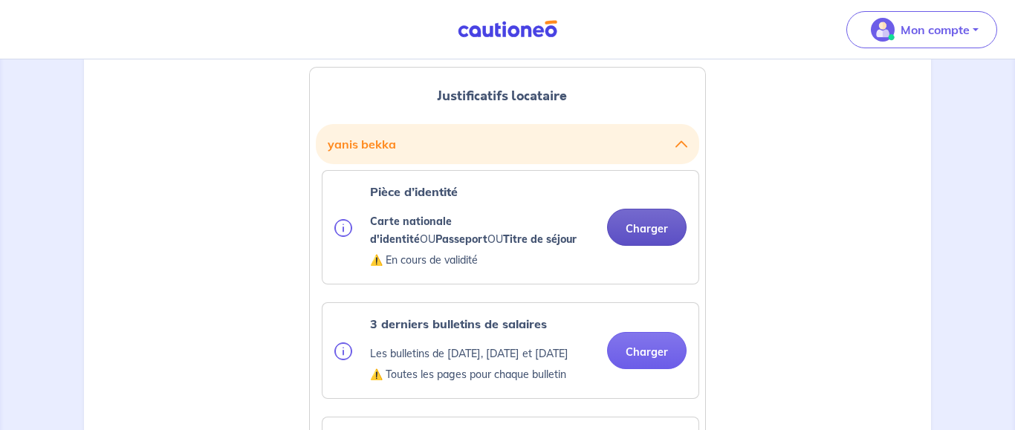
click at [668, 233] on button "Charger" at bounding box center [647, 227] width 80 height 37
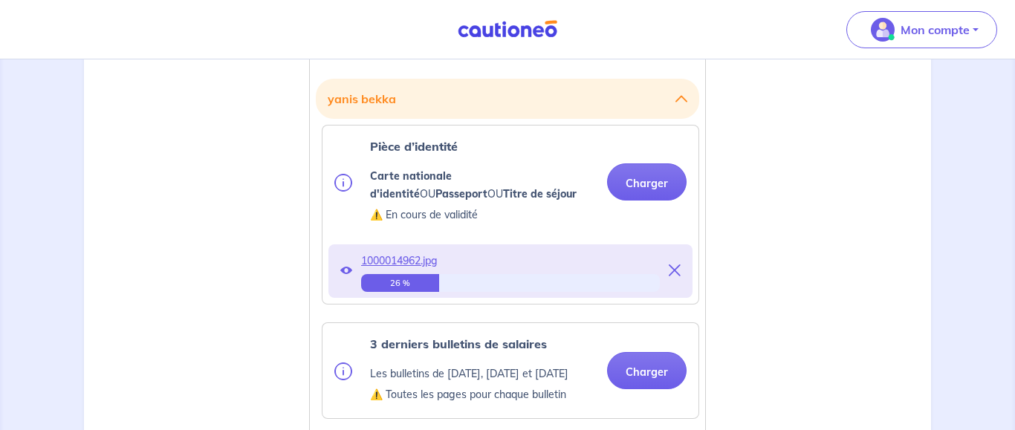
scroll to position [455, 0]
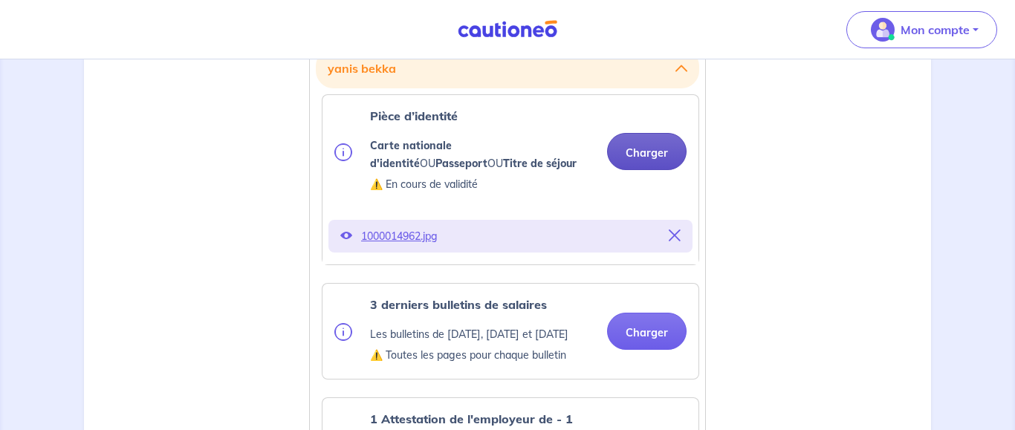
click at [648, 151] on button "Charger" at bounding box center [647, 151] width 80 height 37
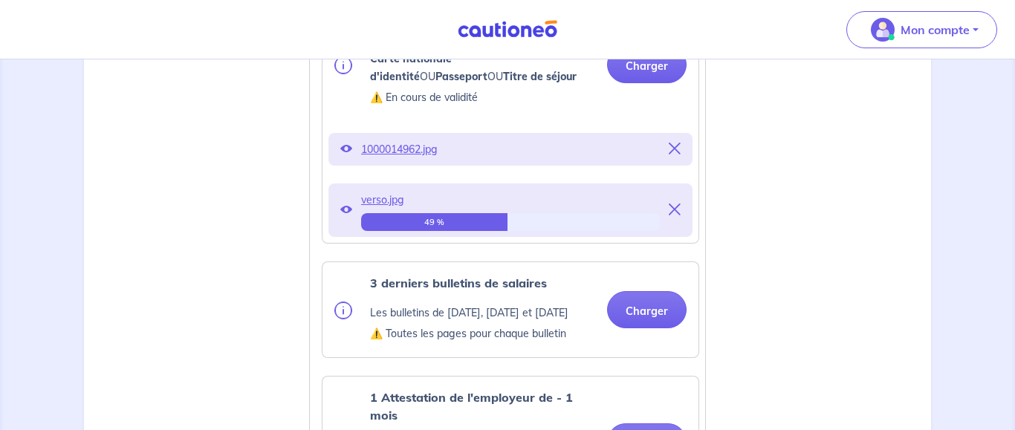
scroll to position [606, 0]
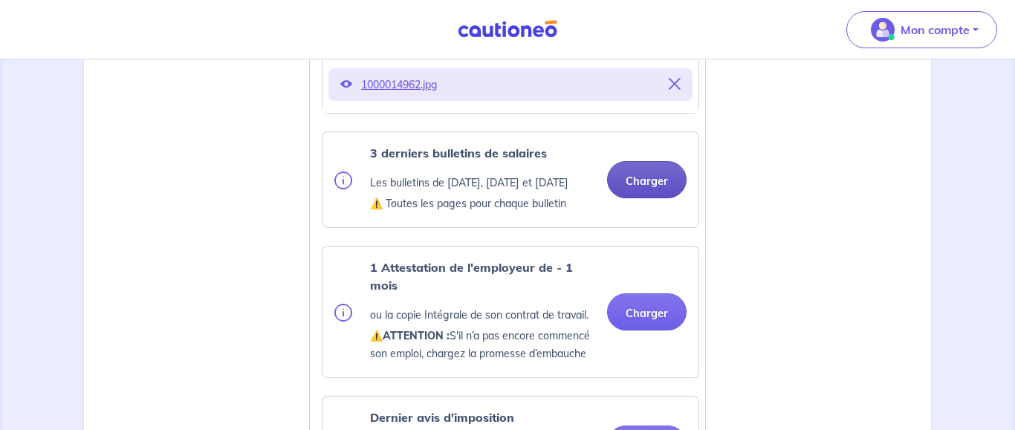
click at [647, 198] on button "Charger" at bounding box center [647, 179] width 80 height 37
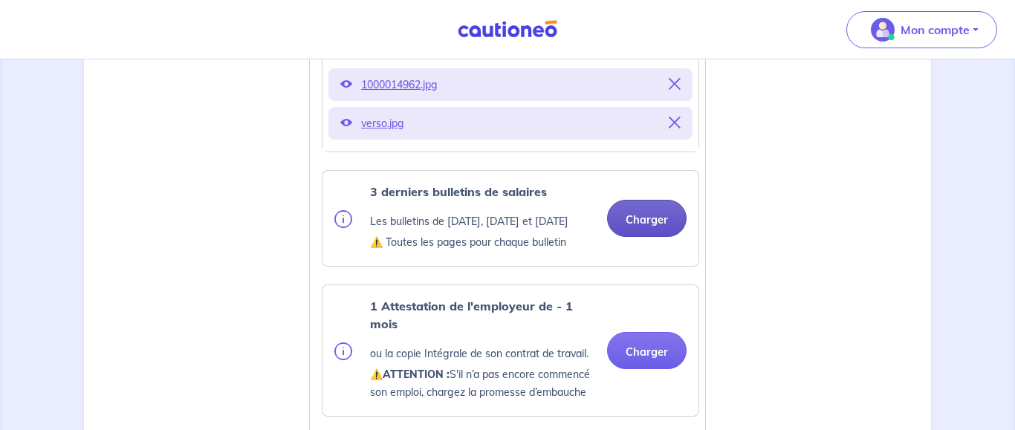
click at [641, 229] on button "Charger" at bounding box center [647, 218] width 80 height 37
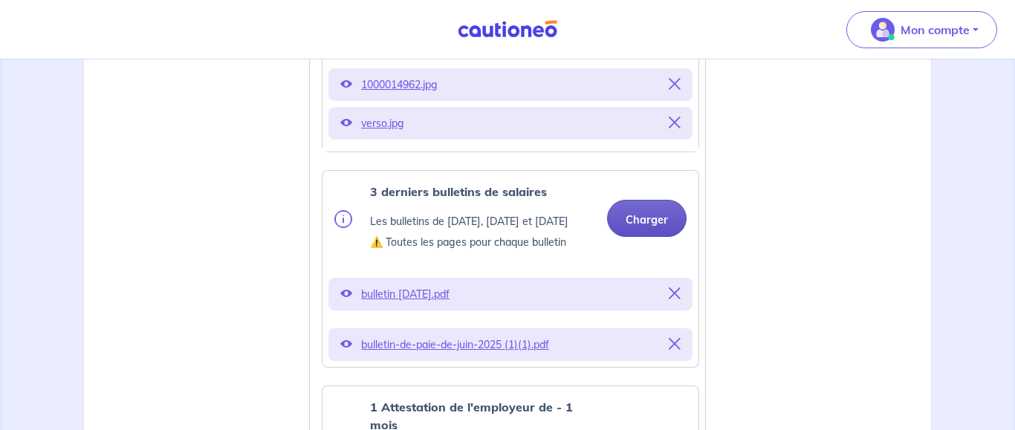
click at [654, 227] on button "Charger" at bounding box center [647, 218] width 80 height 37
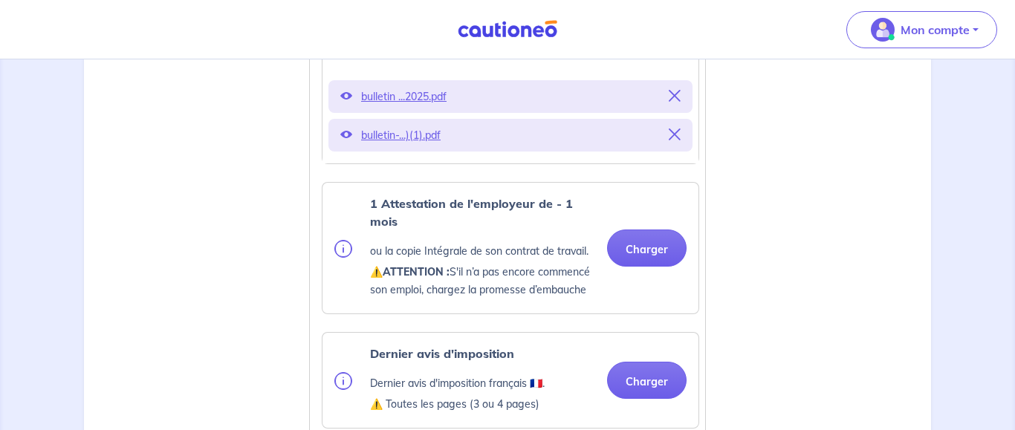
scroll to position [834, 0]
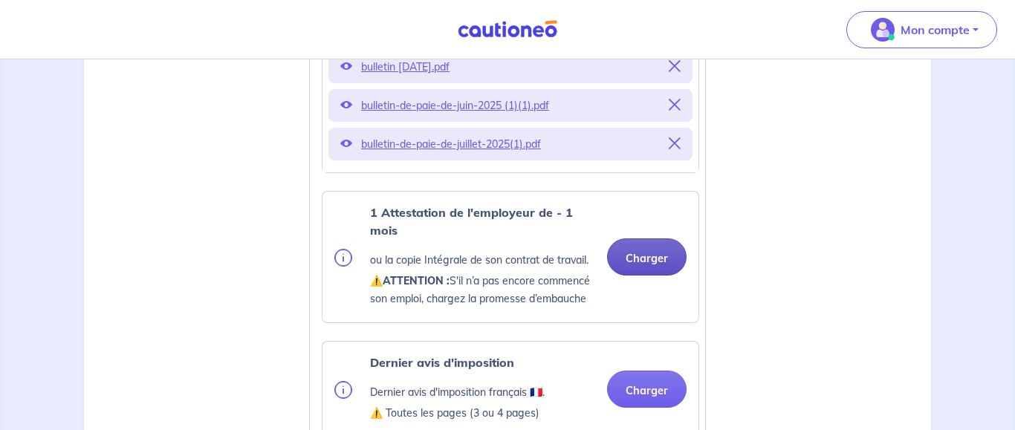
click at [667, 276] on button "Charger" at bounding box center [647, 257] width 80 height 37
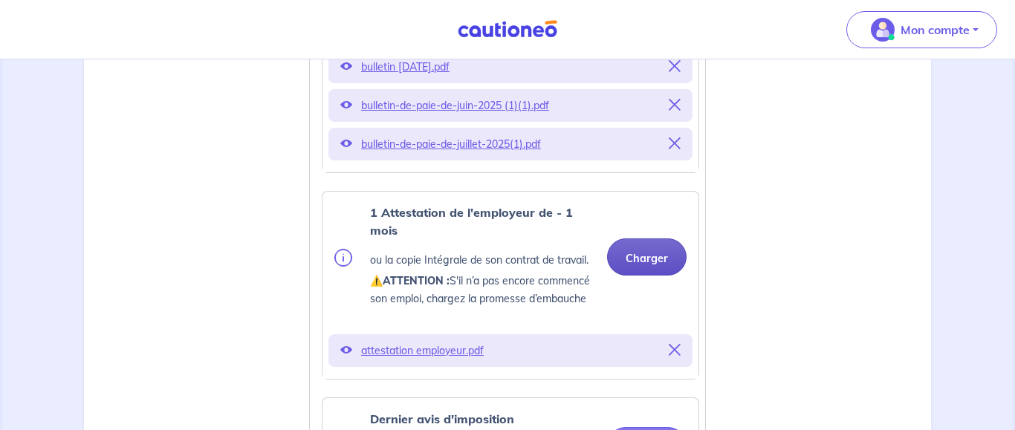
click at [657, 276] on button "Charger" at bounding box center [647, 257] width 80 height 37
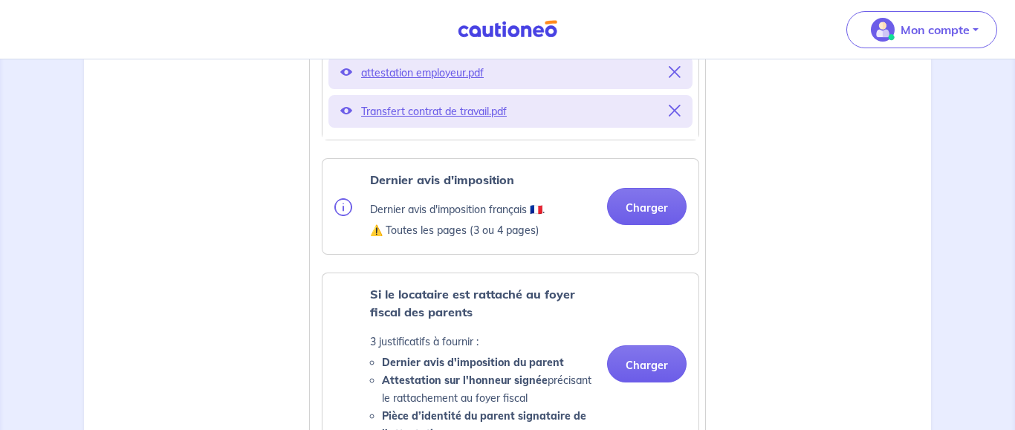
scroll to position [1137, 0]
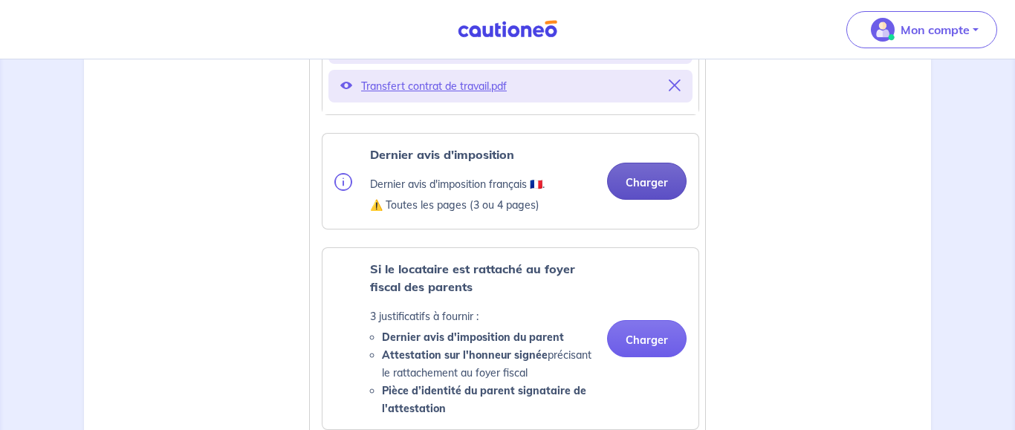
click at [659, 200] on button "Charger" at bounding box center [647, 181] width 80 height 37
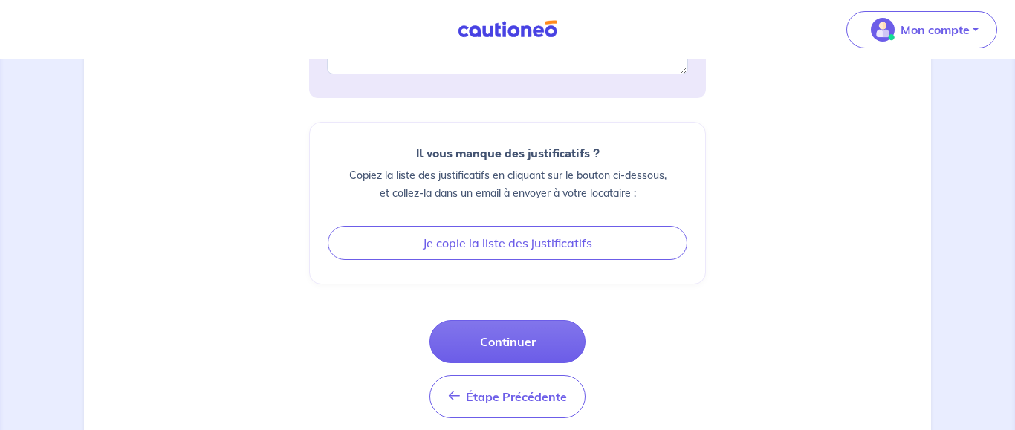
scroll to position [2182, 0]
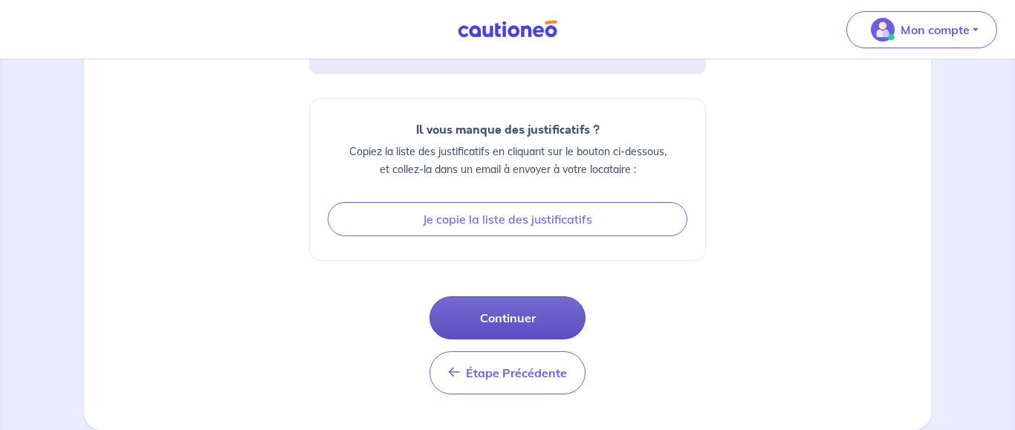
click at [558, 311] on button "Continuer" at bounding box center [508, 318] width 156 height 43
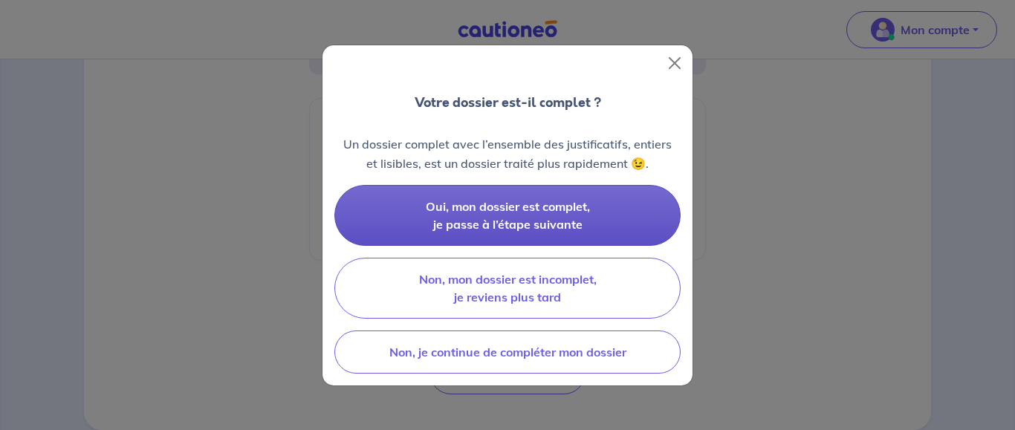
click at [645, 218] on button "Oui, mon dossier est complet, je passe à l’étape suivante" at bounding box center [507, 215] width 346 height 61
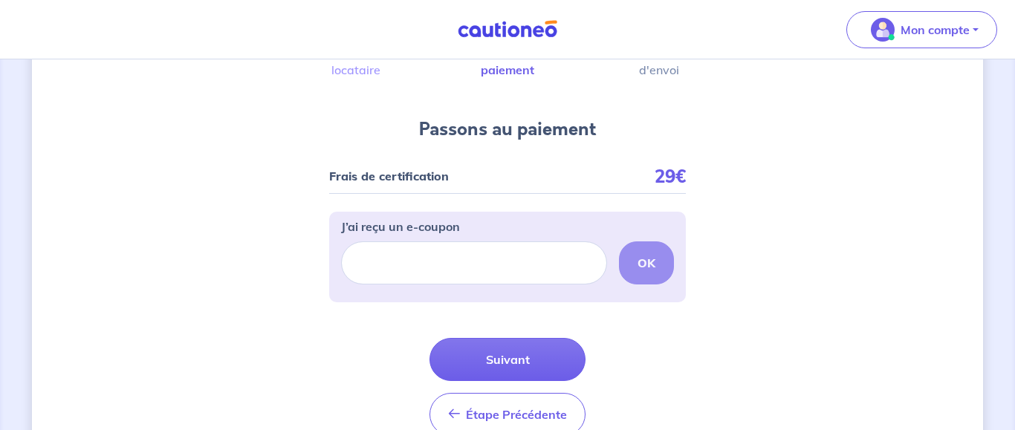
scroll to position [152, 0]
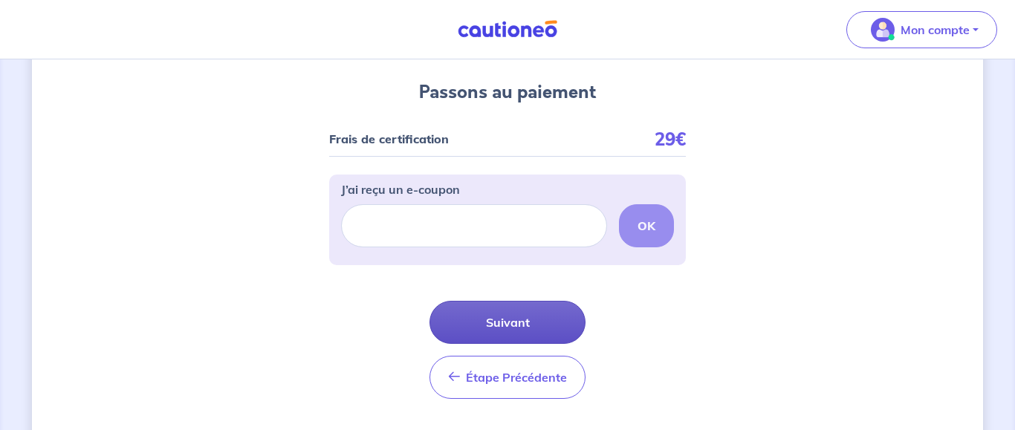
click at [556, 320] on button "Suivant" at bounding box center [508, 322] width 156 height 43
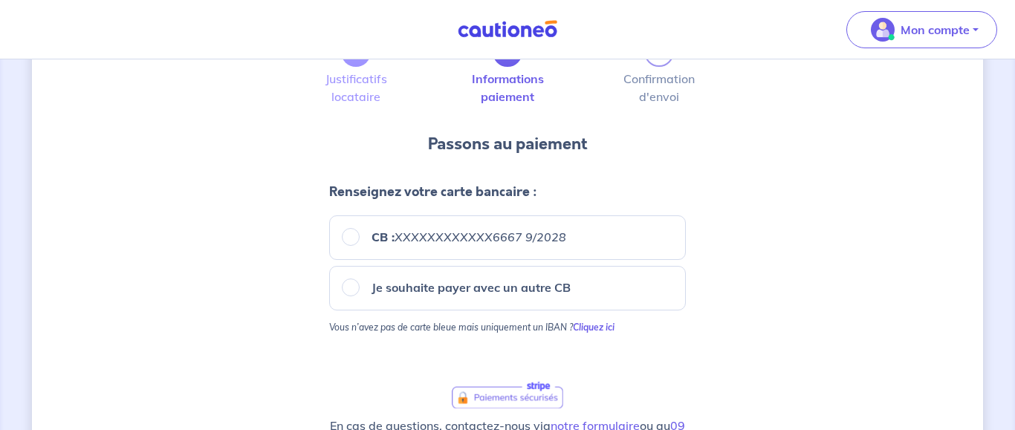
scroll to position [152, 0]
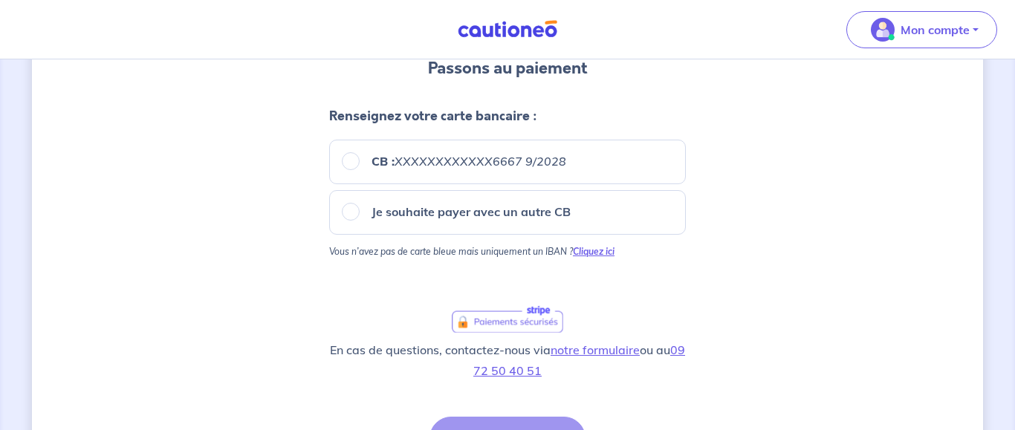
click at [609, 253] on strong "Cliquez ici" at bounding box center [594, 251] width 42 height 11
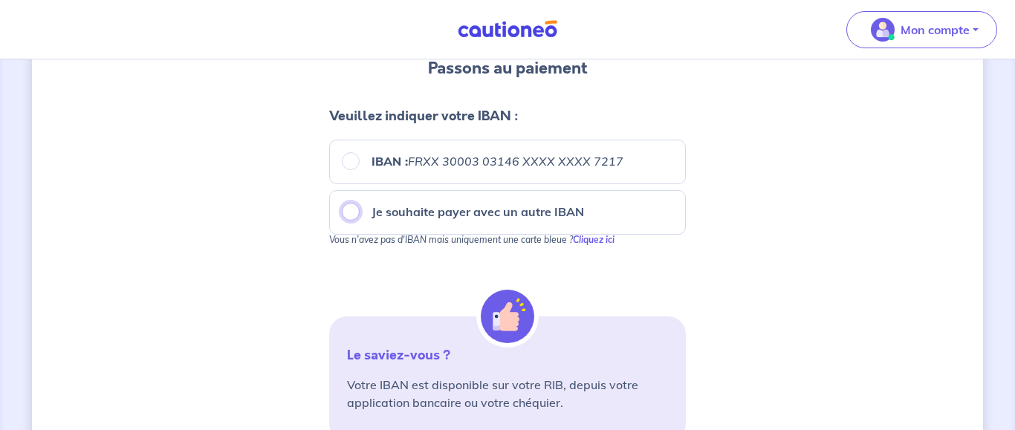
click at [352, 215] on input "Je souhaite payer avec un autre IBAN" at bounding box center [351, 212] width 18 height 18
radio input "true"
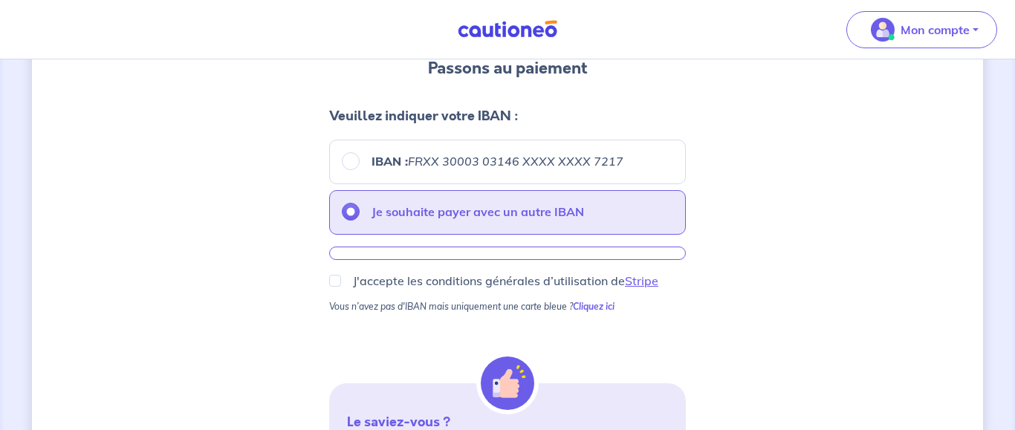
click at [395, 254] on div at bounding box center [507, 253] width 357 height 13
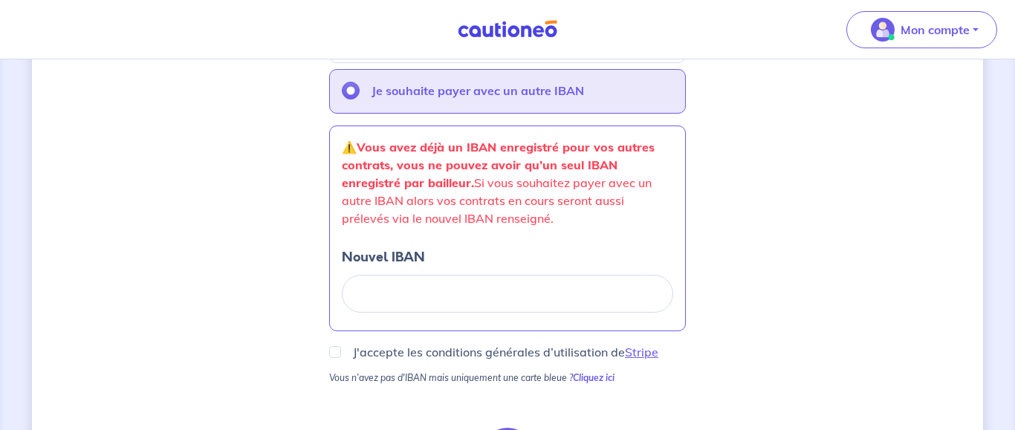
scroll to position [303, 0]
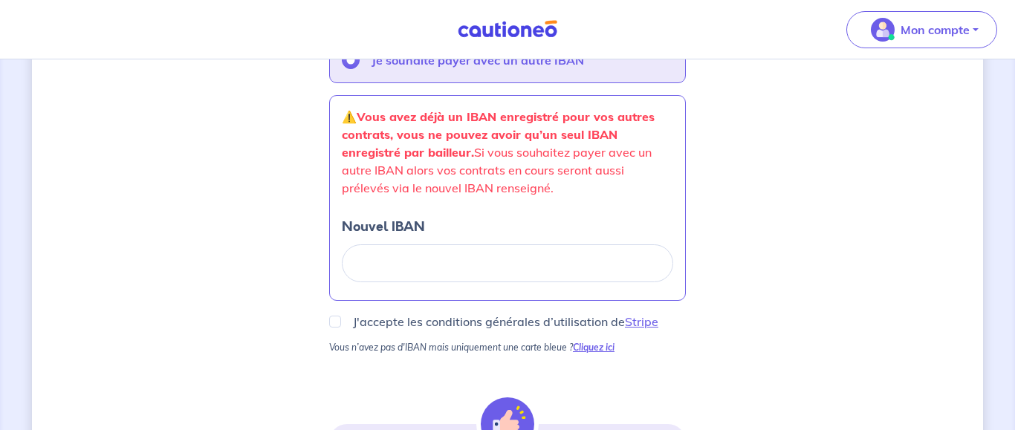
click at [591, 346] on strong "Cliquez ici" at bounding box center [594, 347] width 42 height 11
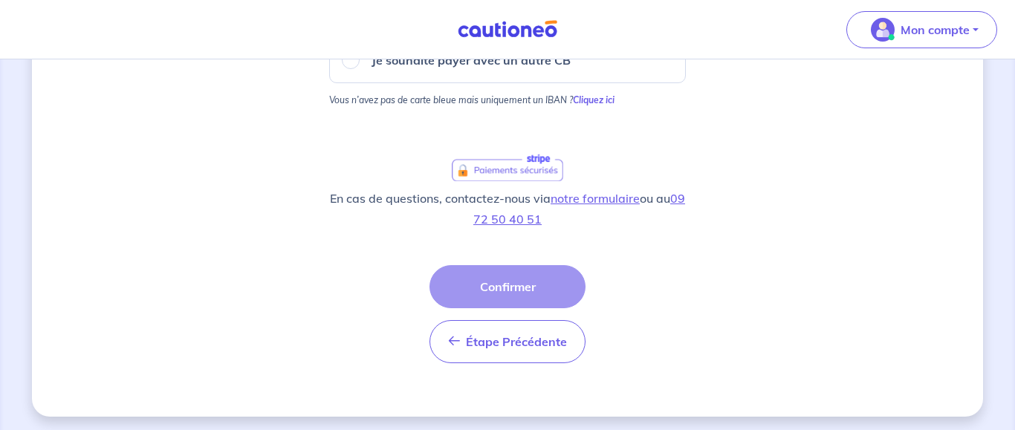
scroll to position [62, 0]
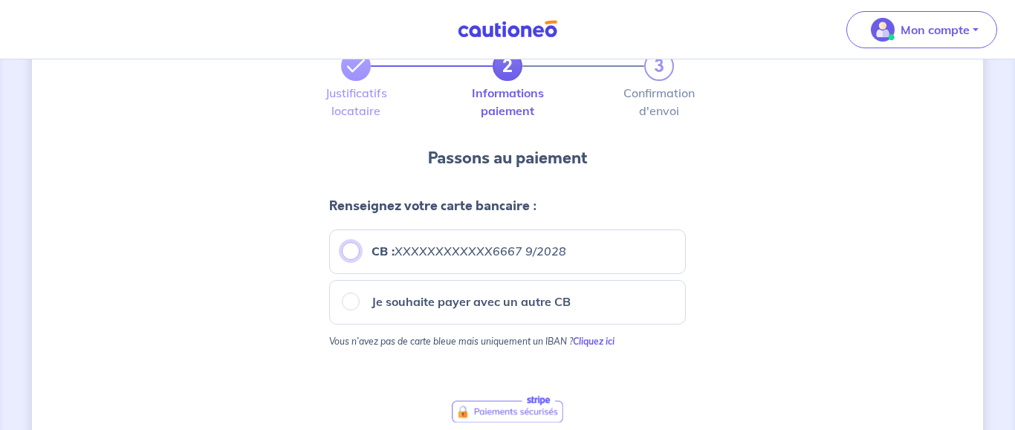
click at [348, 253] on input "CB : XXXXXXXXXXXX6667 9/2028" at bounding box center [351, 251] width 18 height 18
radio input "true"
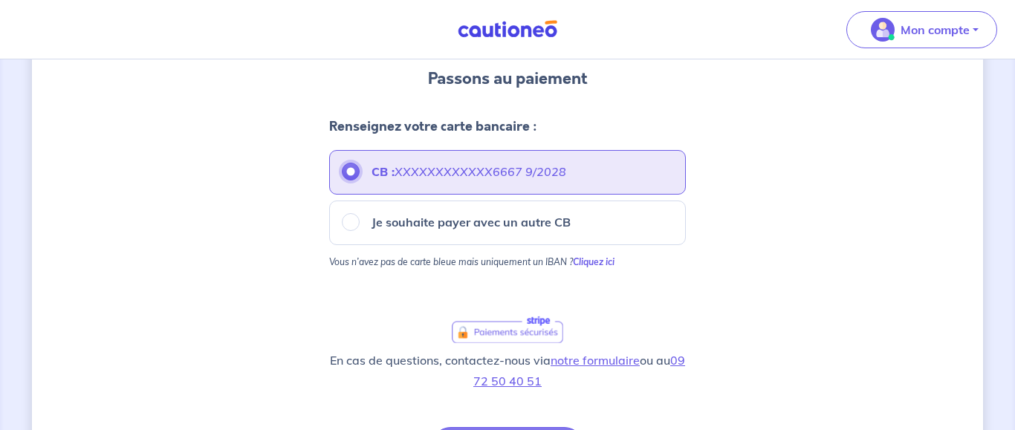
scroll to position [213, 0]
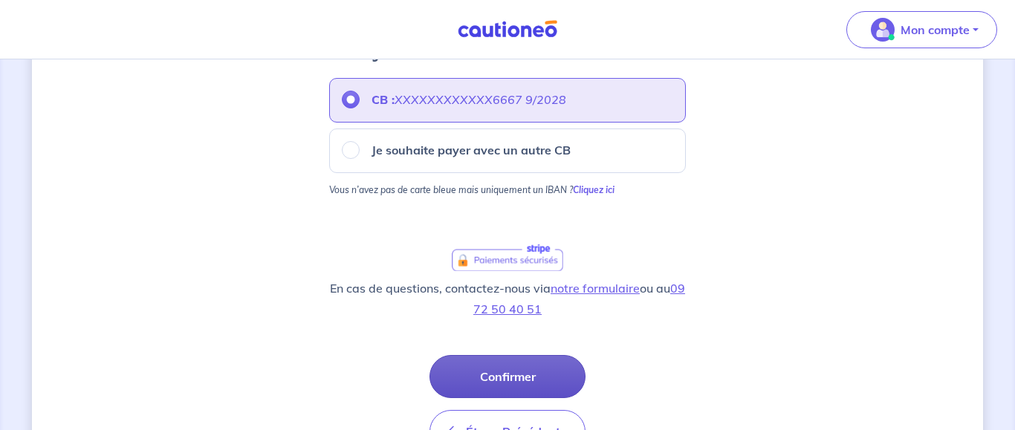
click at [511, 378] on button "Confirmer" at bounding box center [508, 376] width 156 height 43
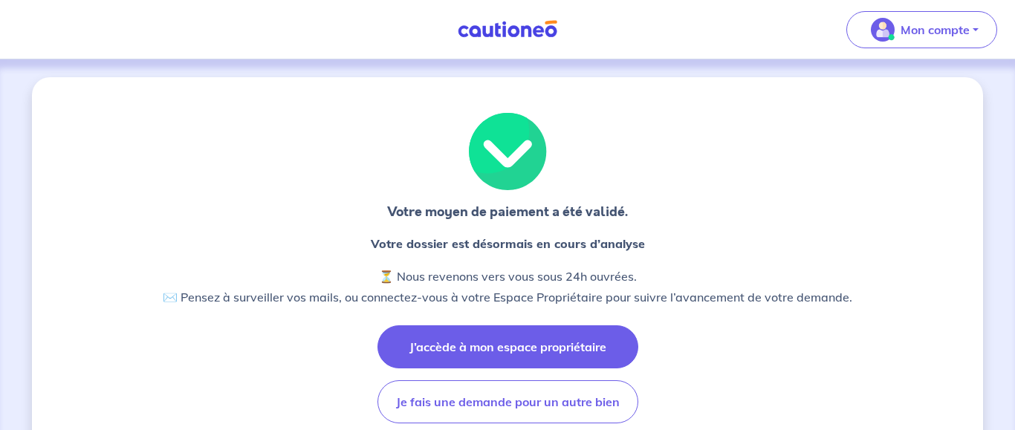
click at [566, 351] on button "J’accède à mon espace propriétaire" at bounding box center [508, 347] width 261 height 43
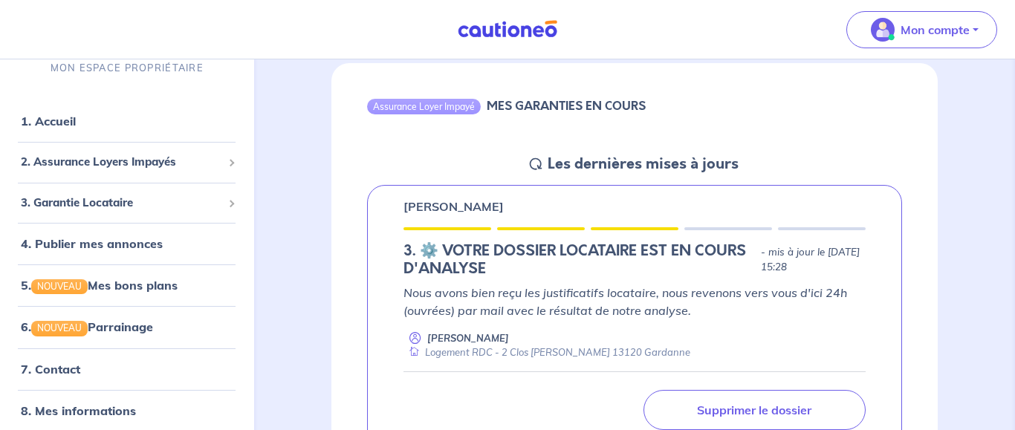
scroll to position [152, 0]
